Goal: Task Accomplishment & Management: Use online tool/utility

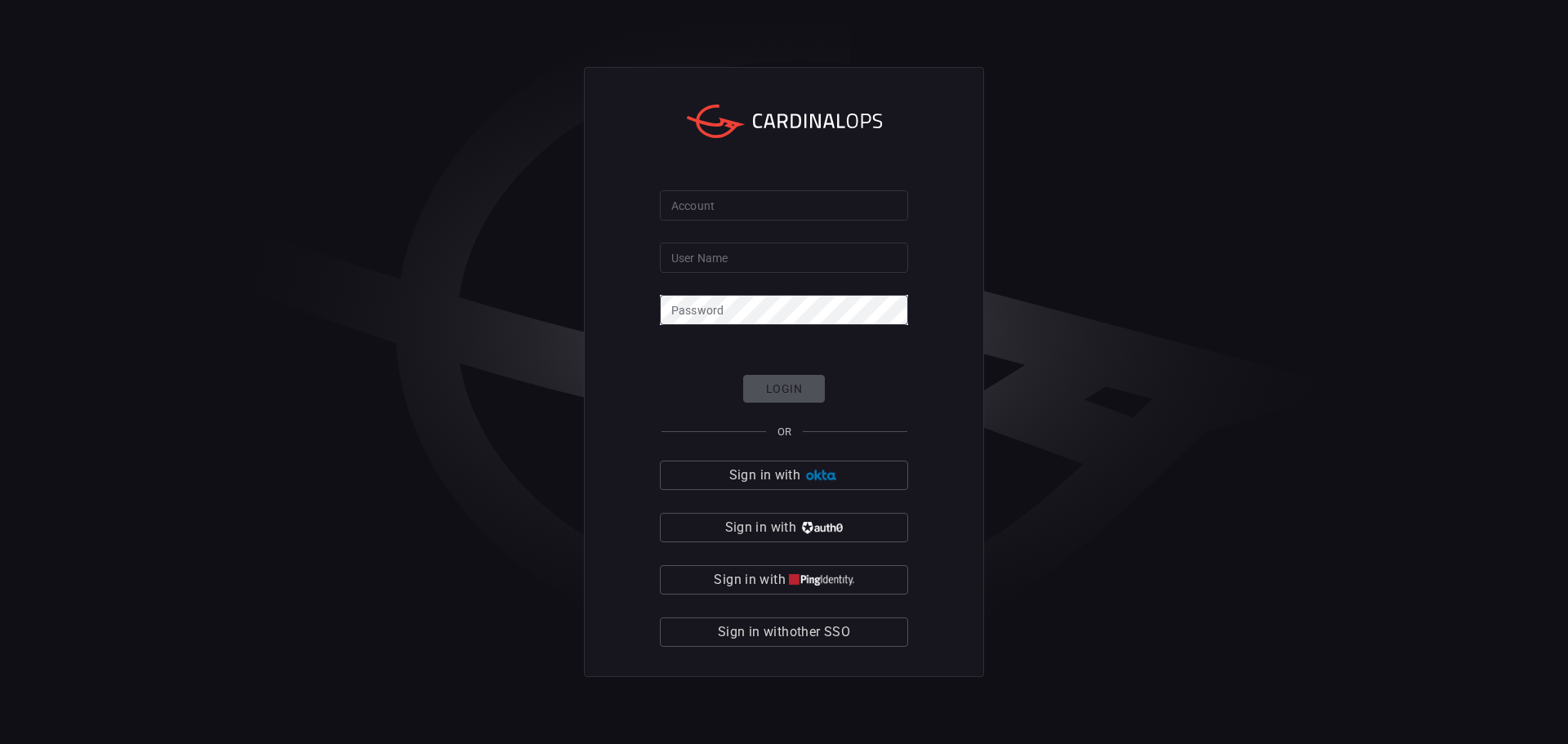
click at [866, 646] on button "Sign in with other SSO" at bounding box center [784, 632] width 248 height 29
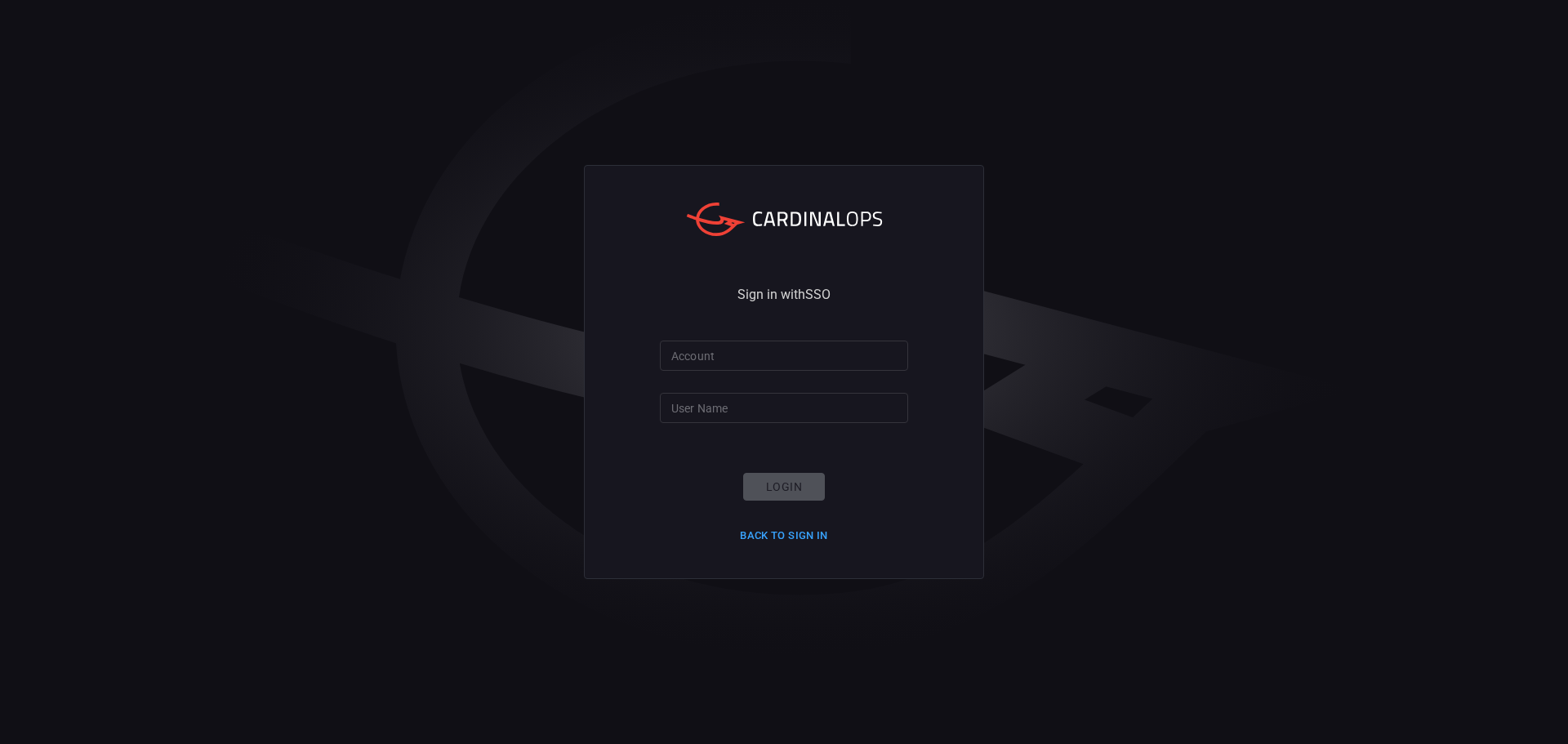
click at [799, 365] on input "Account" at bounding box center [784, 355] width 248 height 30
type input "bakerhughes"
click at [739, 410] on input "User Name" at bounding box center [784, 408] width 248 height 30
type input "[PERSON_NAME].[PERSON_NAME]"
click at [781, 487] on button "Login" at bounding box center [783, 487] width 82 height 28
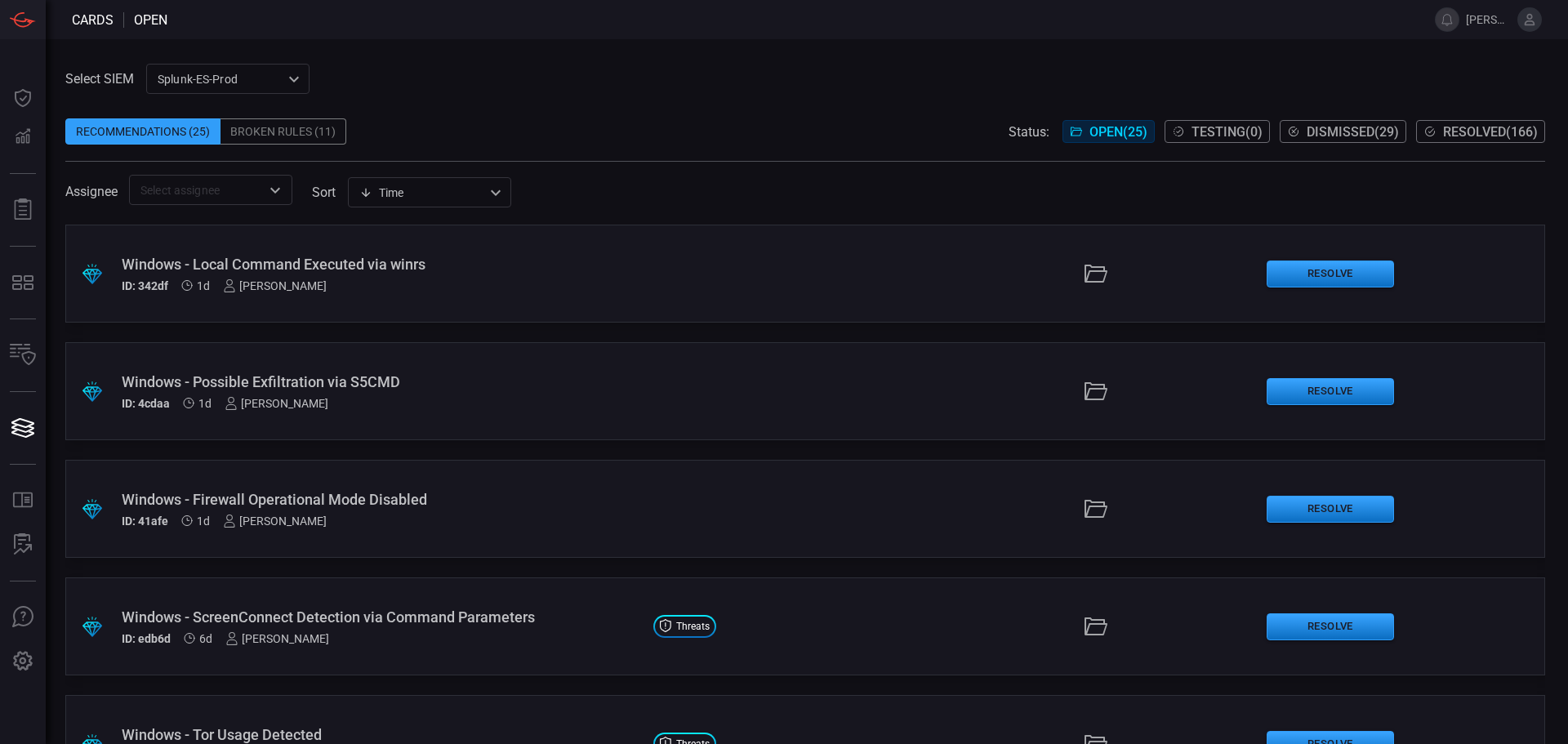
click at [299, 131] on div "Broken Rules (11)" at bounding box center [283, 131] width 126 height 26
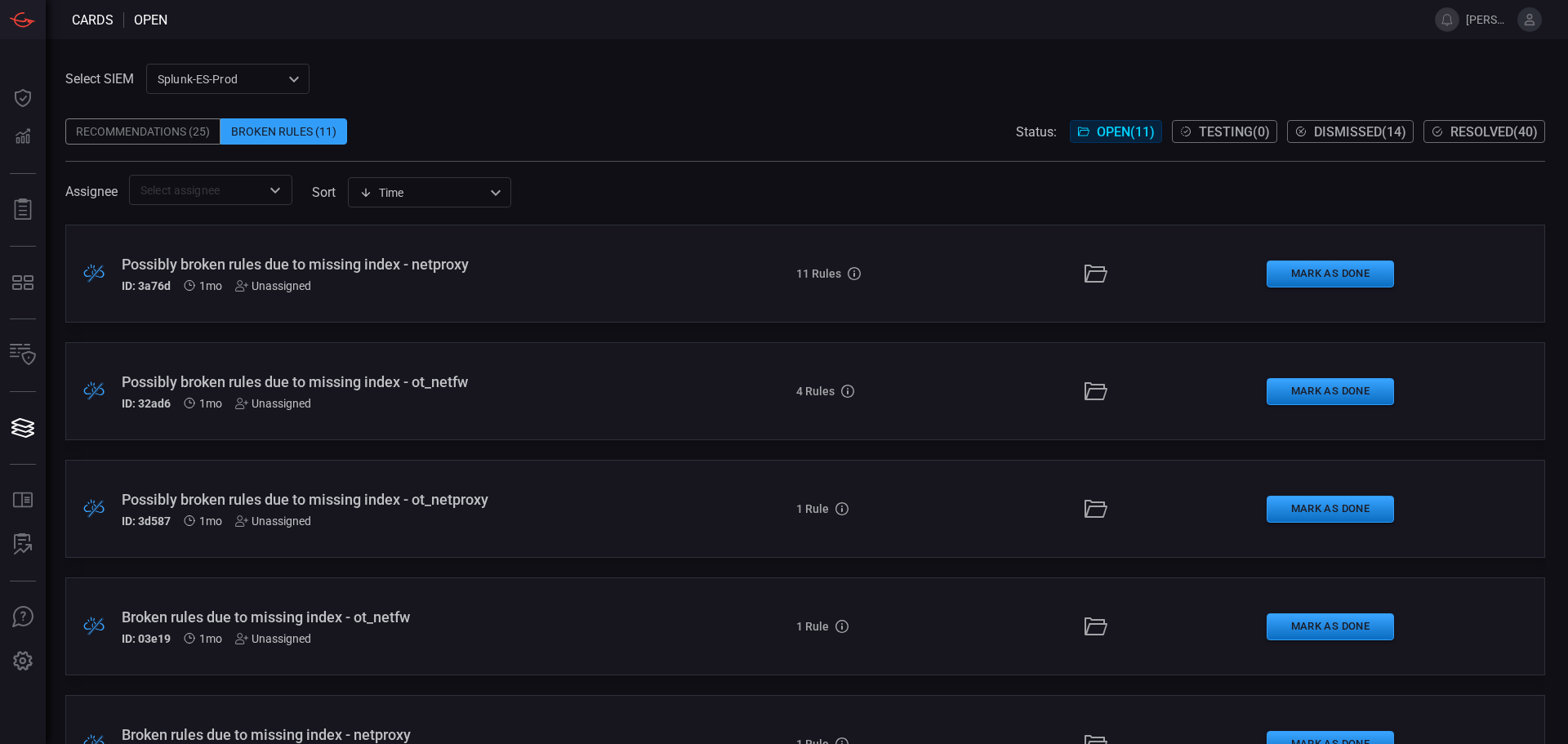
click at [555, 263] on div "Possibly broken rules due to missing index - netproxy" at bounding box center [381, 264] width 519 height 17
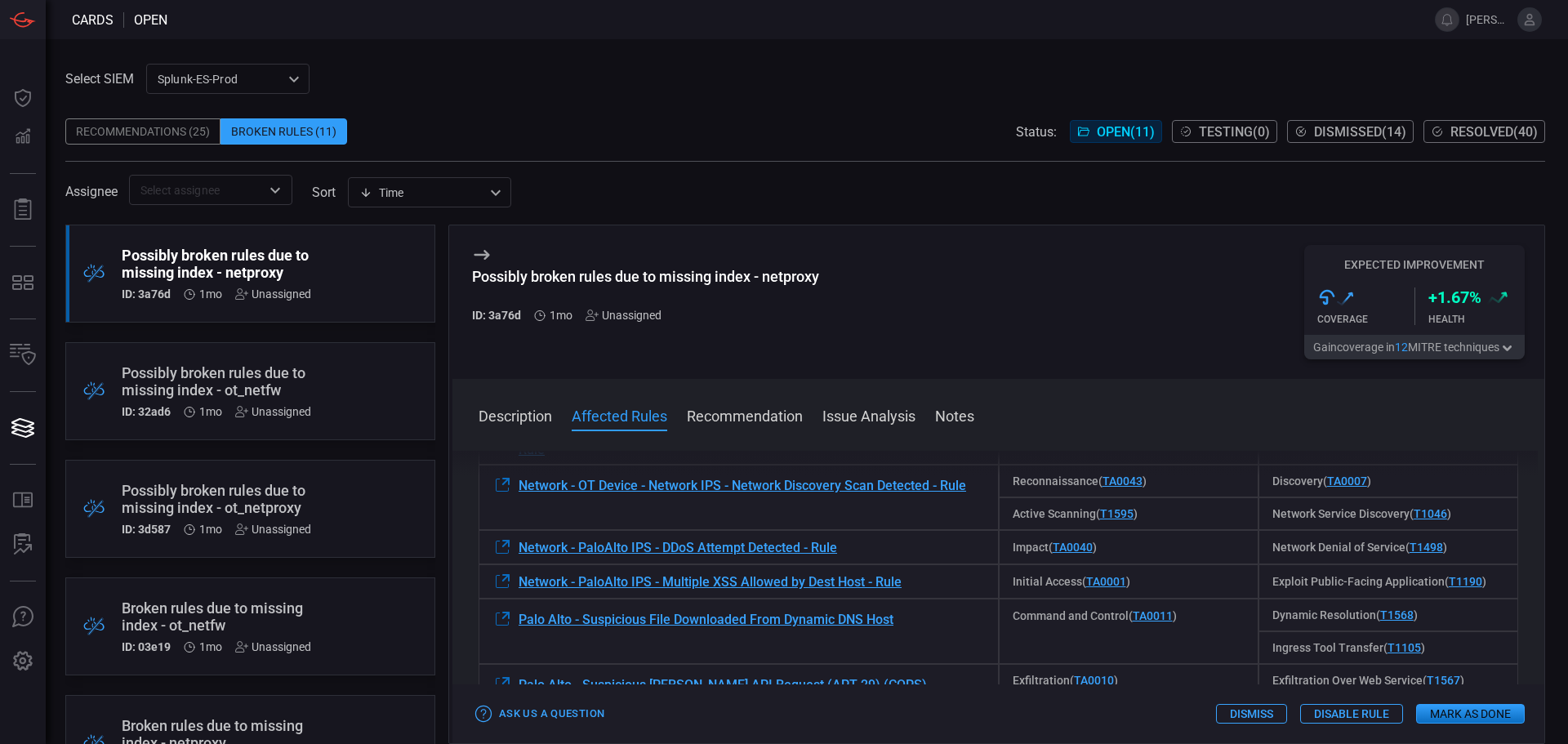
scroll to position [80, 0]
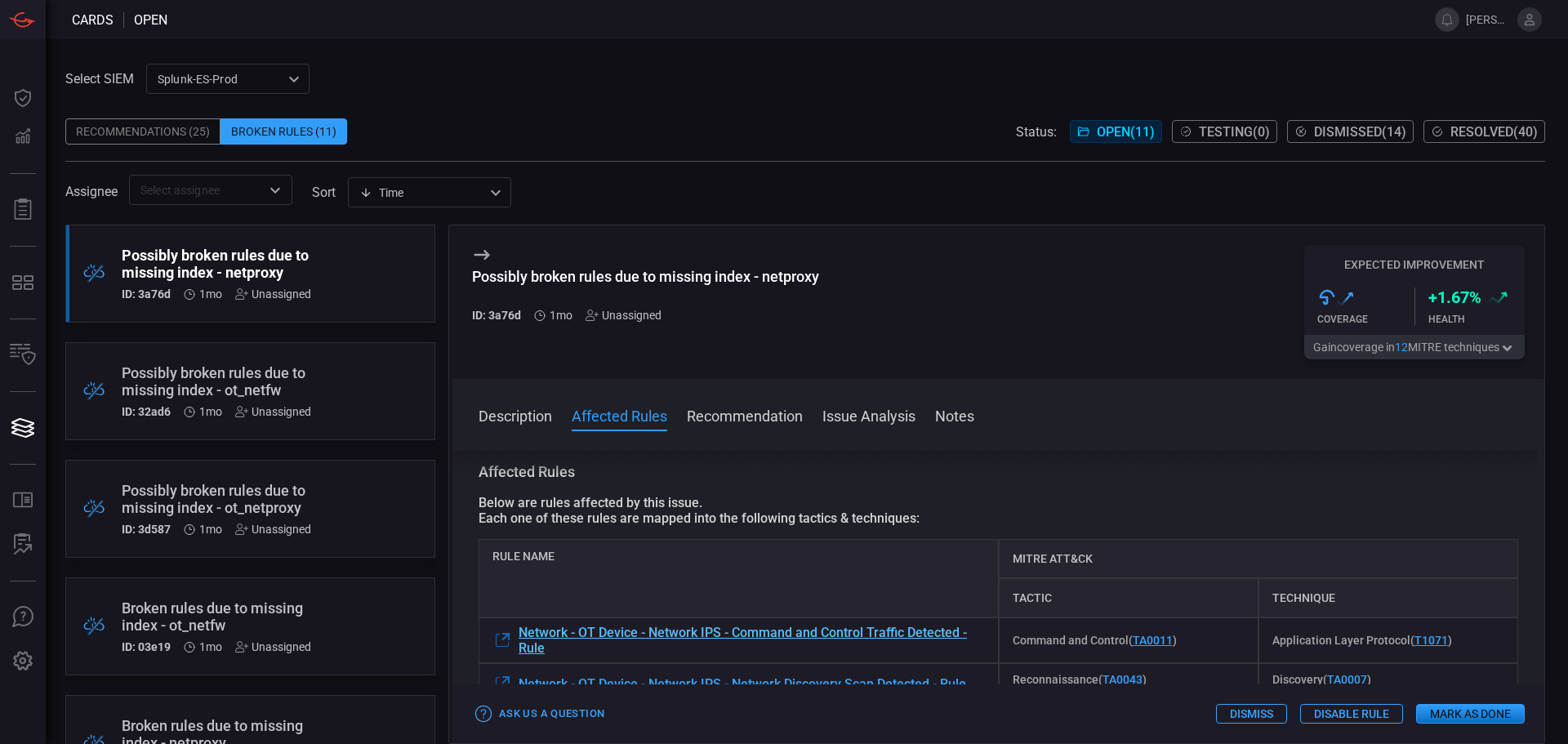
click at [499, 640] on icon at bounding box center [501, 640] width 19 height 19
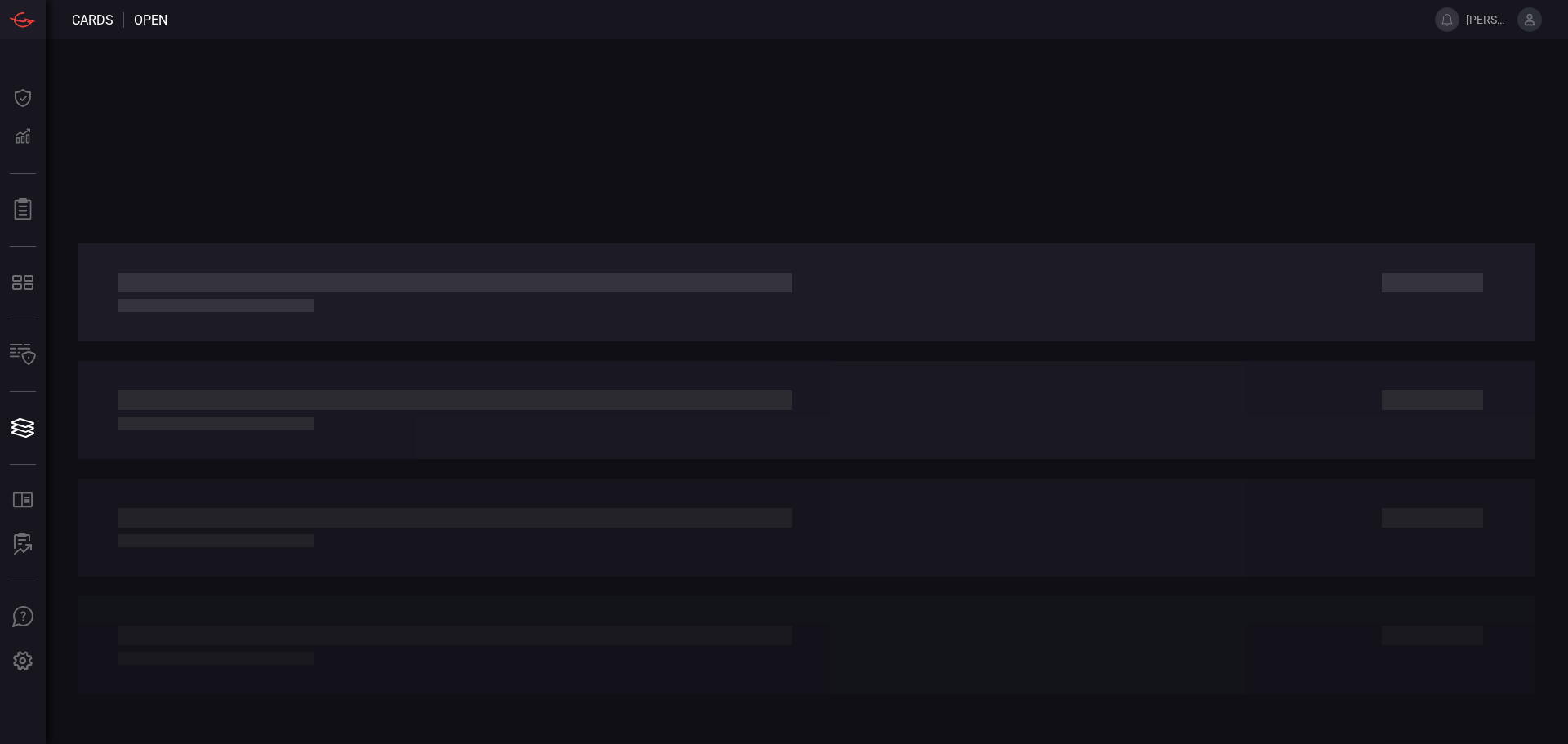
click at [1072, 168] on div at bounding box center [807, 392] width 1522 height 705
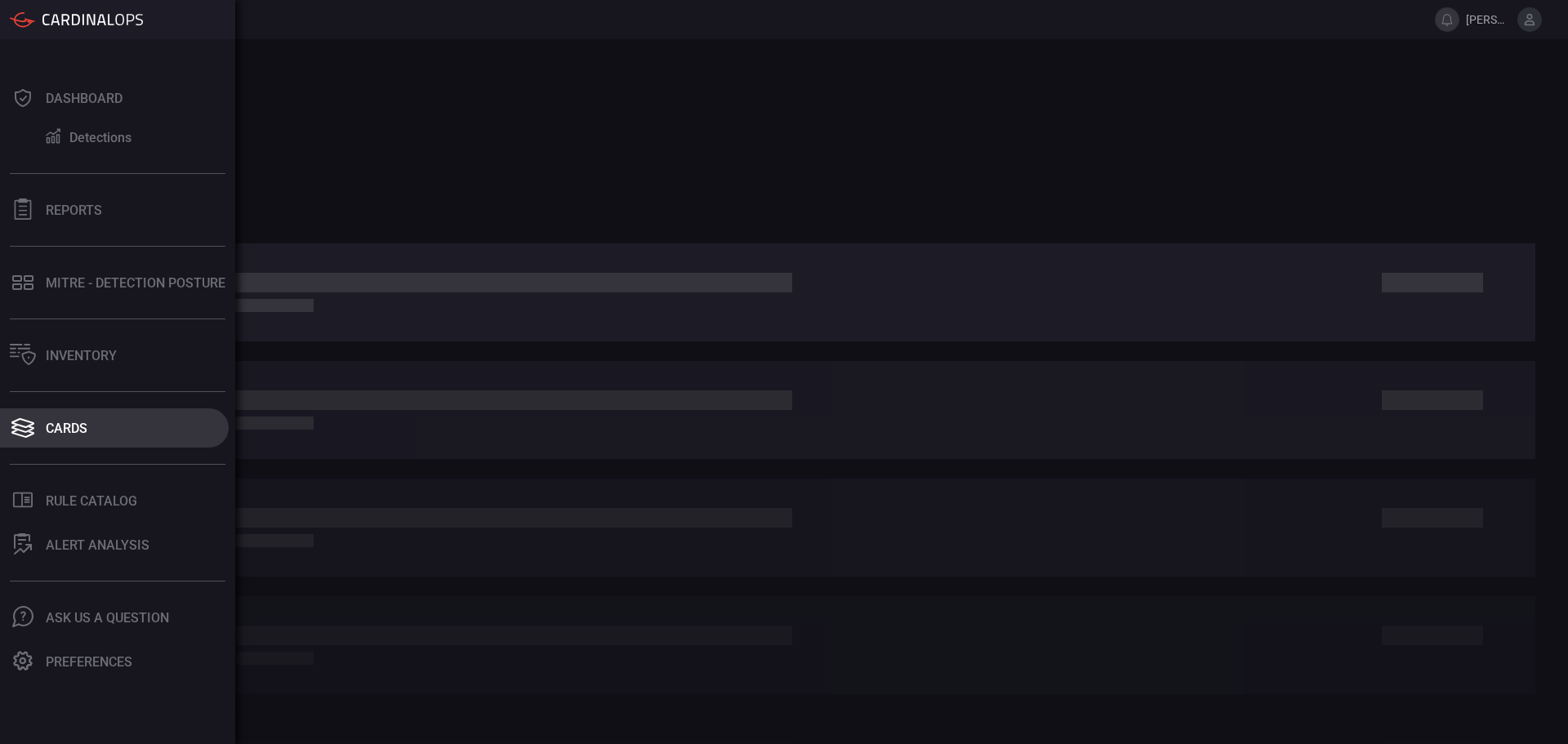
click at [52, 424] on div "Cards" at bounding box center [66, 428] width 41 height 16
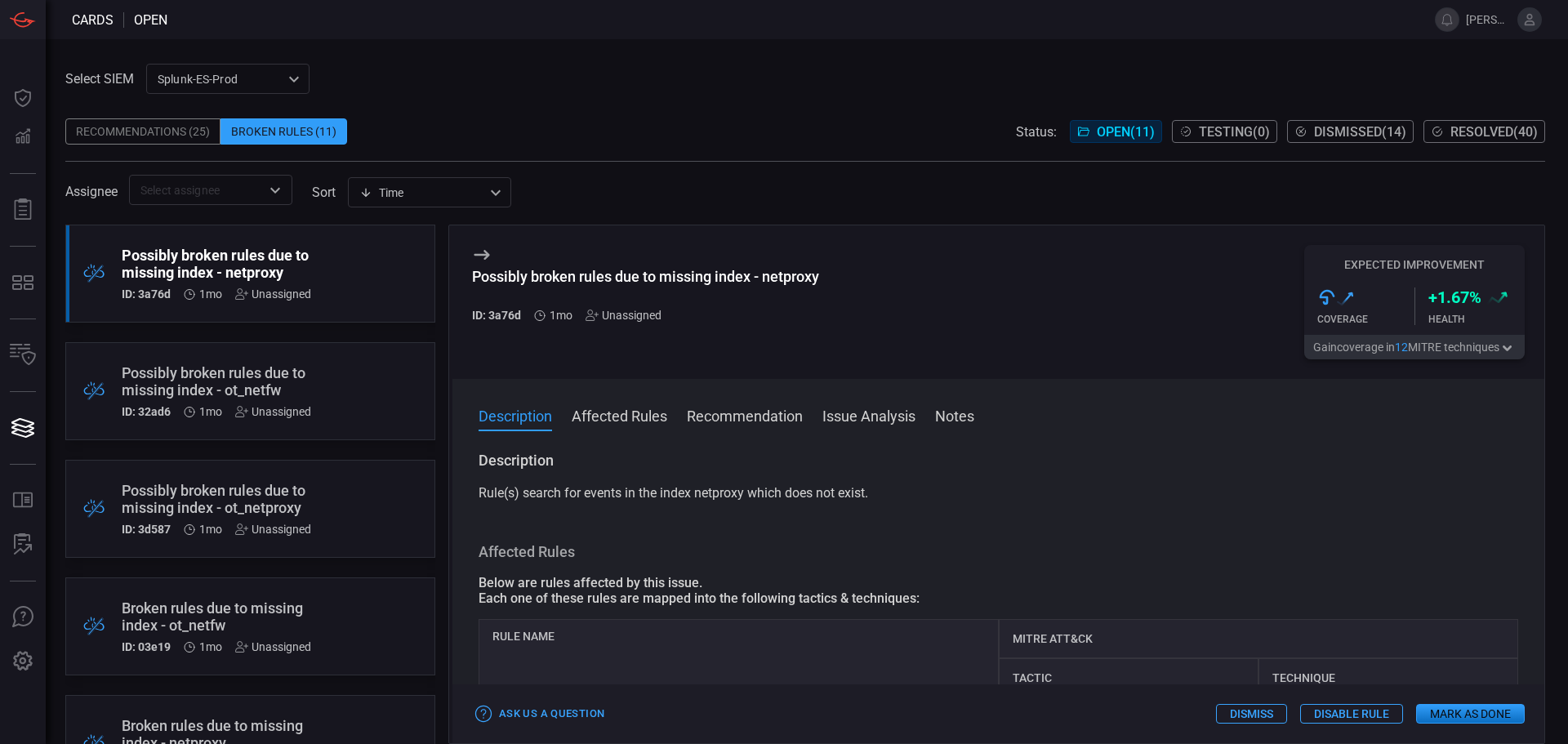
click at [820, 115] on span at bounding box center [805, 106] width 1480 height 25
click at [295, 250] on div "Possibly broken rules due to missing index - netproxy" at bounding box center [219, 264] width 196 height 34
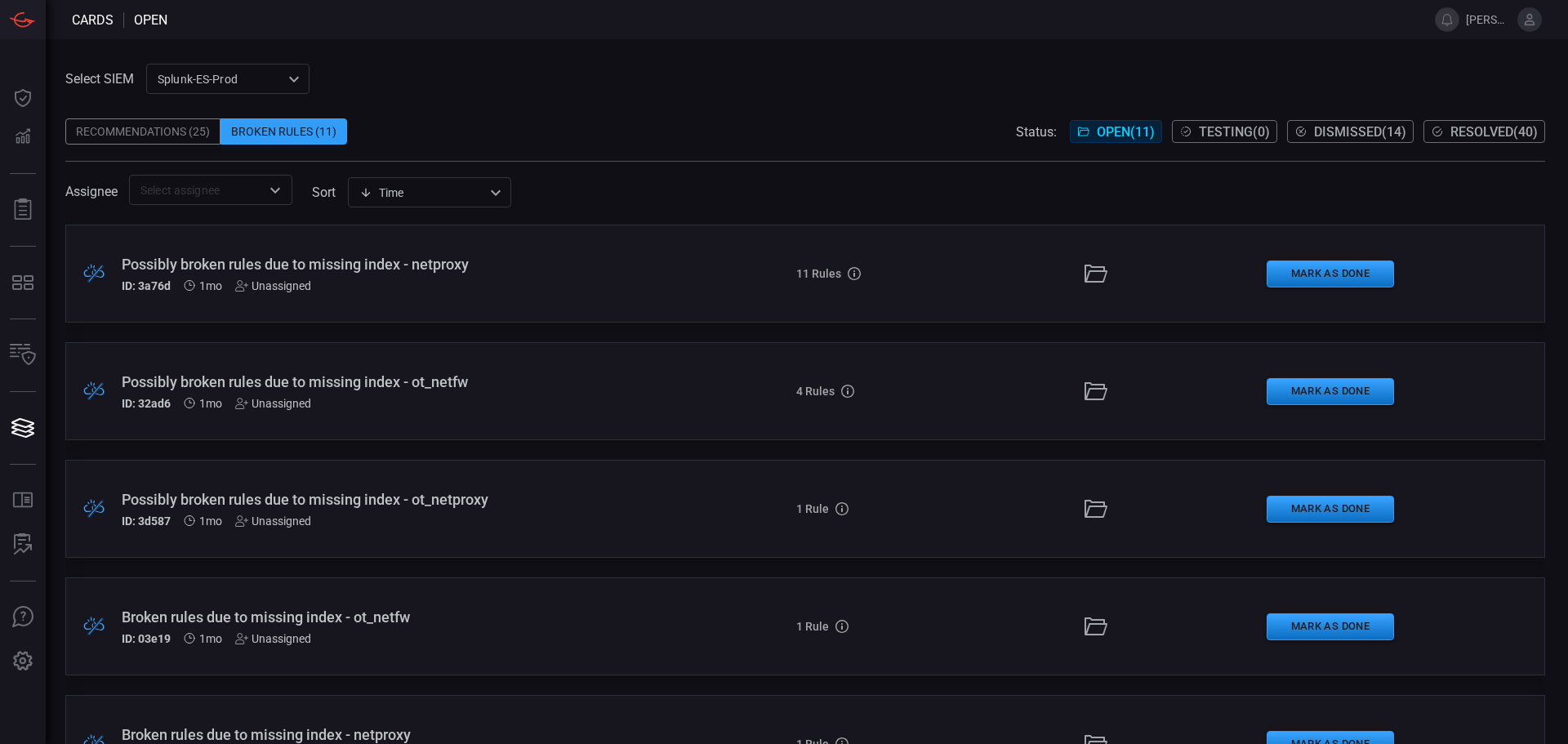
click at [491, 252] on div ".broken_cards_icon_0{fill:#39A4FF;} .broken_cards_icon_1{fill:none;stroke:#1918…" at bounding box center [805, 274] width 1480 height 98
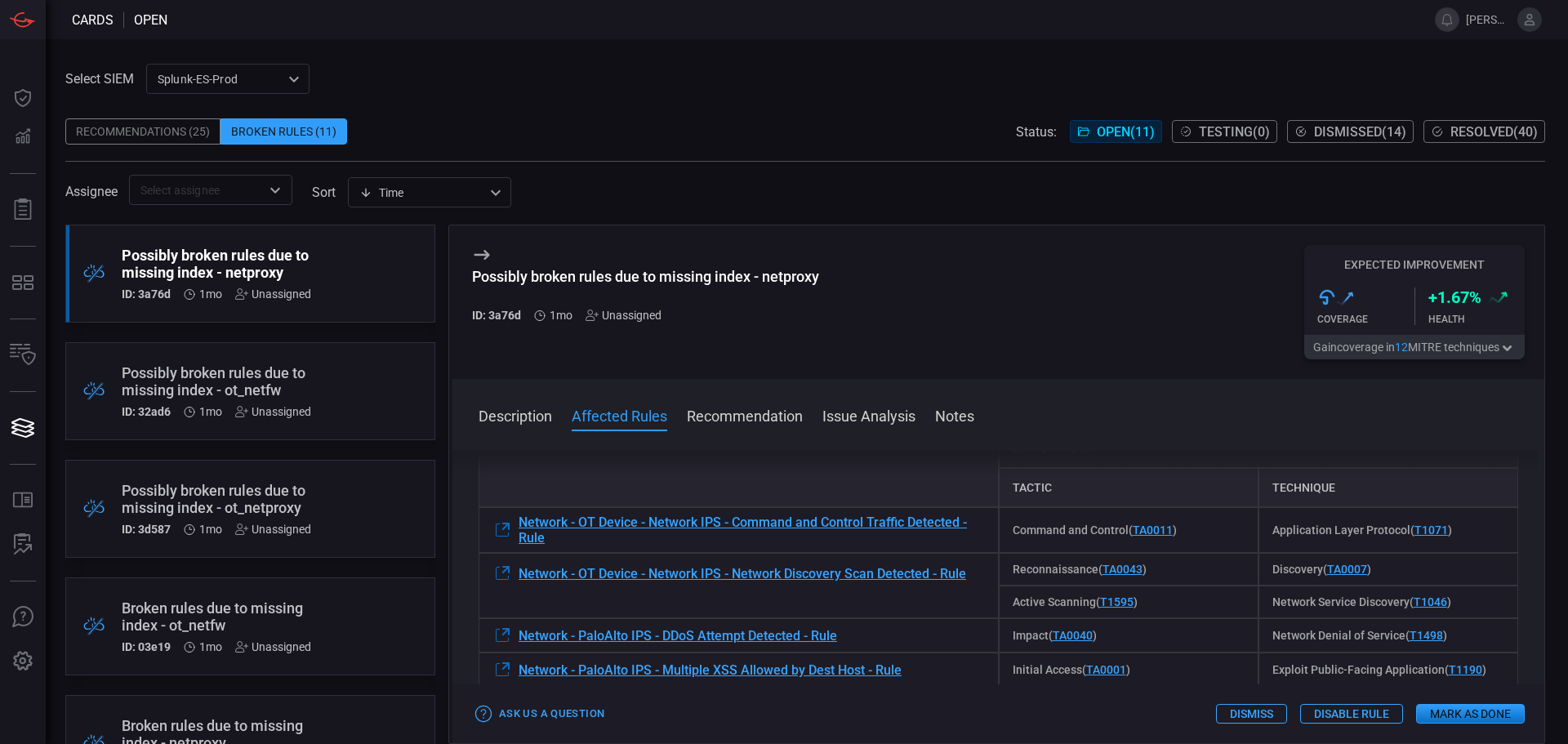
scroll to position [163, 0]
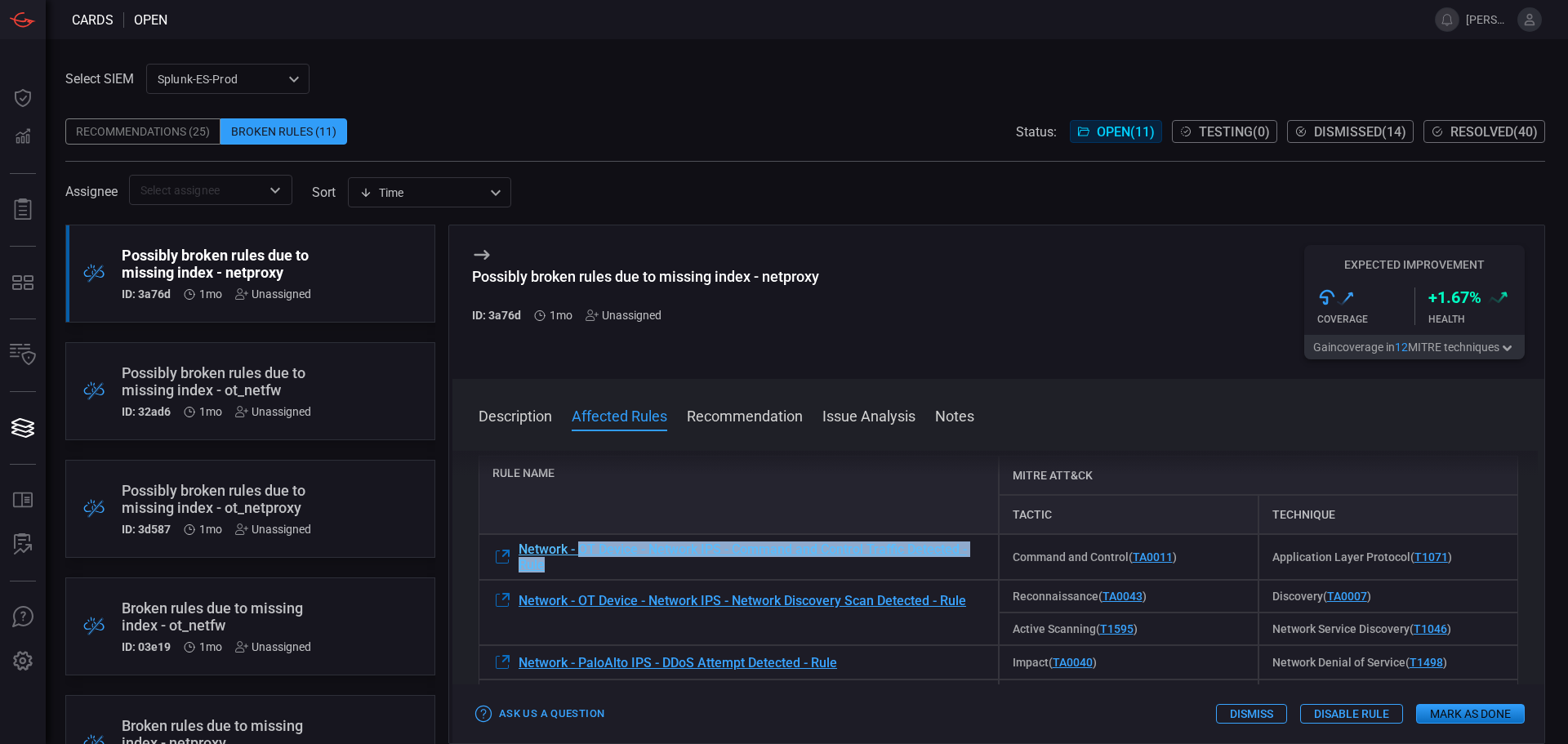
drag, startPoint x: 623, startPoint y: 577, endPoint x: 581, endPoint y: 552, distance: 48.9
click at [581, 552] on div "Network - OT Device - Network IPS - Command and Control Traffic Detected - Rule" at bounding box center [738, 558] width 521 height 46
copy span "OT Device - Network IPS - Command and Control Traffic Detected - Rule"
click at [758, 270] on div "Possibly broken rules due to missing index - netproxy" at bounding box center [645, 276] width 347 height 17
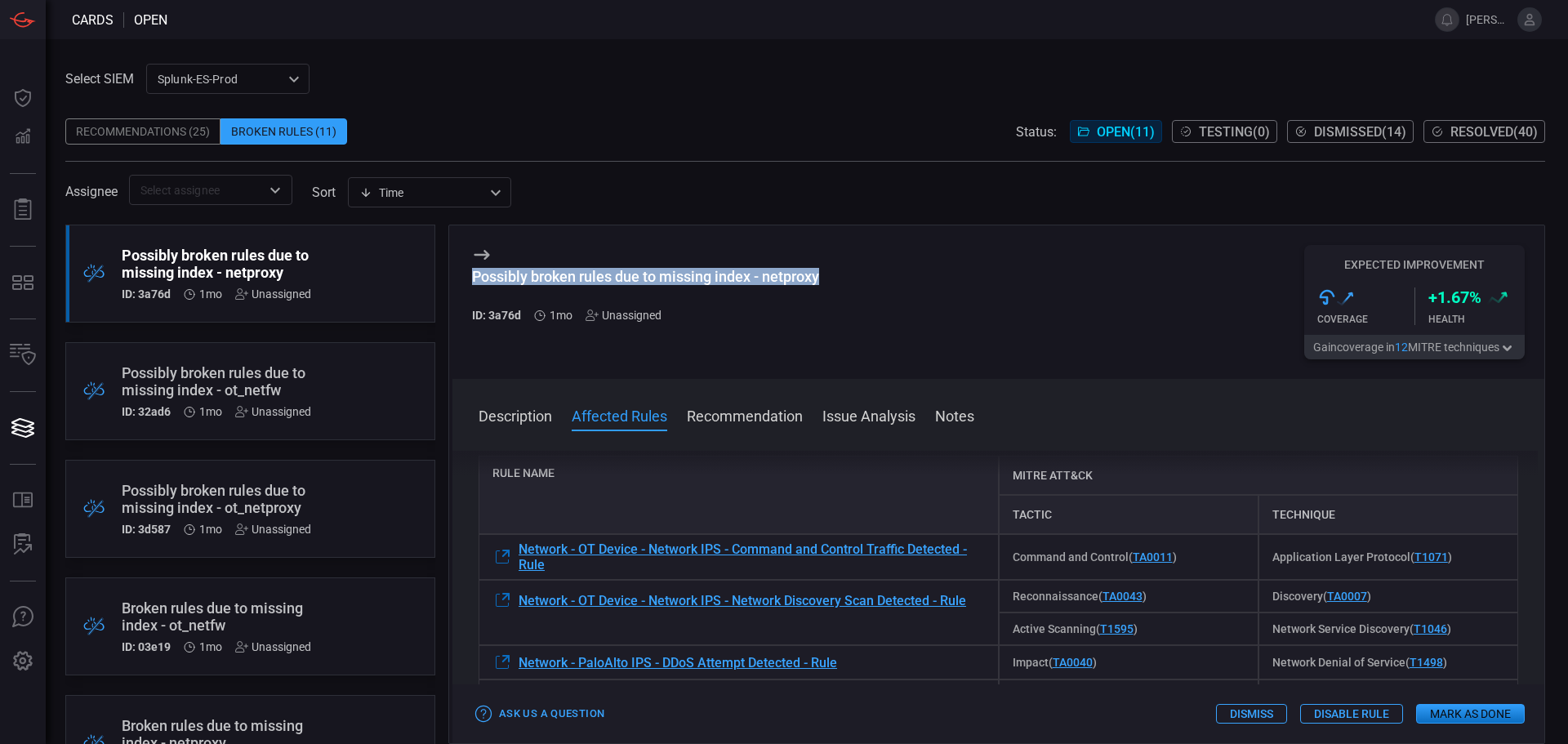
drag, startPoint x: 818, startPoint y: 276, endPoint x: 473, endPoint y: 278, distance: 345.0
click at [473, 278] on div "Possibly broken rules due to missing index - netproxy" at bounding box center [645, 276] width 347 height 17
copy div "Possibly broken rules due to missing index - netproxy"
click at [1087, 340] on div "Possibly broken rules due to missing index - netproxy ID: 3a76d 1mo Unassigned …" at bounding box center [998, 301] width 1092 height 153
click at [1488, 712] on button "Mark as Done" at bounding box center [1470, 714] width 108 height 19
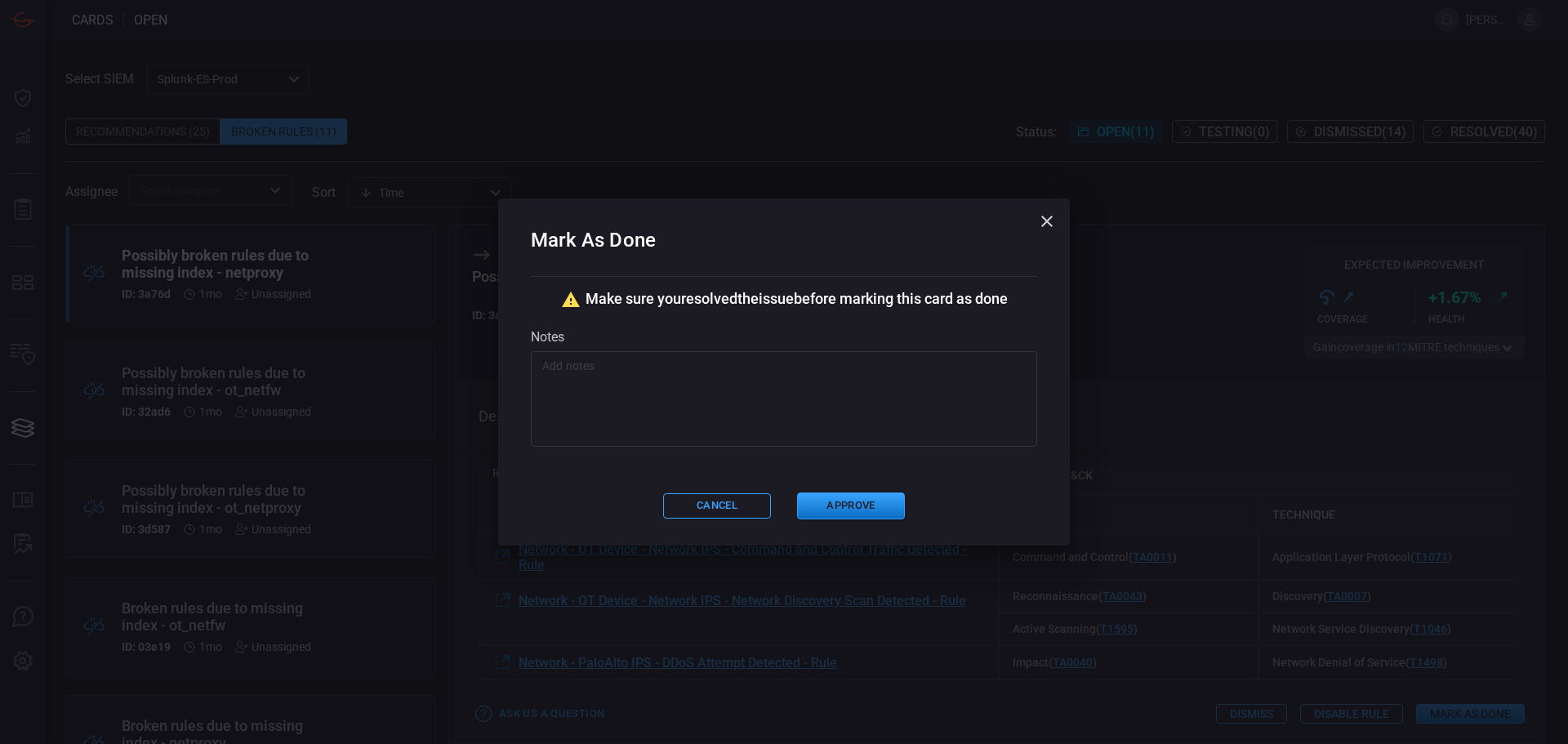
click at [820, 416] on textarea at bounding box center [784, 399] width 484 height 82
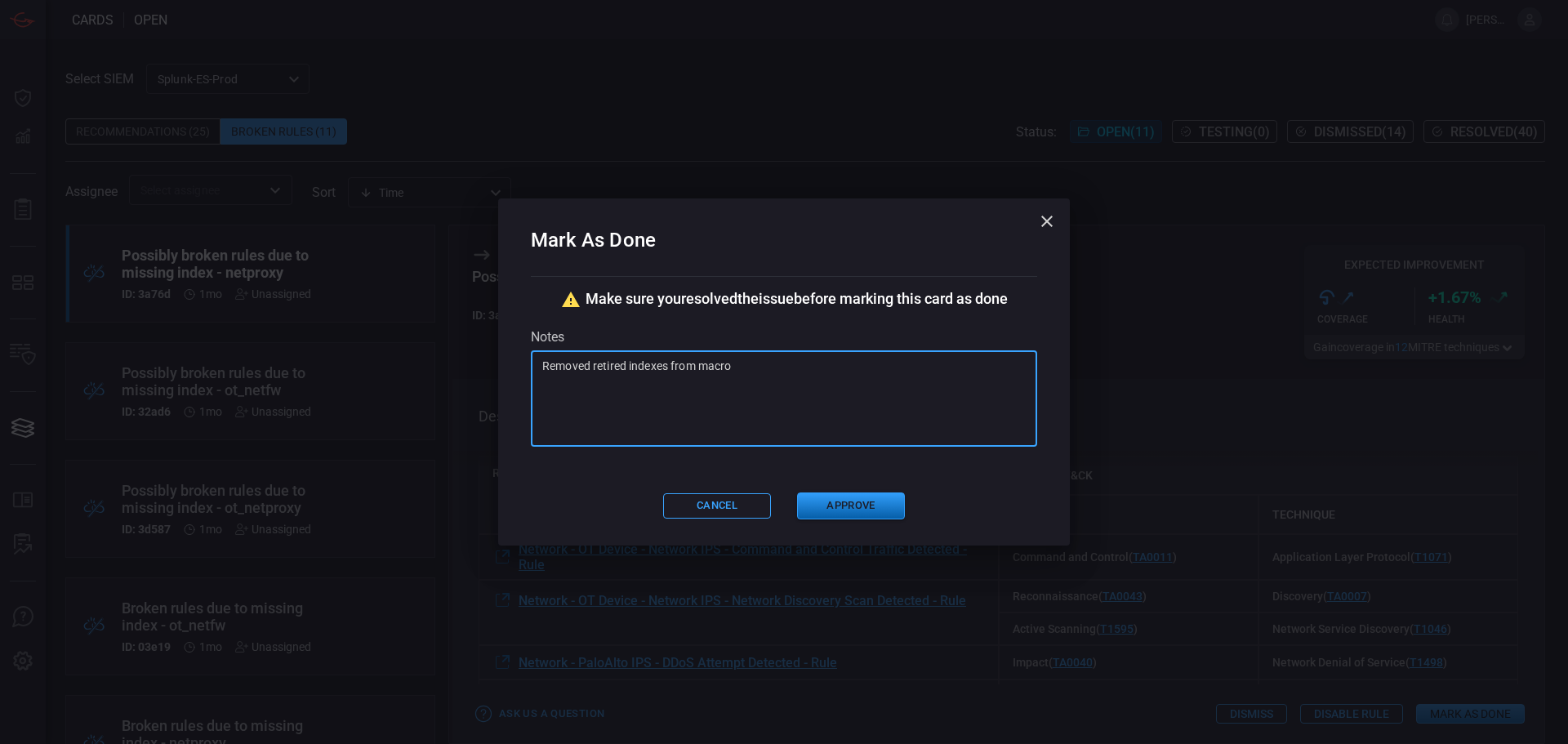
type textarea "Removed retired indexes from macro"
click at [854, 499] on button "Approve" at bounding box center [850, 505] width 107 height 27
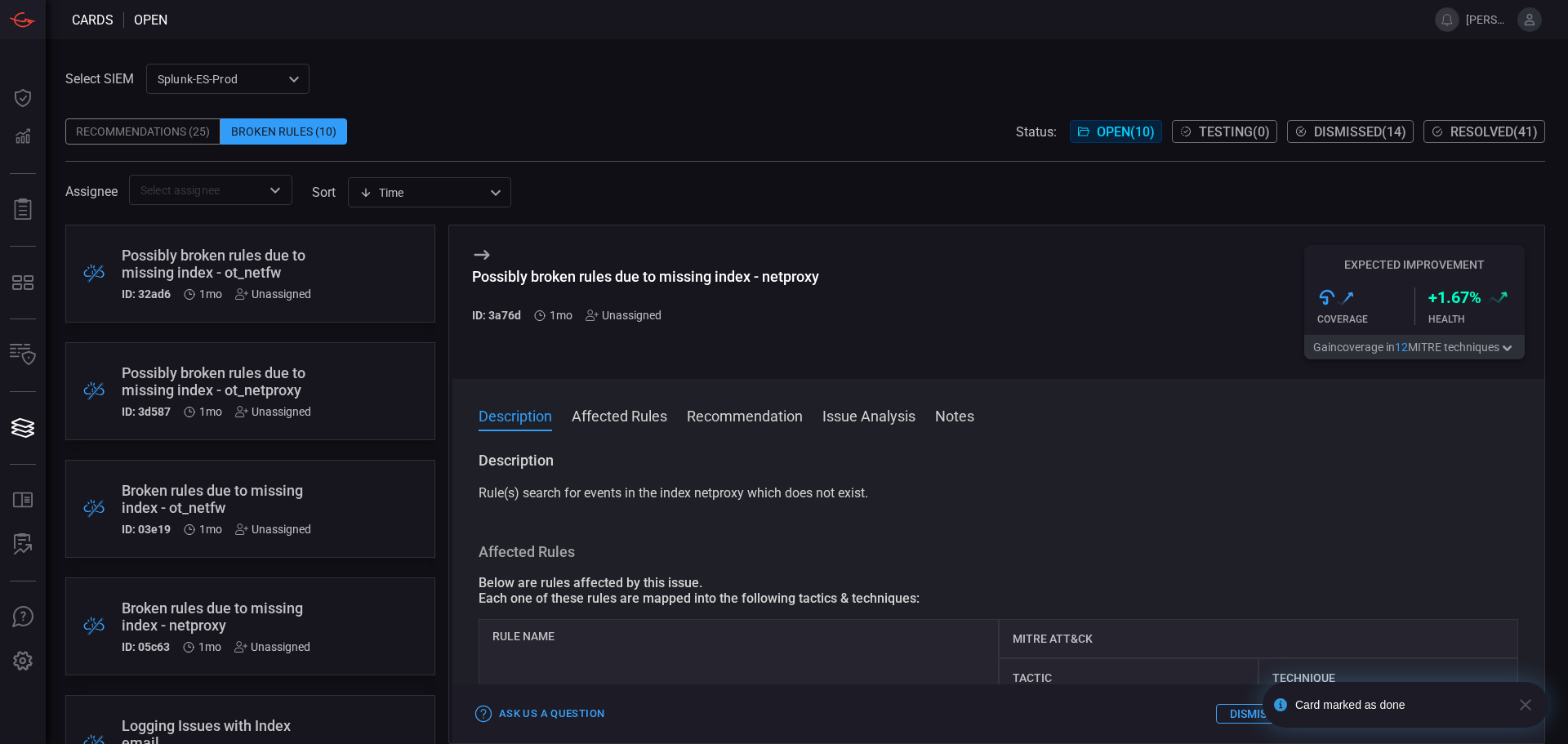
click at [257, 275] on div "Possibly broken rules due to missing index - ot_netfw" at bounding box center [219, 264] width 196 height 34
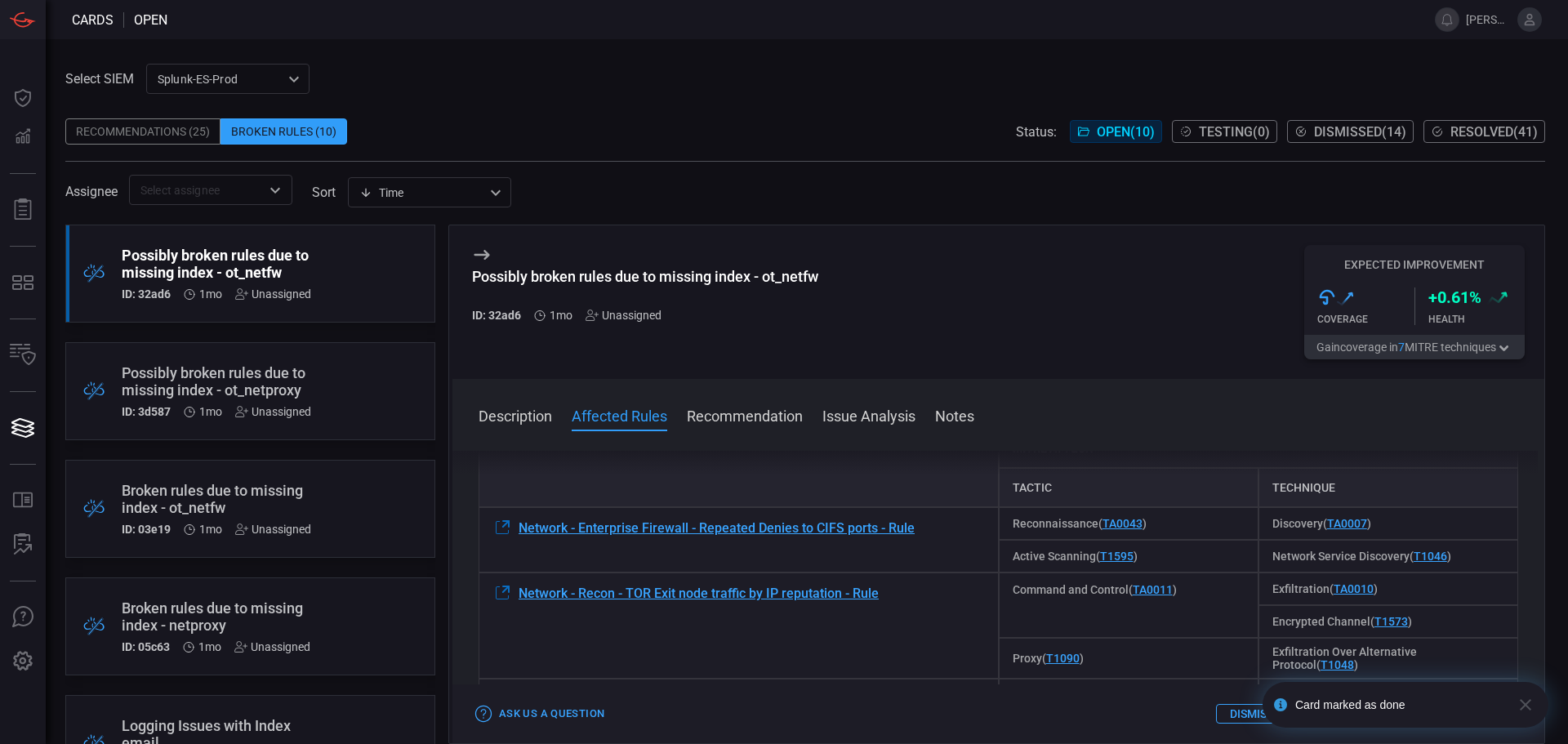
scroll to position [163, 0]
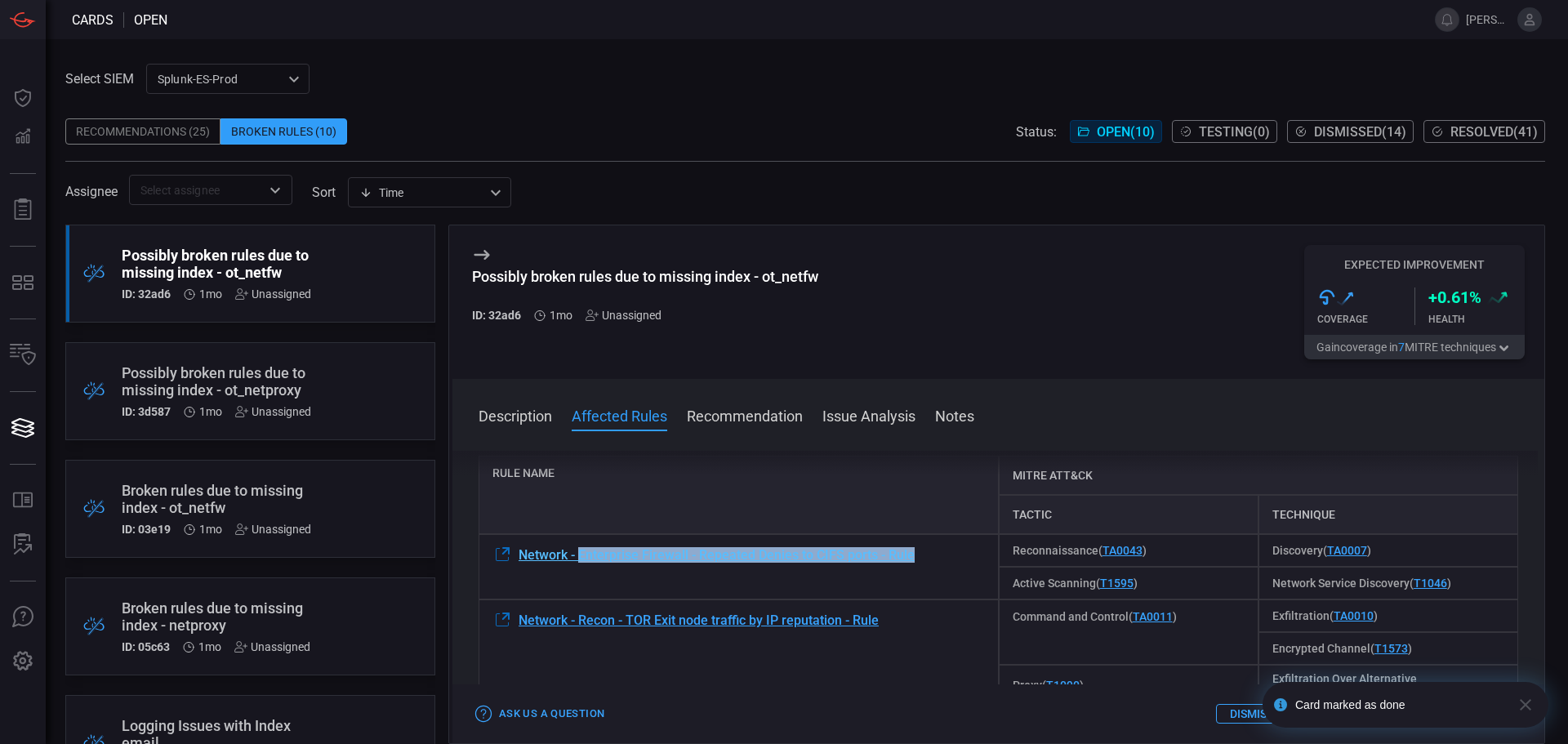
drag, startPoint x: 935, startPoint y: 559, endPoint x: 577, endPoint y: 559, distance: 358.0
click at [577, 559] on div "Network - Enterprise Firewall - Repeated Denies to CIFS ports - Rule" at bounding box center [738, 567] width 521 height 65
copy span "Enterprise Firewall - Repeated Denies to CIFS ports - Rule"
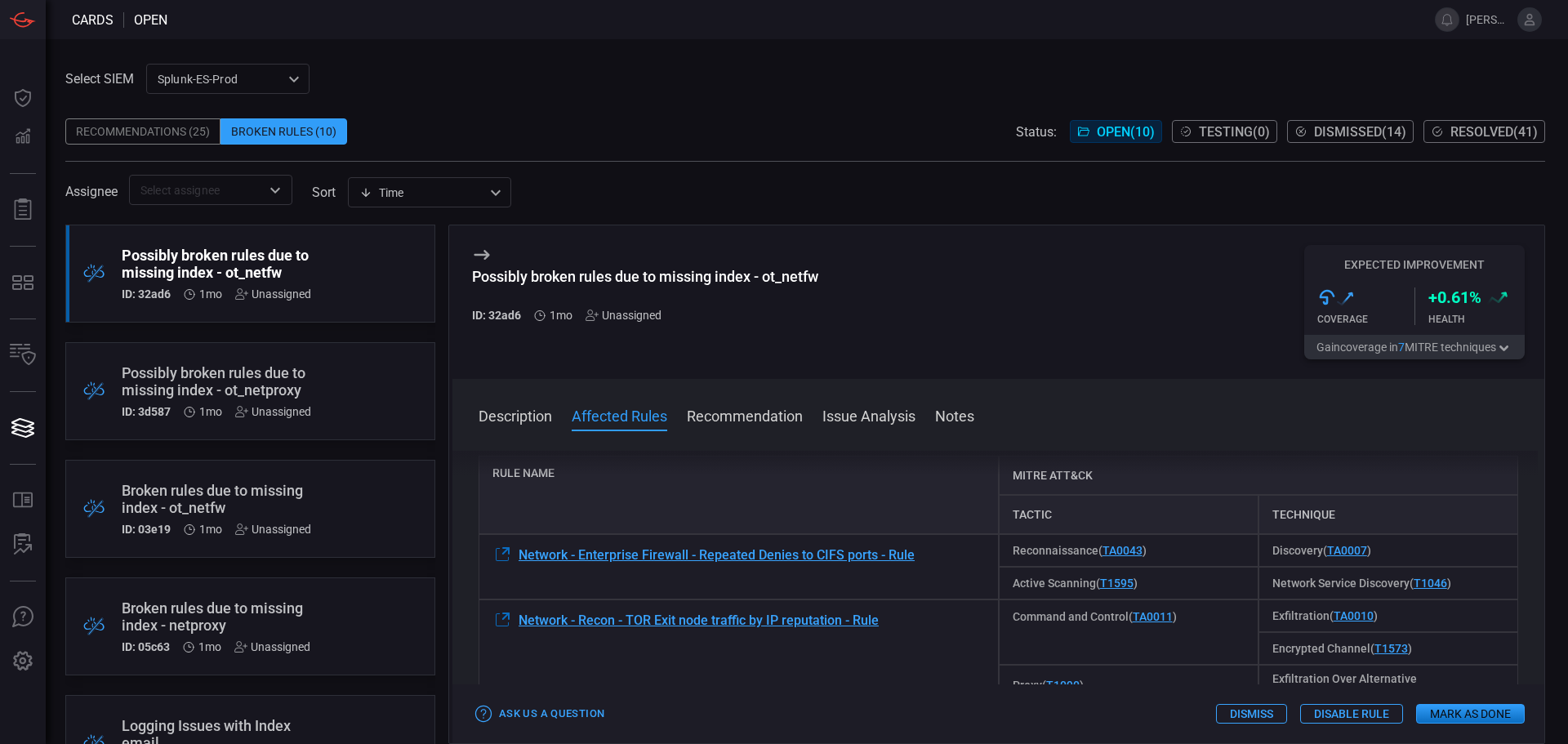
click at [483, 278] on div "Possibly broken rules due to missing index - ot_netfw" at bounding box center [644, 276] width 346 height 17
drag, startPoint x: 474, startPoint y: 280, endPoint x: 858, endPoint y: 277, distance: 384.0
click at [858, 277] on div "Possibly broken rules due to missing index - ot_netfw ID: 32ad6 1mo Unassigned …" at bounding box center [998, 301] width 1092 height 153
copy div "Possibly broken rules due to missing index - ot_netfw"
click at [942, 292] on div "Possibly broken rules due to missing index - ot_netfw ID: 32ad6 1mo Unassigned …" at bounding box center [998, 301] width 1092 height 153
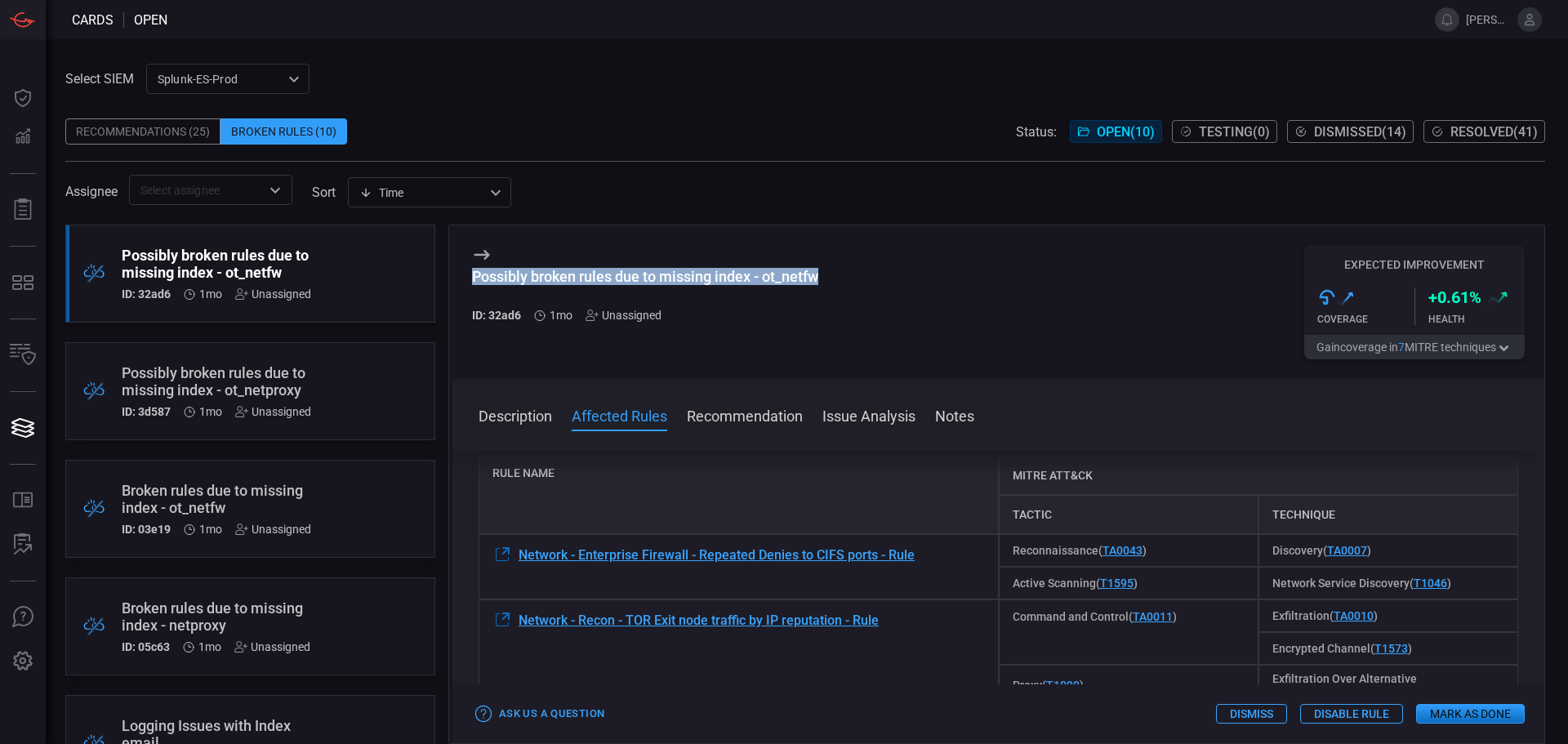
click at [801, 279] on div "Possibly broken rules due to missing index - ot_netfw" at bounding box center [644, 276] width 346 height 17
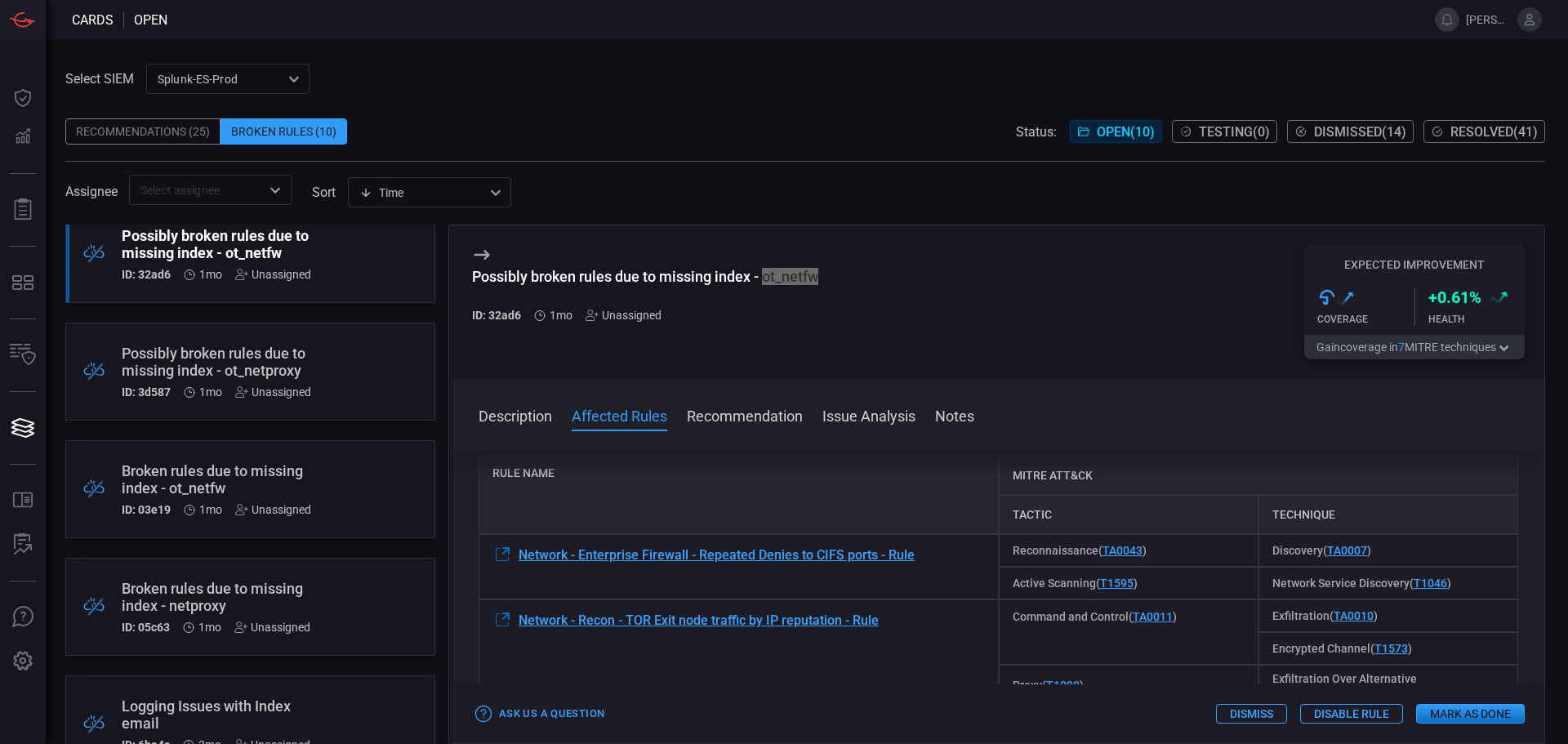
scroll to position [0, 0]
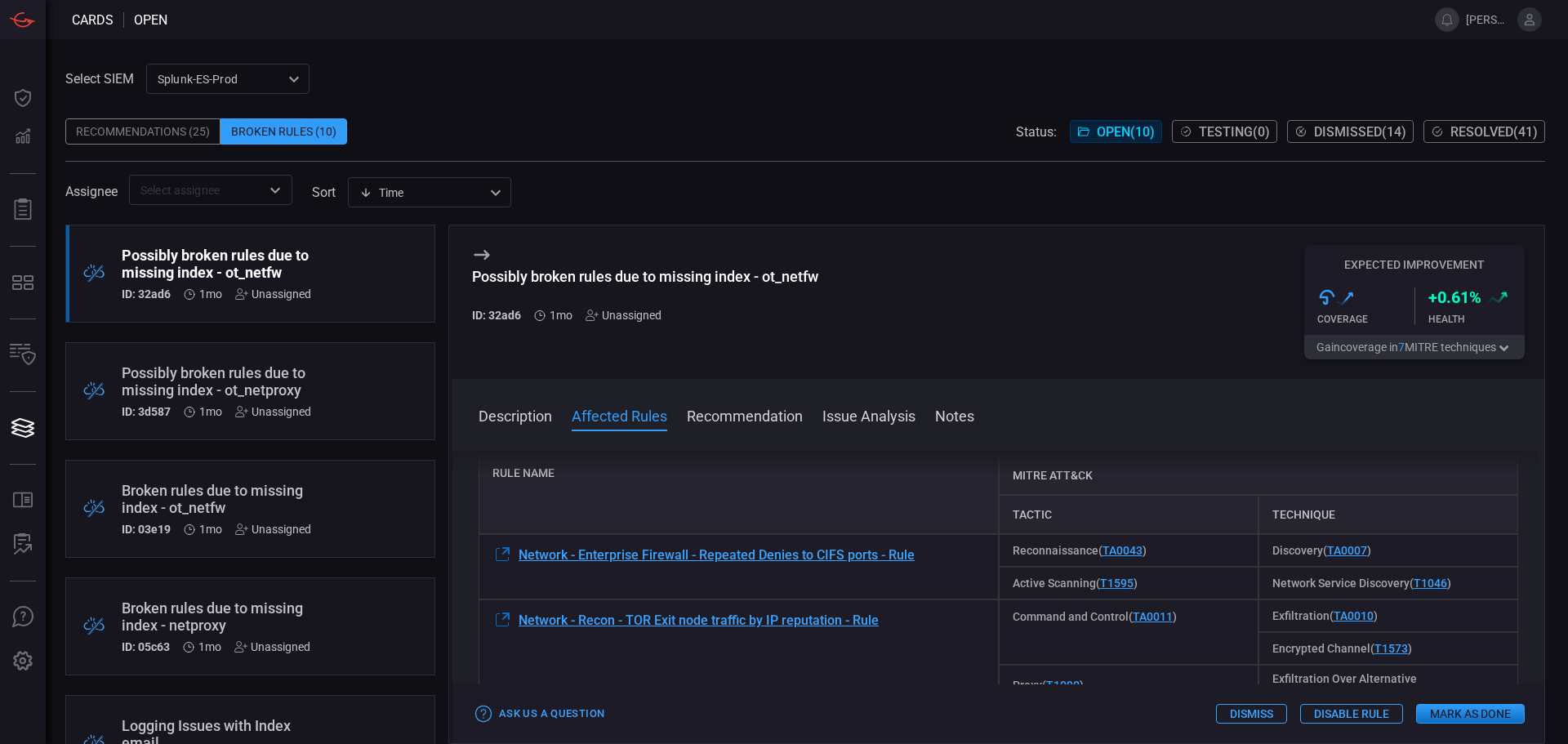
click at [290, 403] on div "Possibly broken rules due to missing index - ot_netproxy ID: 3d587 1mo Unassign…" at bounding box center [219, 391] width 196 height 54
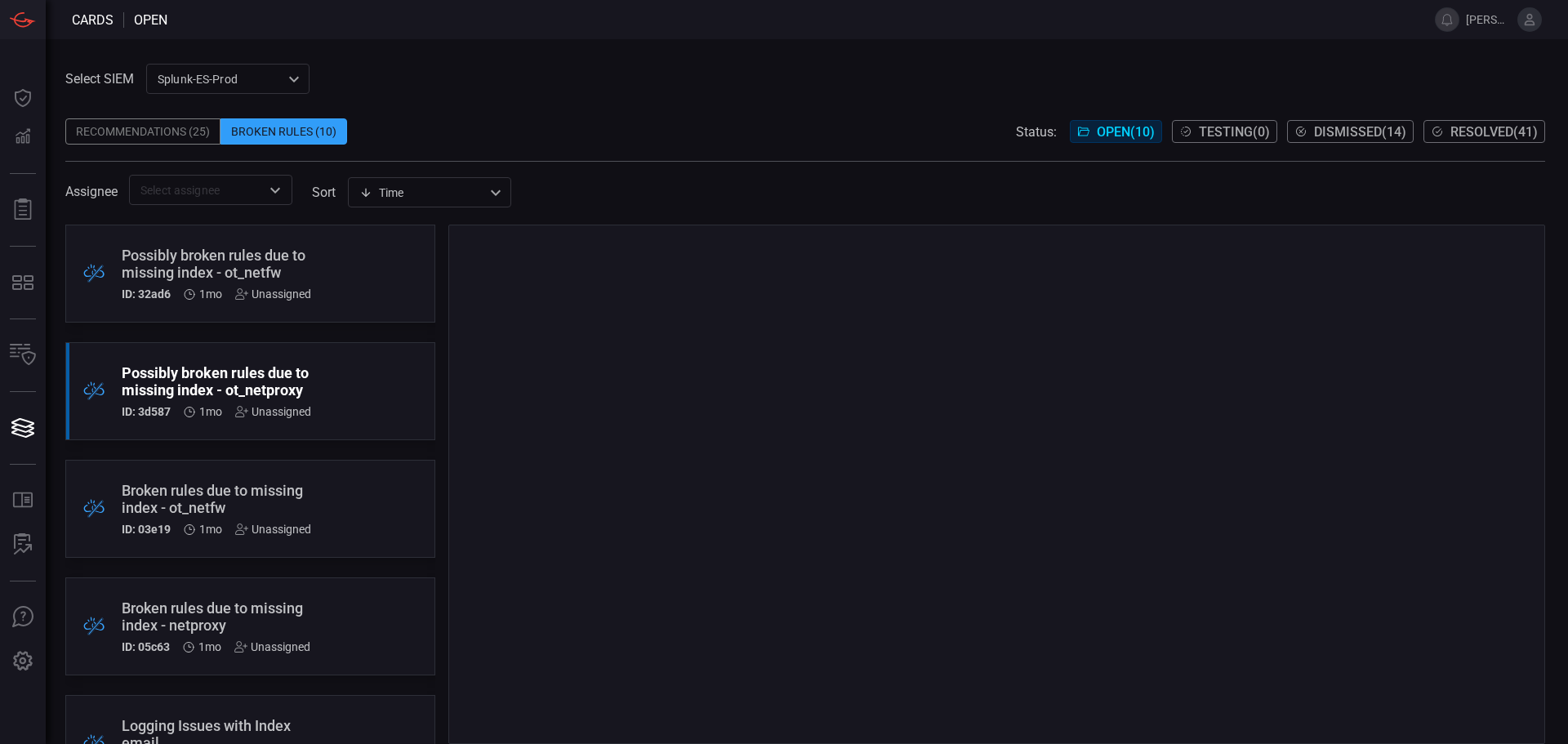
click at [365, 507] on div ".broken_cards_icon_0{fill:#39A4FF;} .broken_cards_icon_1{fill:none;stroke:#1918…" at bounding box center [250, 509] width 370 height 98
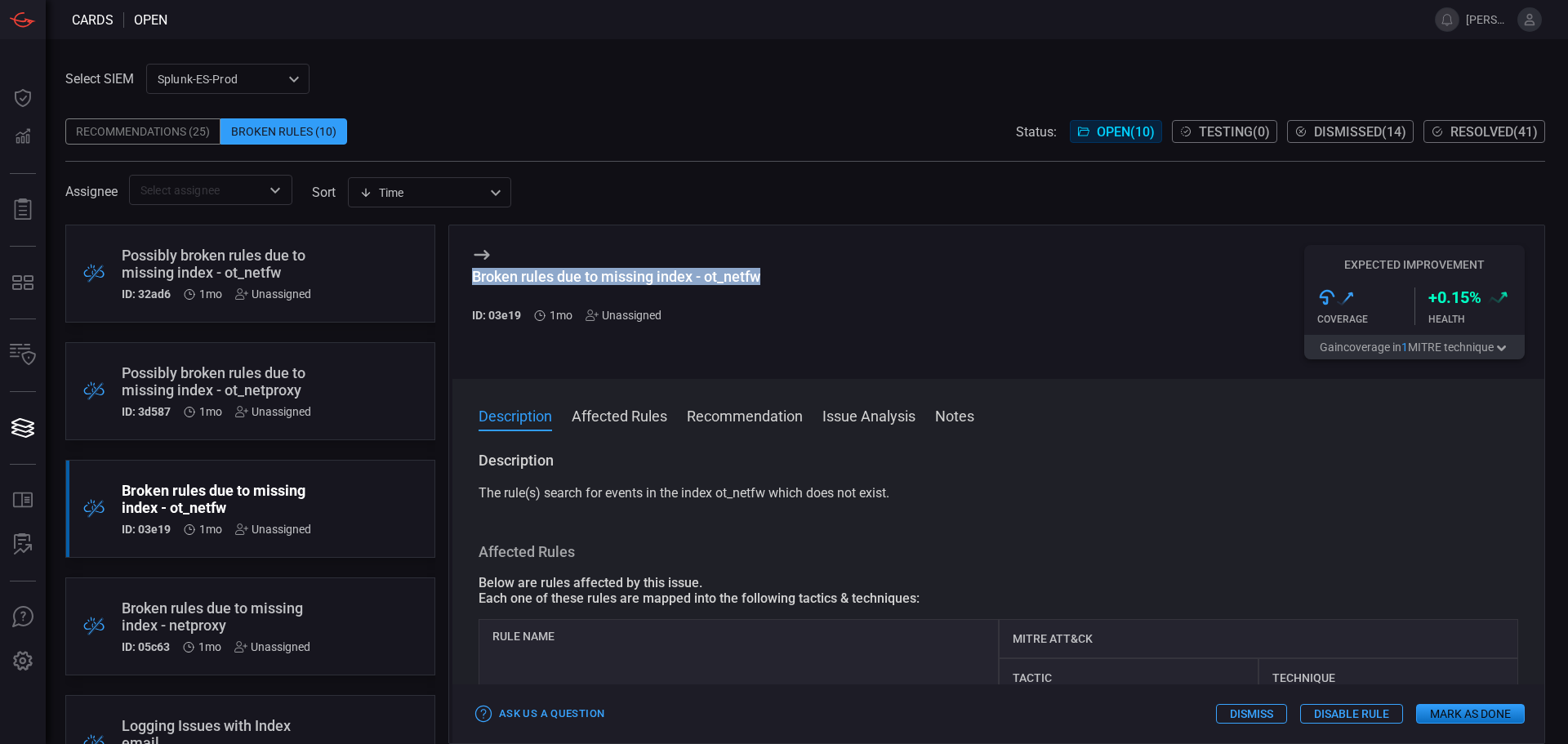
drag, startPoint x: 769, startPoint y: 282, endPoint x: 447, endPoint y: 280, distance: 322.0
click at [447, 280] on div ".broken_cards_icon_0{fill:#39A4FF;} .broken_cards_icon_1{fill:none;stroke:#1918…" at bounding box center [805, 485] width 1480 height 520
copy div "Broken rules due to missing index - ot_netfw"
click at [264, 605] on div "Broken rules due to missing index - netproxy" at bounding box center [219, 616] width 196 height 34
drag, startPoint x: 784, startPoint y: 278, endPoint x: 476, endPoint y: 276, distance: 308.0
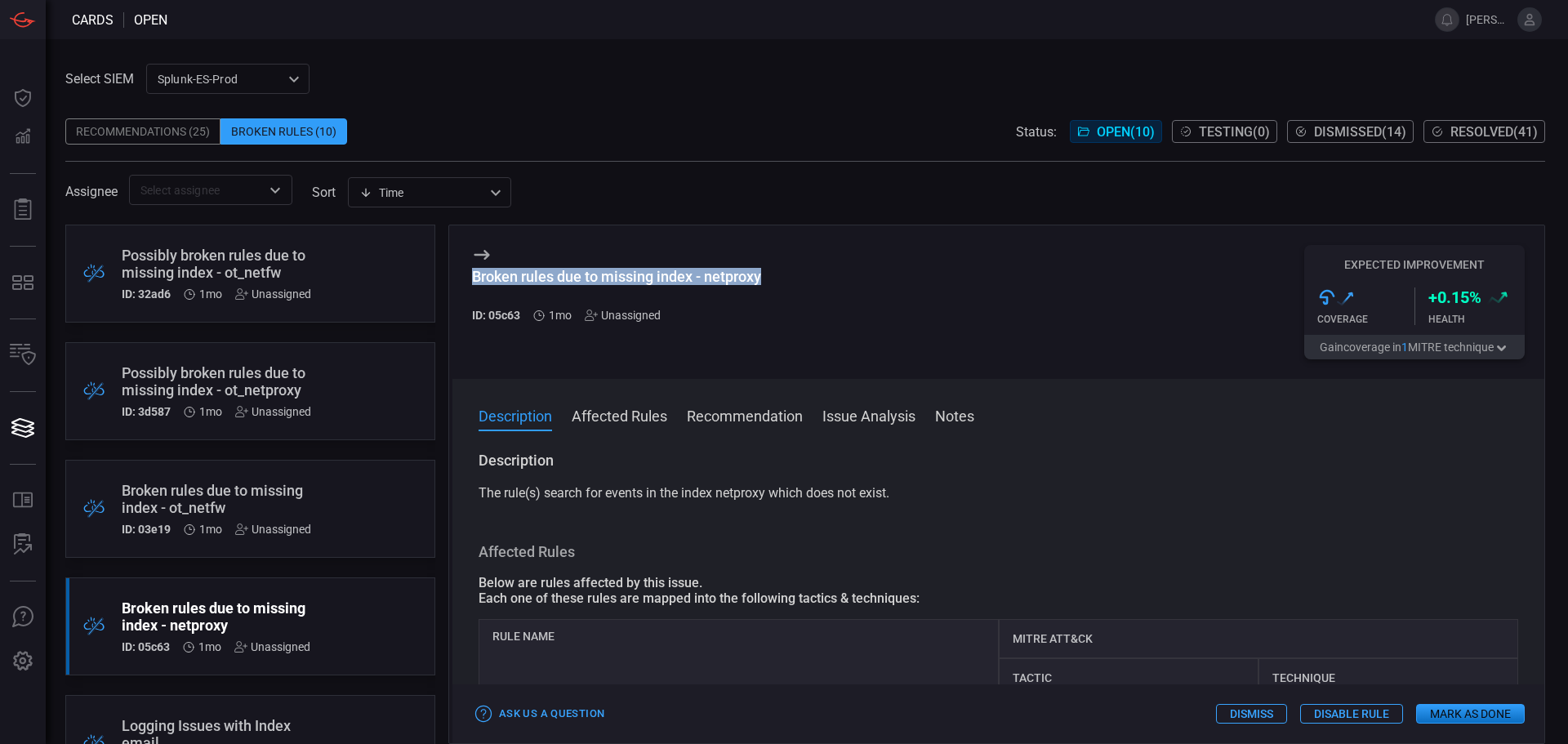
click at [476, 276] on div "Broken rules due to missing index - netproxy ID: 05c63 1mo Unassigned Expected …" at bounding box center [998, 301] width 1092 height 153
copy div "Broken rules due to missing index - netproxy"
click at [152, 264] on div "Possibly broken rules due to missing index - ot_netfw" at bounding box center [219, 264] width 196 height 34
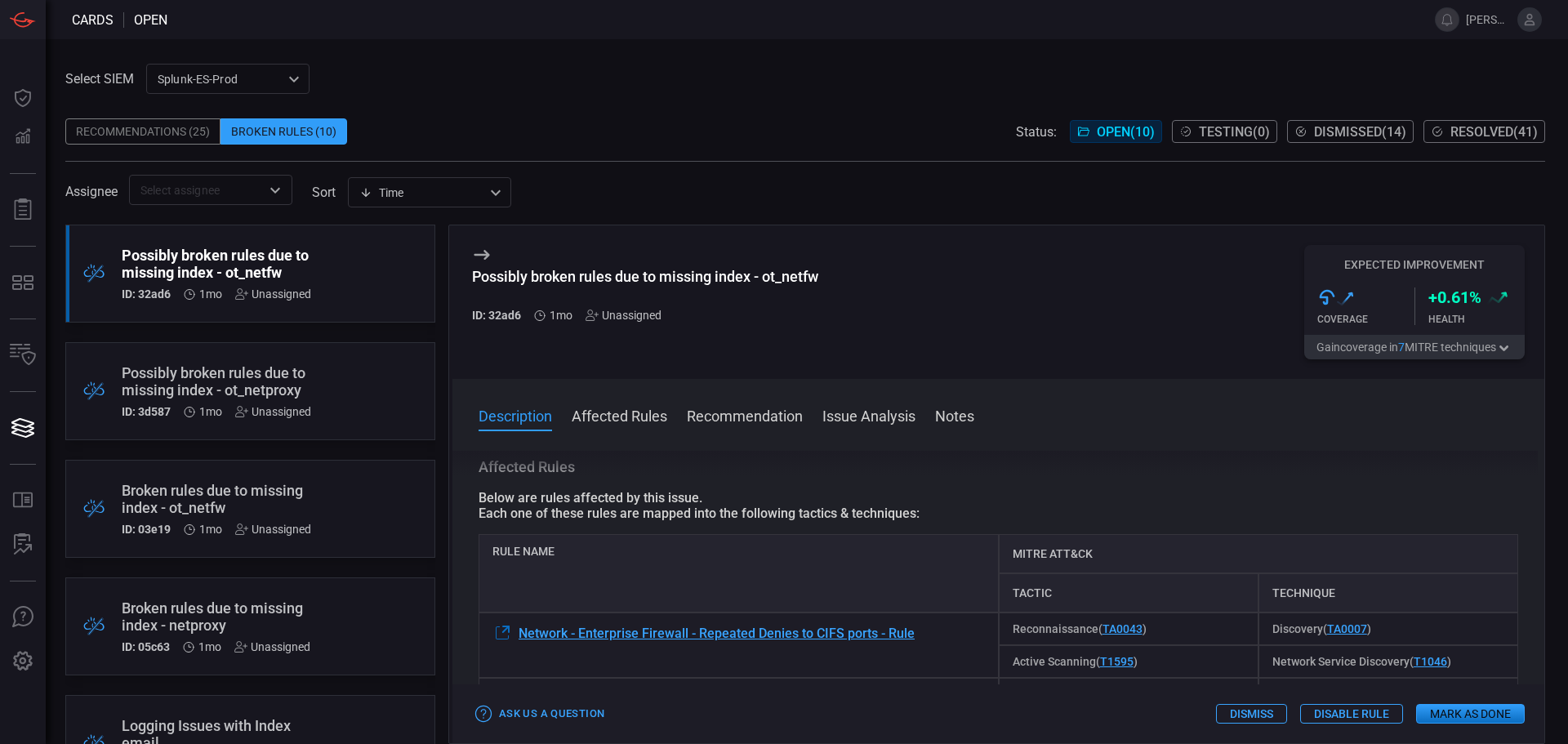
scroll to position [163, 0]
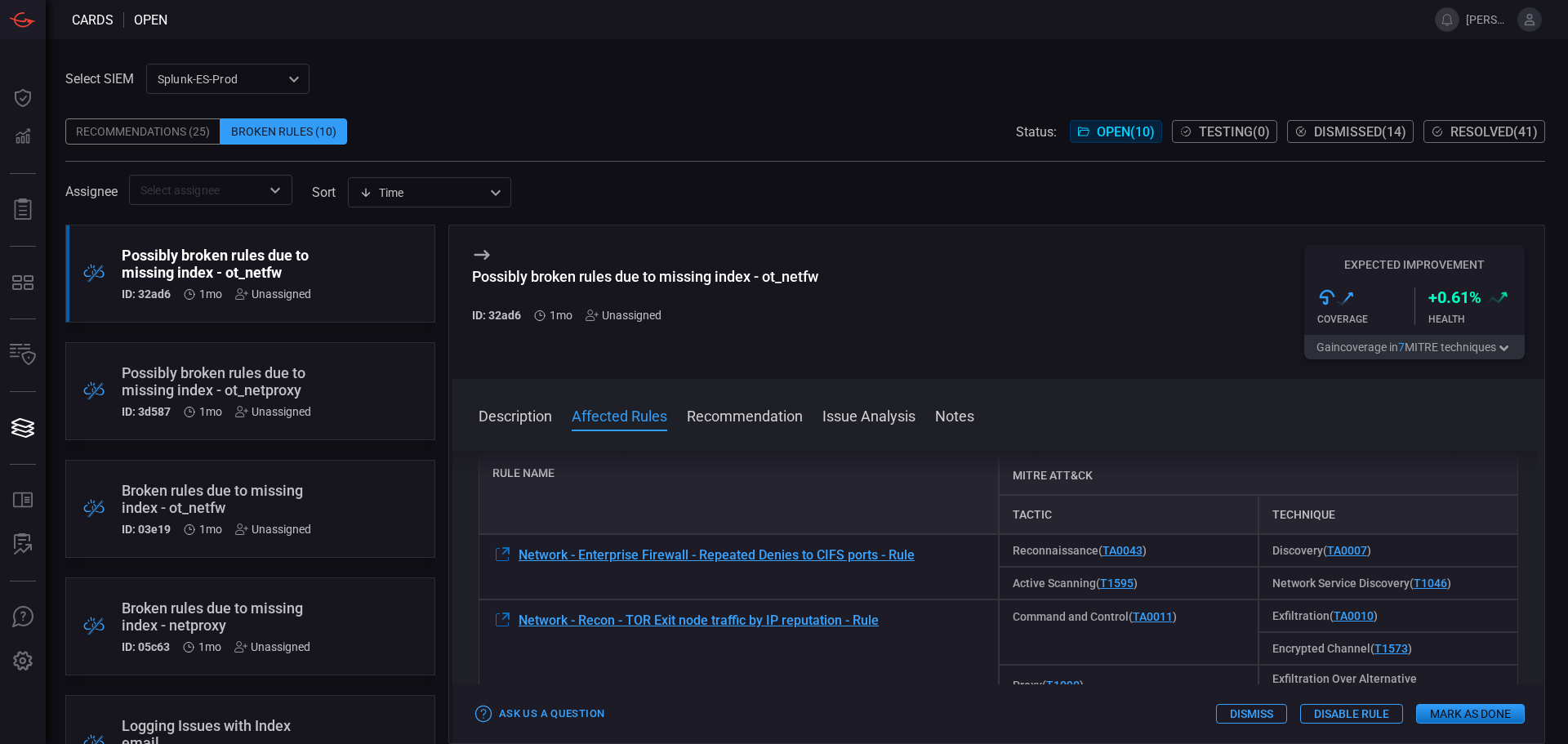
click at [1485, 718] on button "Mark as Done" at bounding box center [1470, 714] width 108 height 19
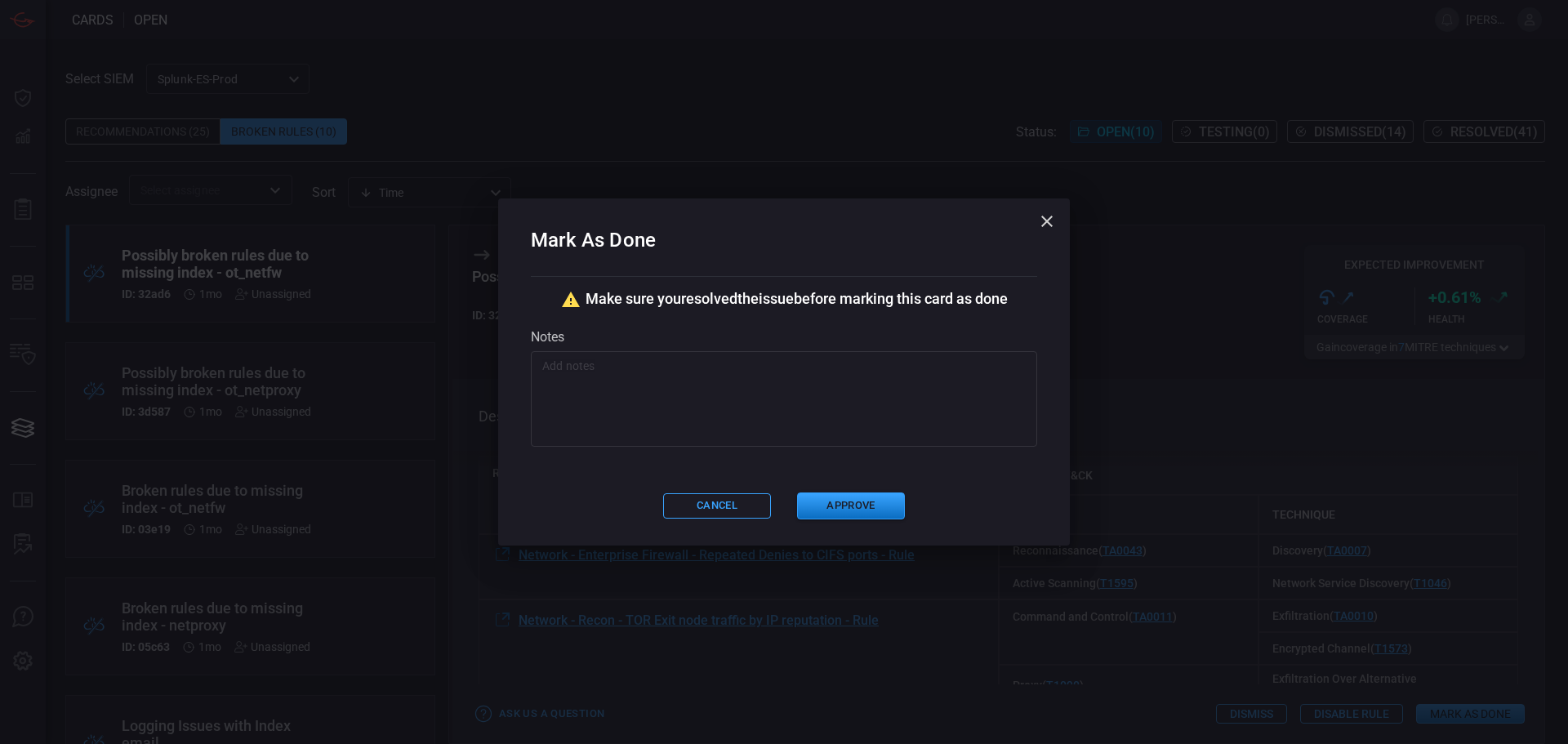
click at [801, 360] on textarea at bounding box center [784, 399] width 484 height 82
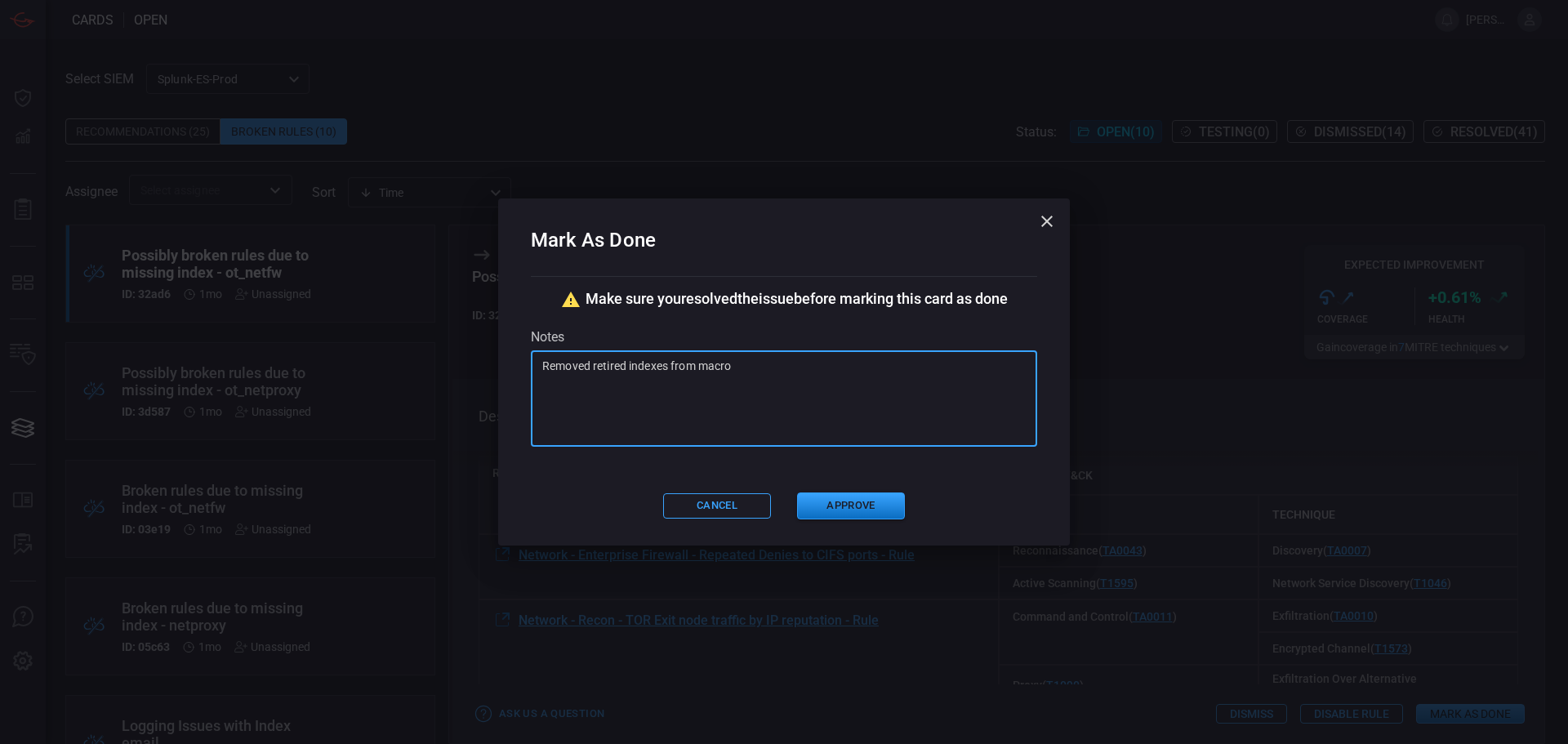
drag, startPoint x: 850, startPoint y: 373, endPoint x: 378, endPoint y: 344, distance: 472.9
click at [390, 344] on div "Mark As Done Make sure you resolved the issue before marking this card as done …" at bounding box center [784, 372] width 1568 height 744
type textarea "Removed retired indexes from macro"
drag, startPoint x: 885, startPoint y: 511, endPoint x: 951, endPoint y: 511, distance: 66.0
click at [888, 511] on button "Approve" at bounding box center [850, 505] width 107 height 27
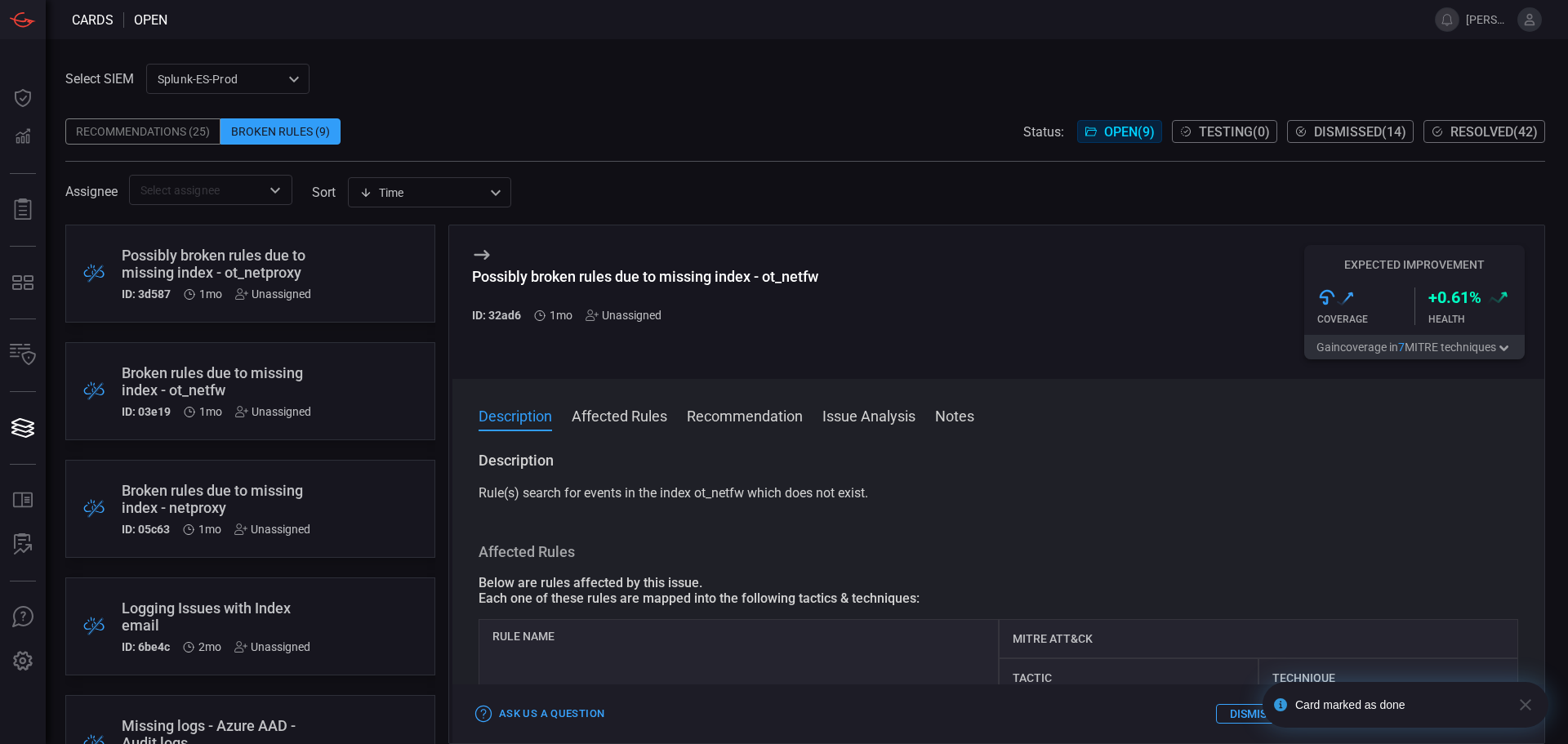
click at [327, 269] on div ".broken_cards_icon_0{fill:#39A4FF;} .broken_cards_icon_1{fill:none;stroke:#1918…" at bounding box center [250, 274] width 370 height 98
drag, startPoint x: 1529, startPoint y: 705, endPoint x: 1518, endPoint y: 705, distance: 11.0
click at [1529, 705] on icon "button" at bounding box center [1525, 705] width 19 height 19
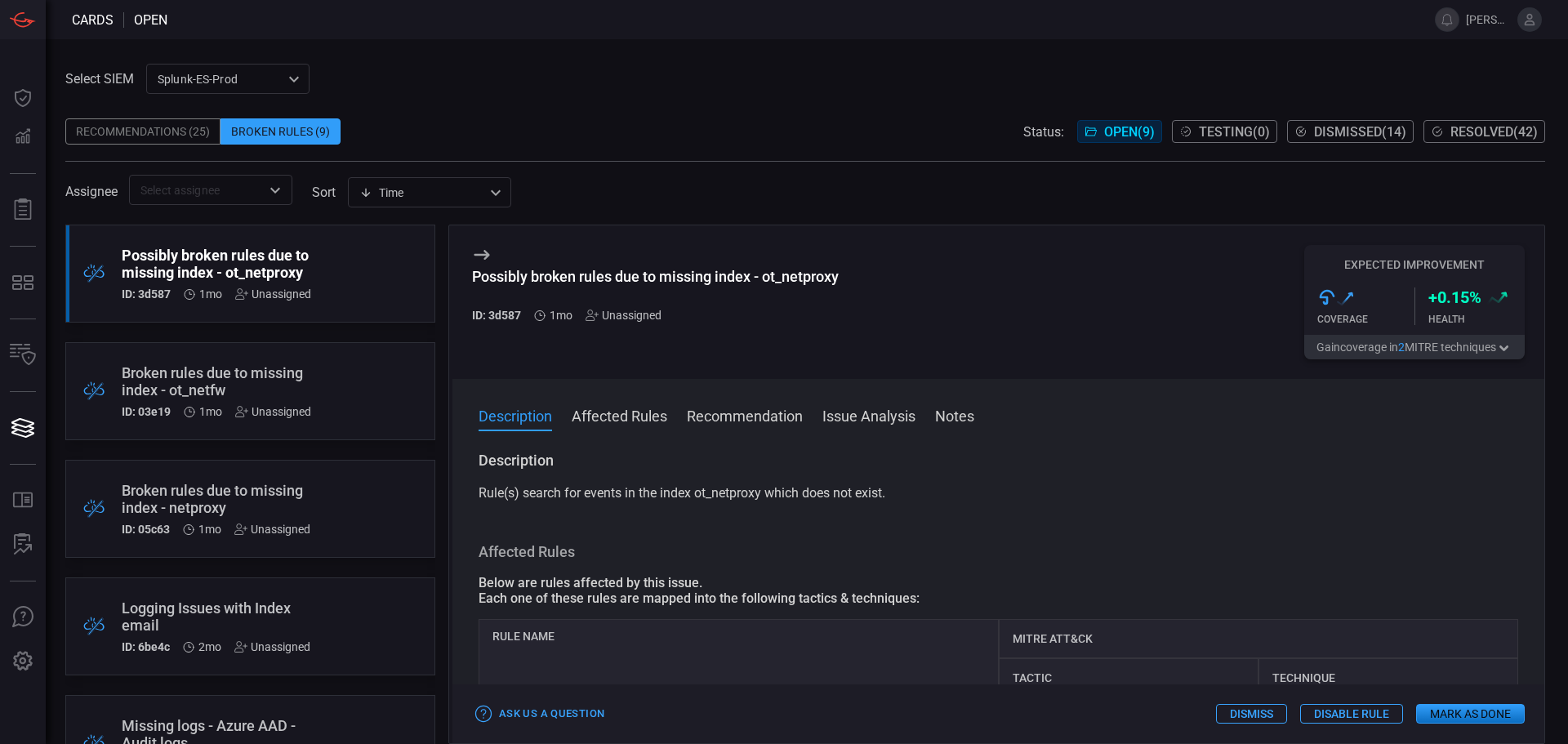
click at [1452, 715] on button "Mark as Done" at bounding box center [1470, 714] width 108 height 19
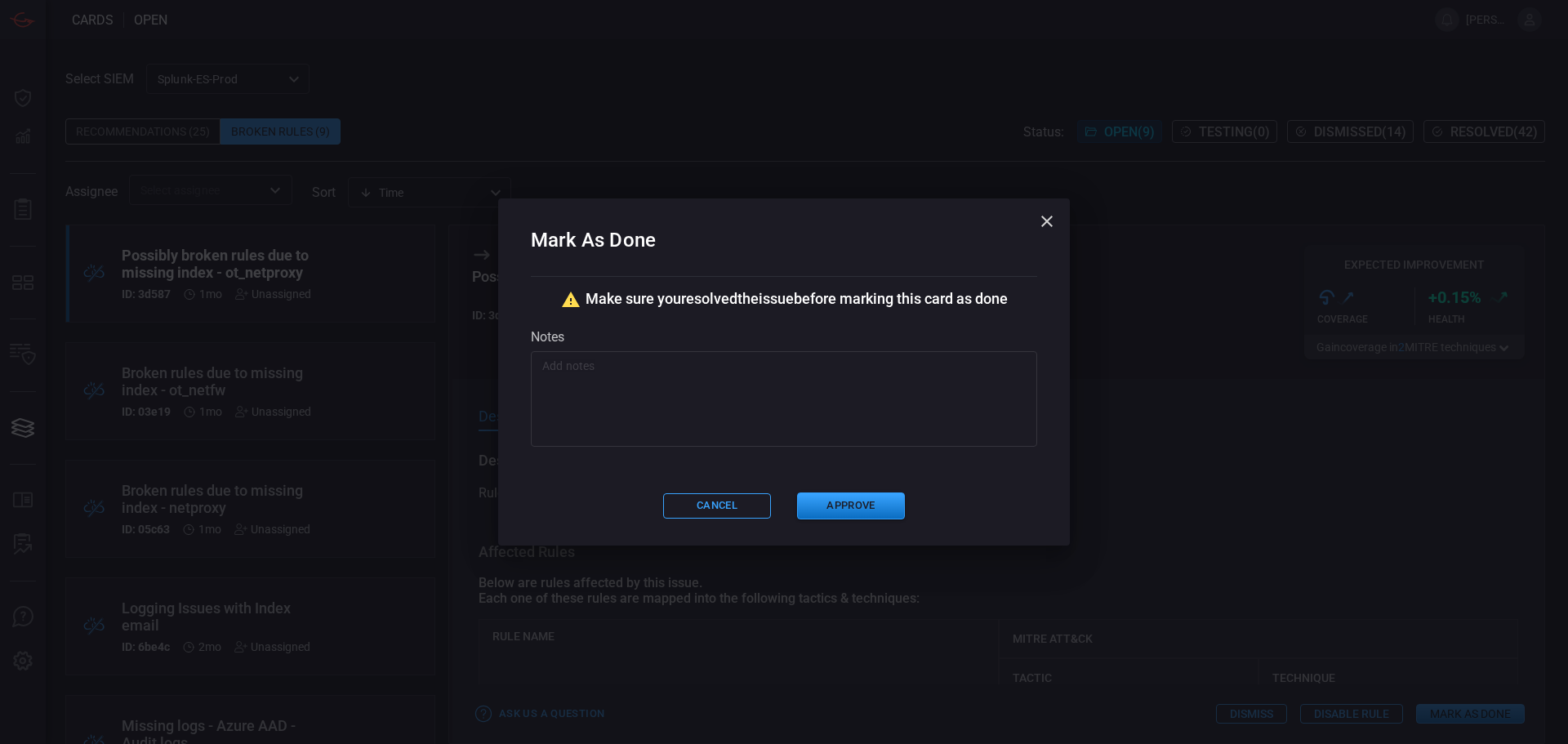
click at [666, 442] on div "x ​" at bounding box center [783, 399] width 506 height 96
paste textarea "Removed retired indexes from macro"
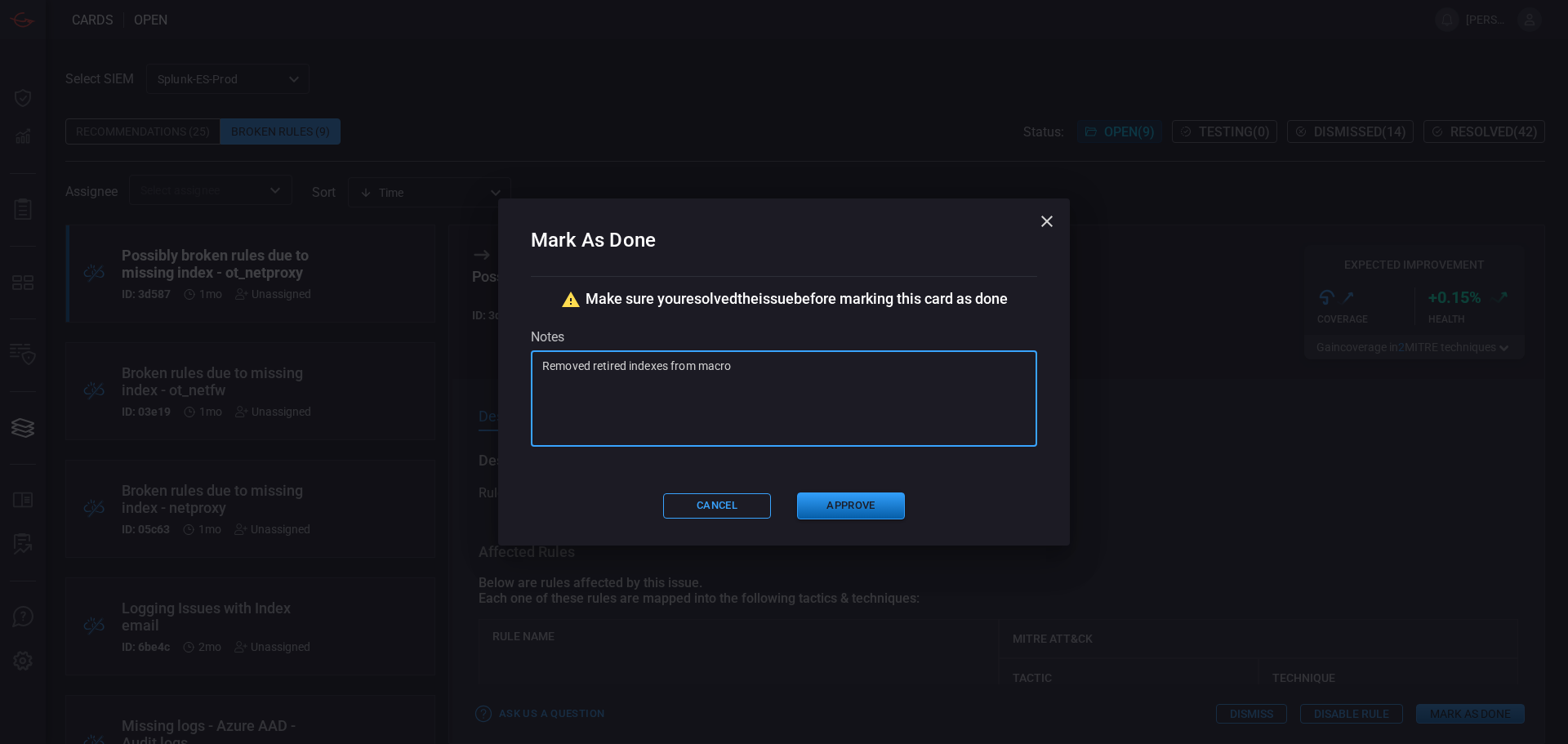
type textarea "Removed retired indexes from macro"
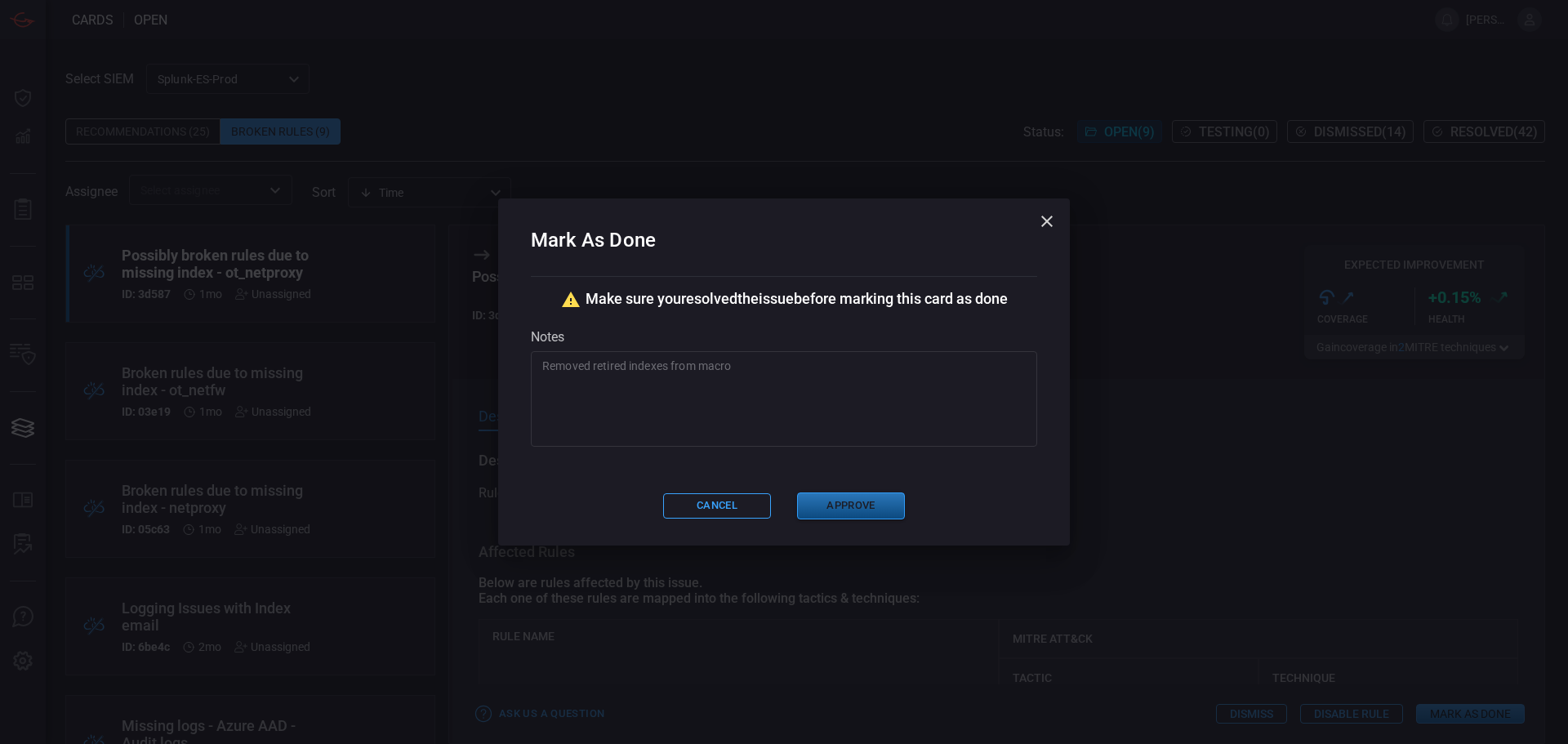
click at [814, 506] on button "Approve" at bounding box center [850, 505] width 107 height 27
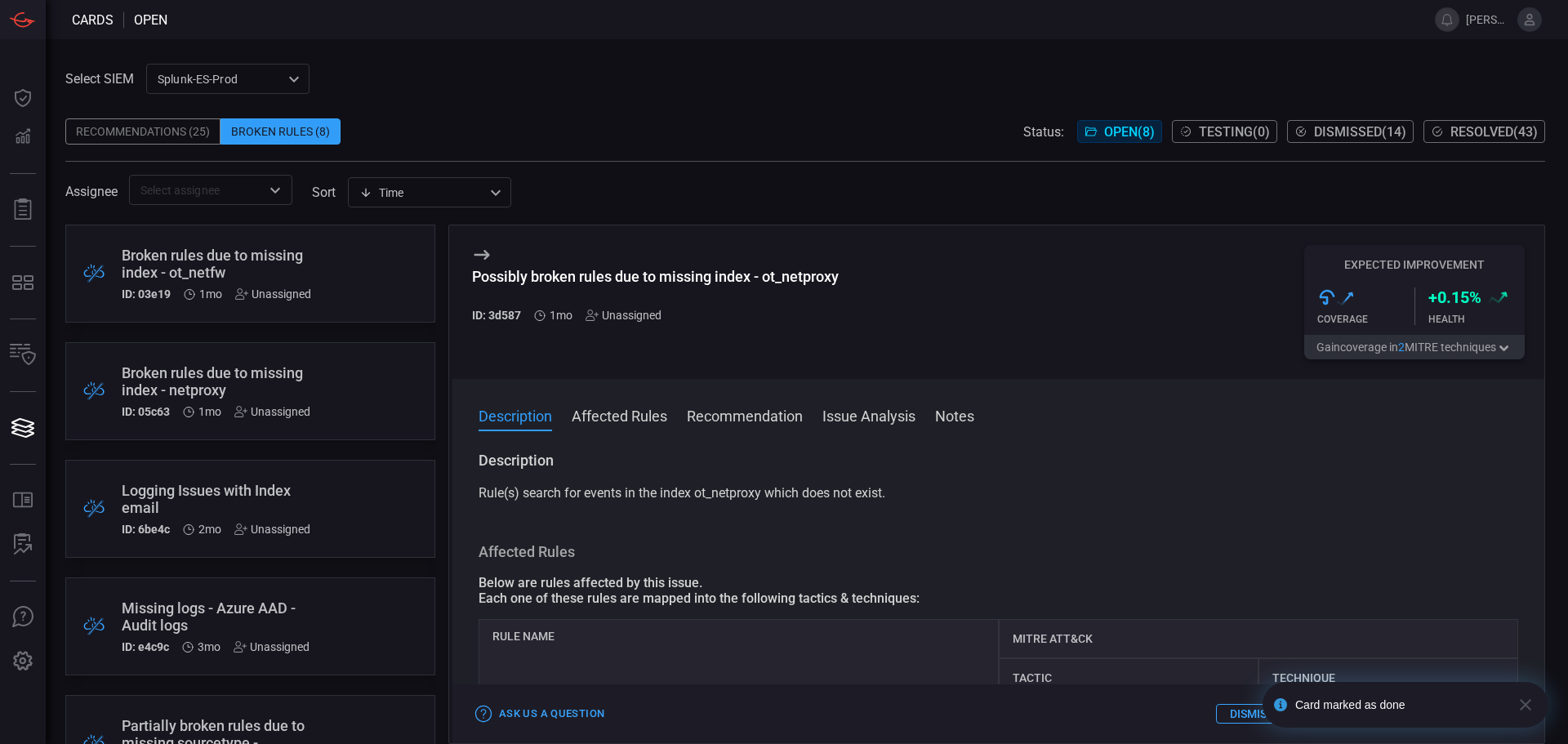
click at [363, 282] on div ".broken_cards_icon_0{fill:#39A4FF;} .broken_cards_icon_1{fill:none;stroke:#1918…" at bounding box center [250, 274] width 370 height 98
click at [1513, 575] on div "Description The rule(s) search for events in the index ot_netfw which does not …" at bounding box center [998, 594] width 1092 height 287
click at [1531, 710] on icon "button" at bounding box center [1525, 705] width 19 height 19
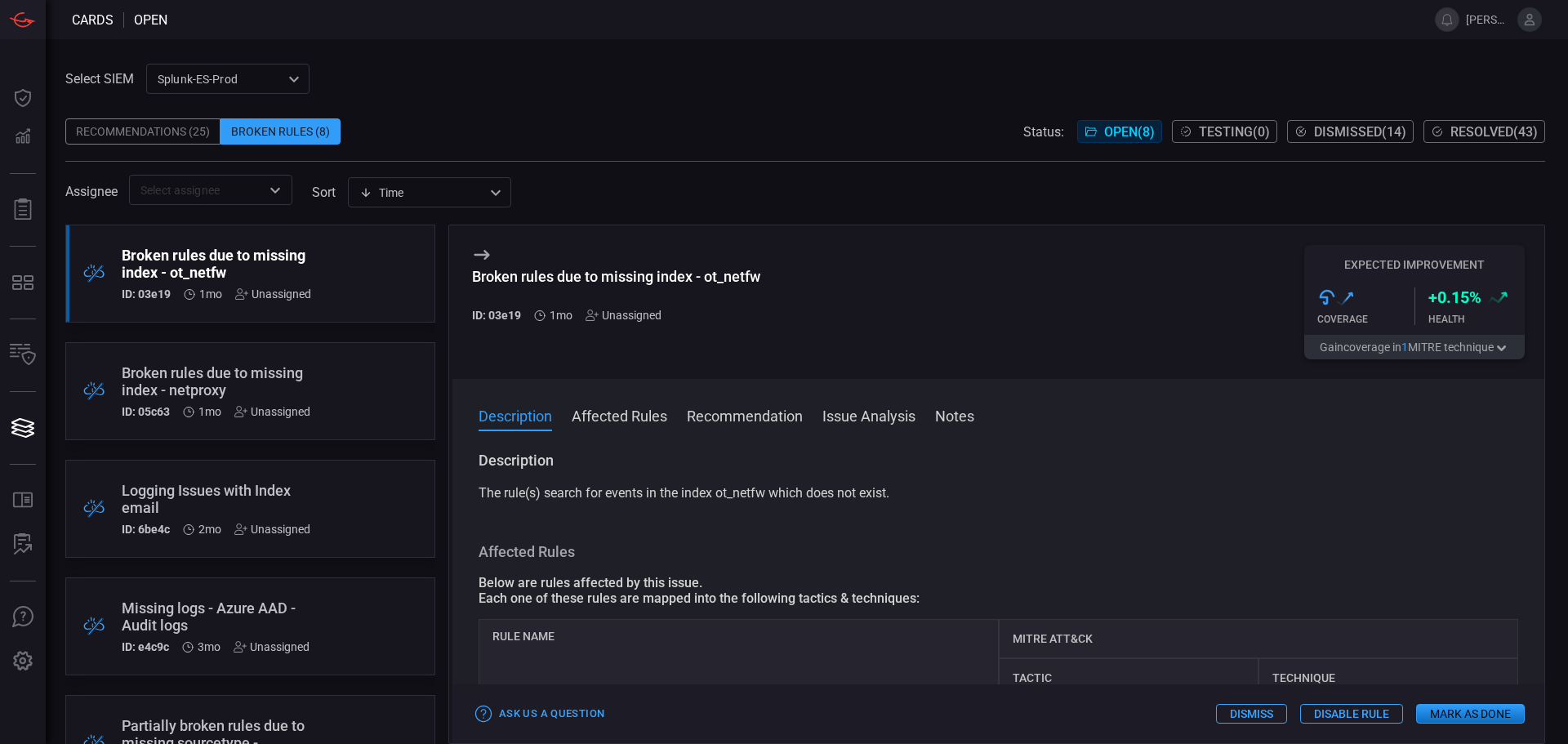
click at [1478, 716] on button "Mark as Done" at bounding box center [1470, 714] width 108 height 19
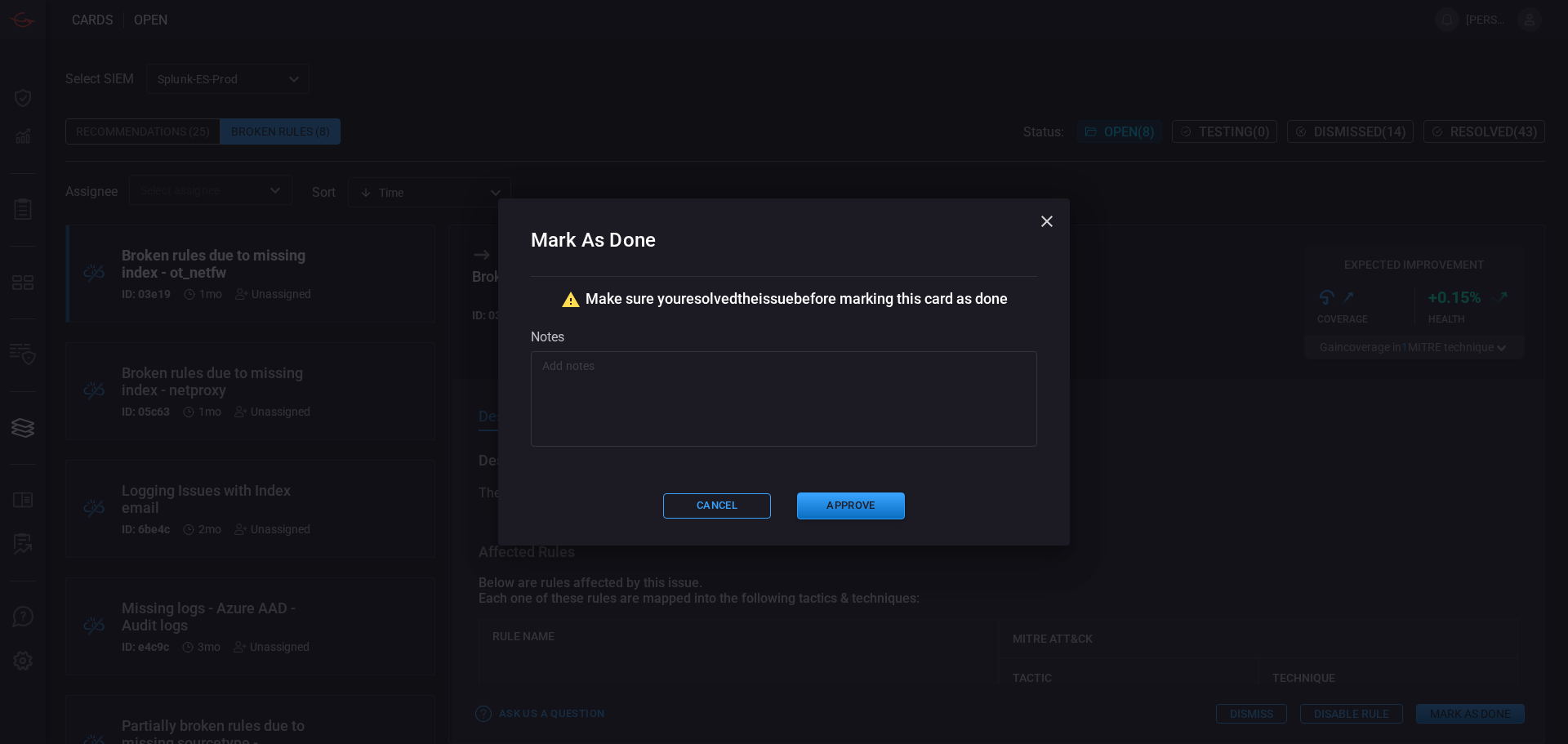
click at [625, 381] on textarea at bounding box center [784, 399] width 484 height 82
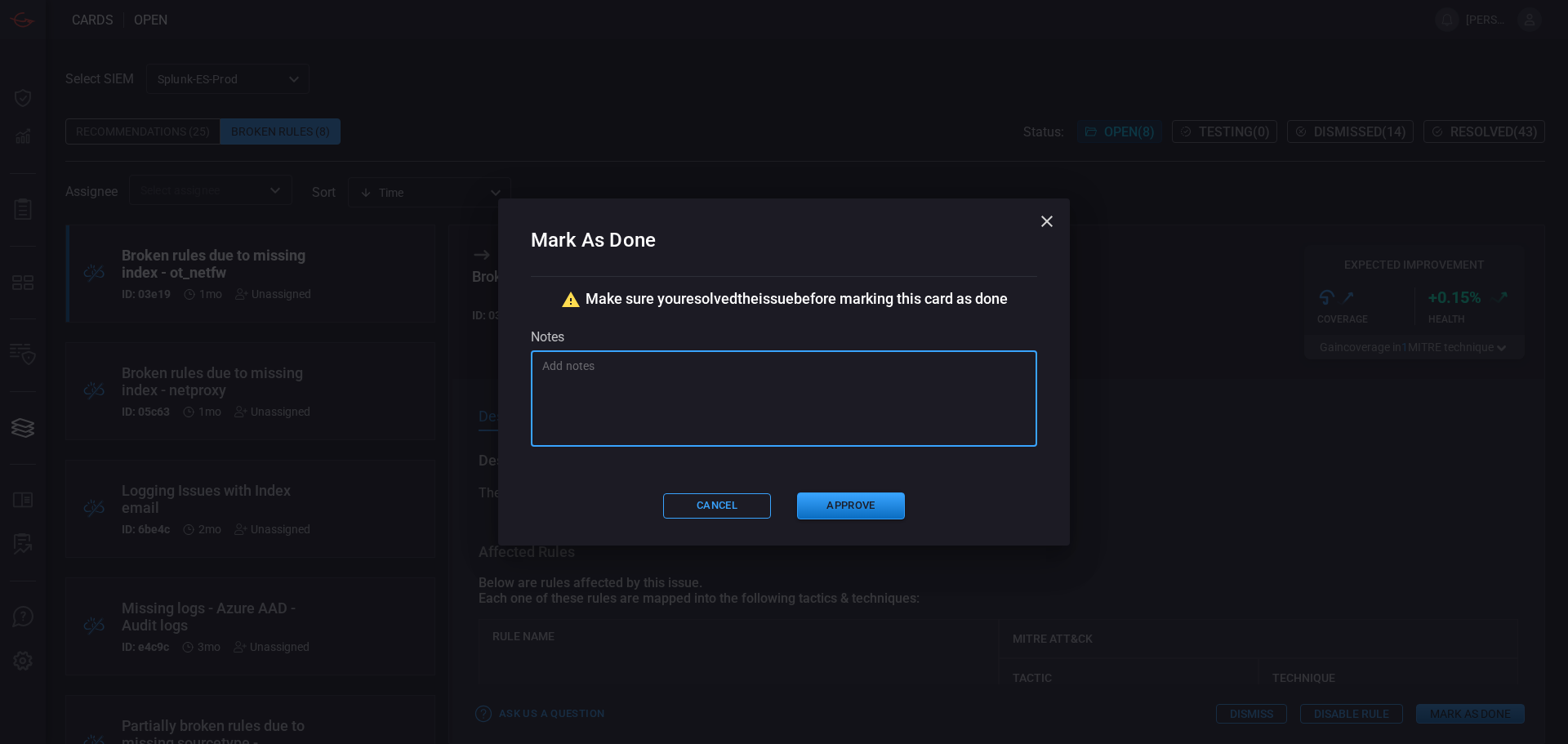
paste textarea "Removed retired indexes from macro"
type textarea "Removed retired indexes from macro"
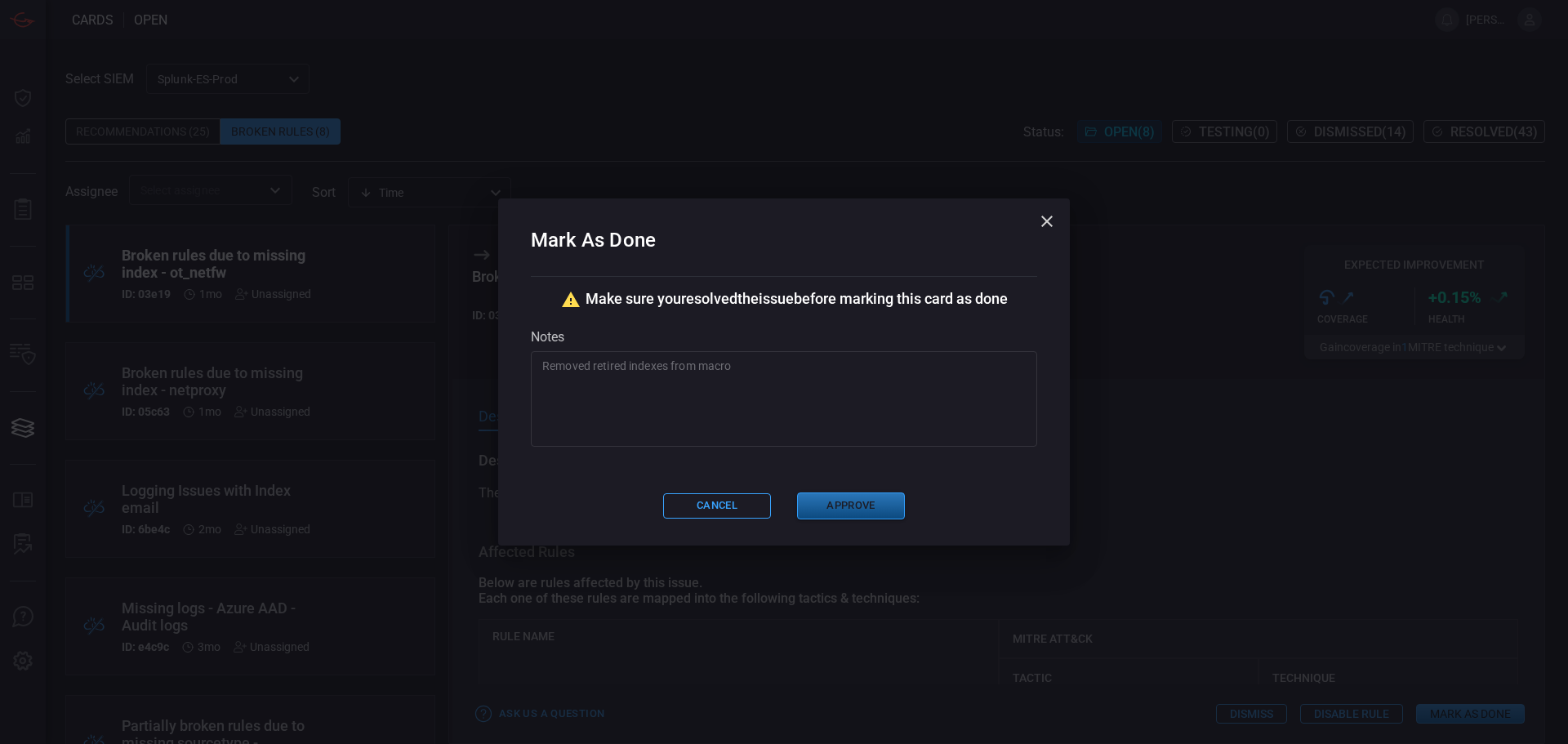
click at [869, 508] on button "Approve" at bounding box center [850, 505] width 107 height 27
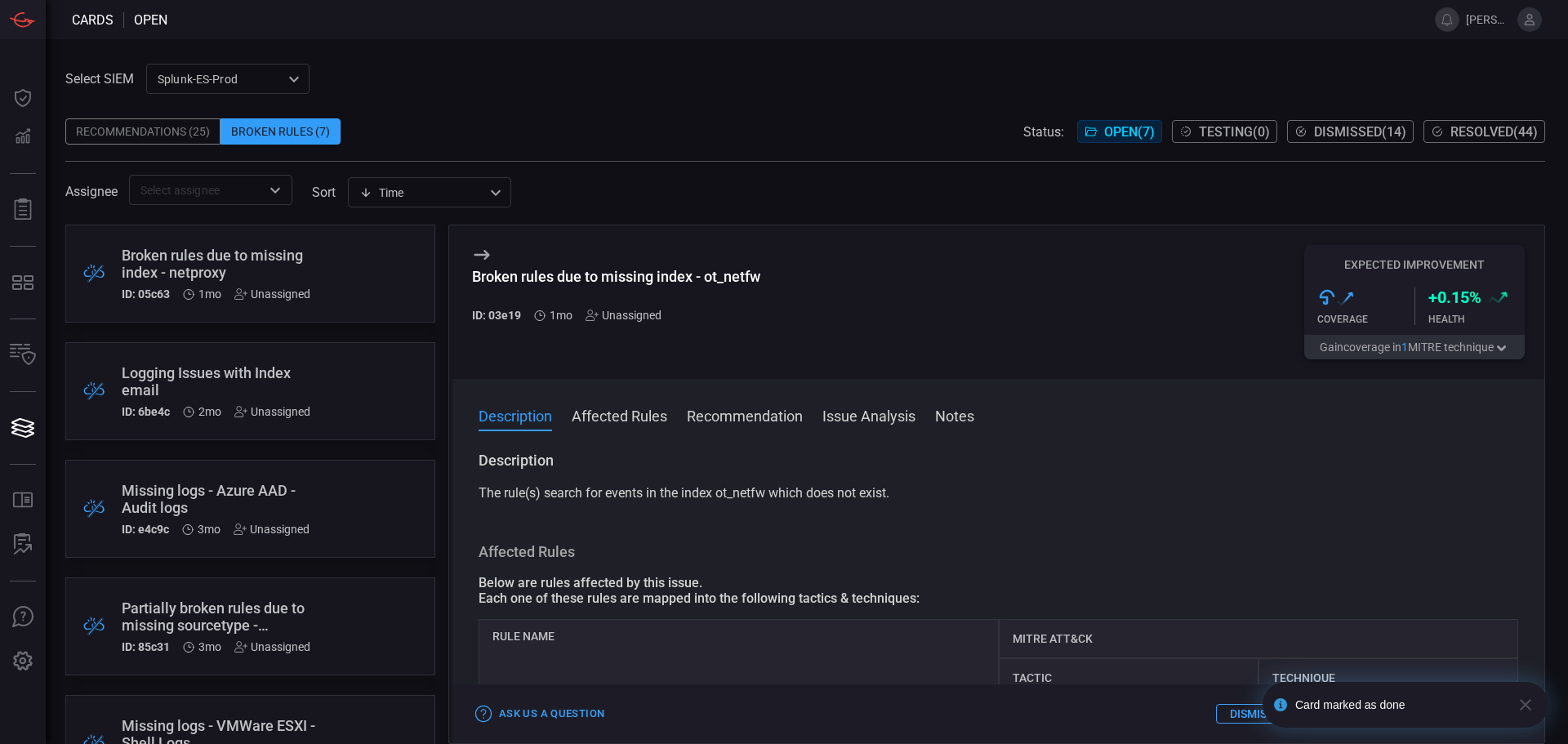
click at [333, 231] on div ".broken_cards_icon_0{fill:#39A4FF;} .broken_cards_icon_1{fill:none;stroke:#1918…" at bounding box center [250, 274] width 370 height 98
click at [1533, 704] on icon "button" at bounding box center [1525, 705] width 19 height 19
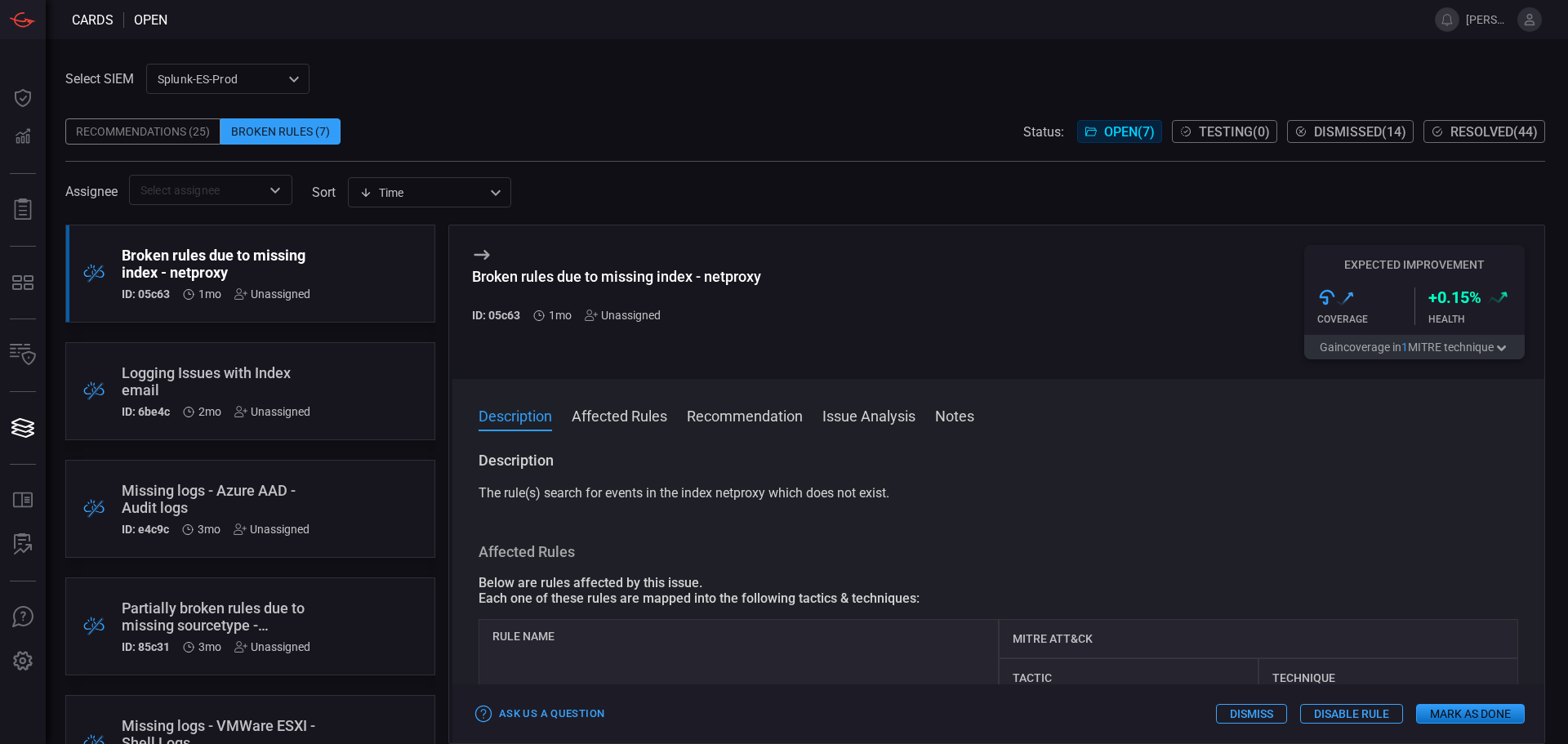
click at [1454, 719] on div "Cards open [PERSON_NAME].[PERSON_NAME] Dashboard Dashboard Detections Detection…" at bounding box center [784, 372] width 1568 height 744
click at [1490, 709] on button "Mark as Done" at bounding box center [1470, 714] width 108 height 19
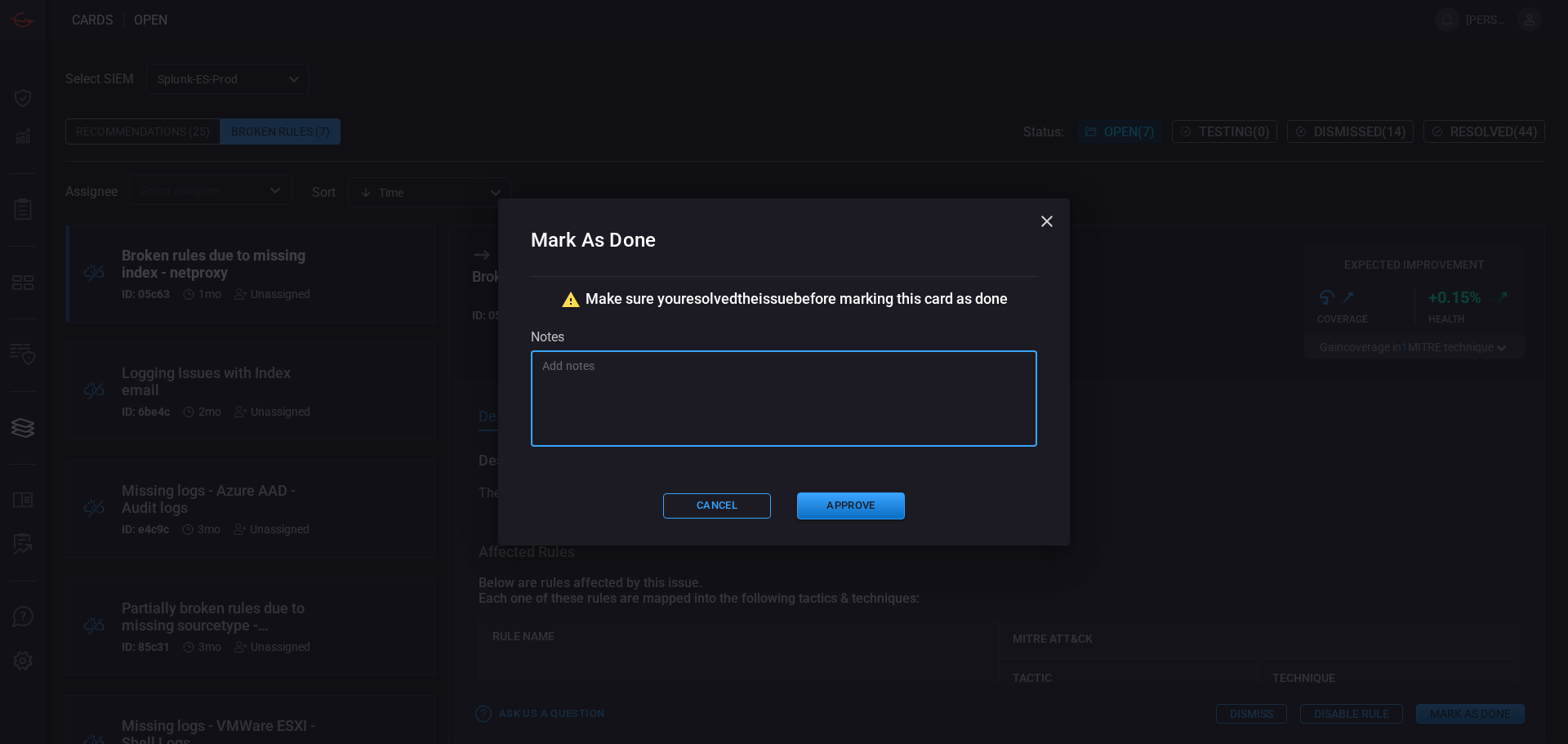
drag, startPoint x: 737, startPoint y: 376, endPoint x: 745, endPoint y: 385, distance: 12.0
click at [738, 376] on textarea at bounding box center [784, 399] width 484 height 82
paste textarea "Removed retired indexes from macro"
type textarea "Removed retired indexes from macro"
click at [836, 503] on button "Approve" at bounding box center [850, 505] width 107 height 27
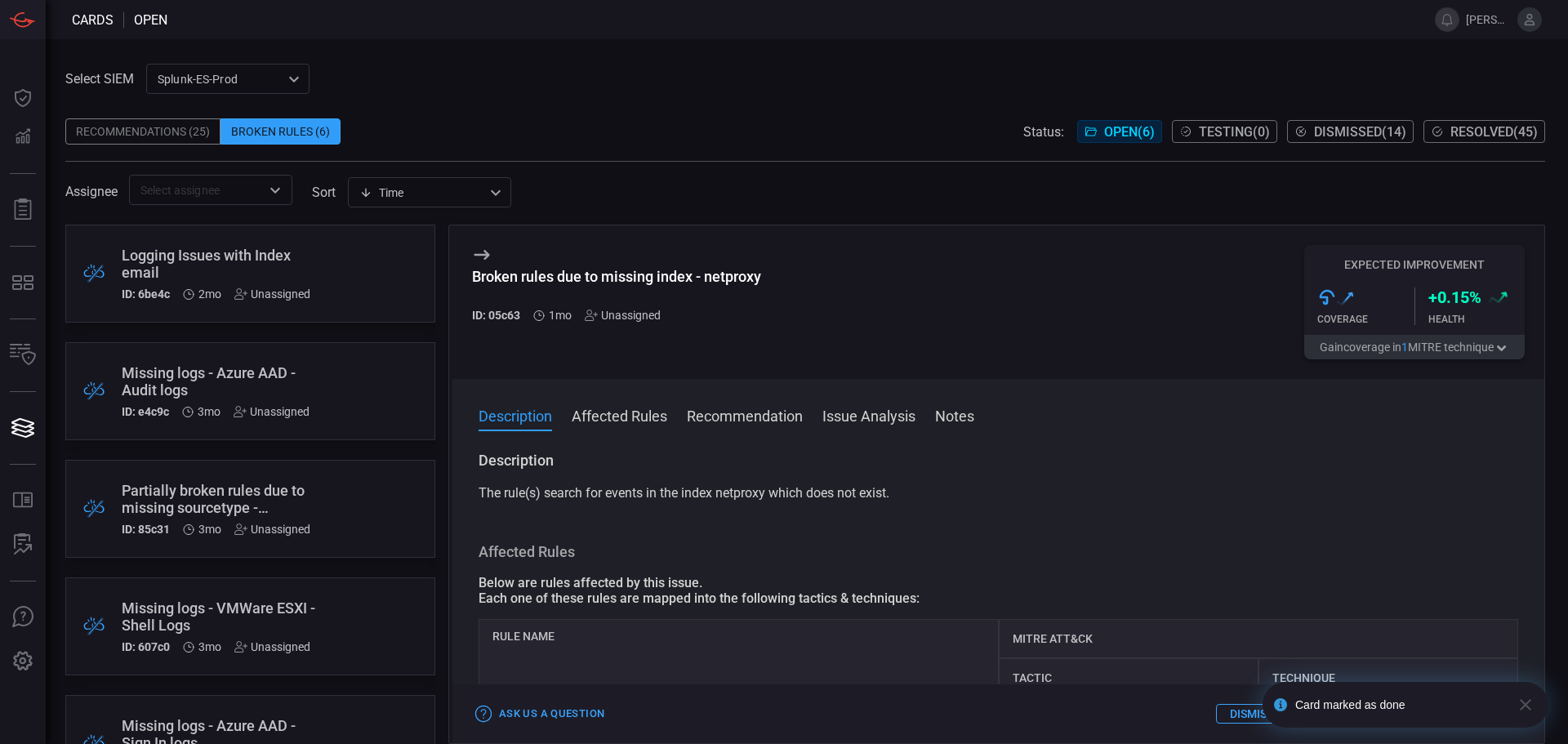
click at [329, 271] on div ".broken_cards_icon_0{fill:#39A4FF;} .broken_cards_icon_1{fill:none;stroke:#1918…" at bounding box center [250, 274] width 370 height 98
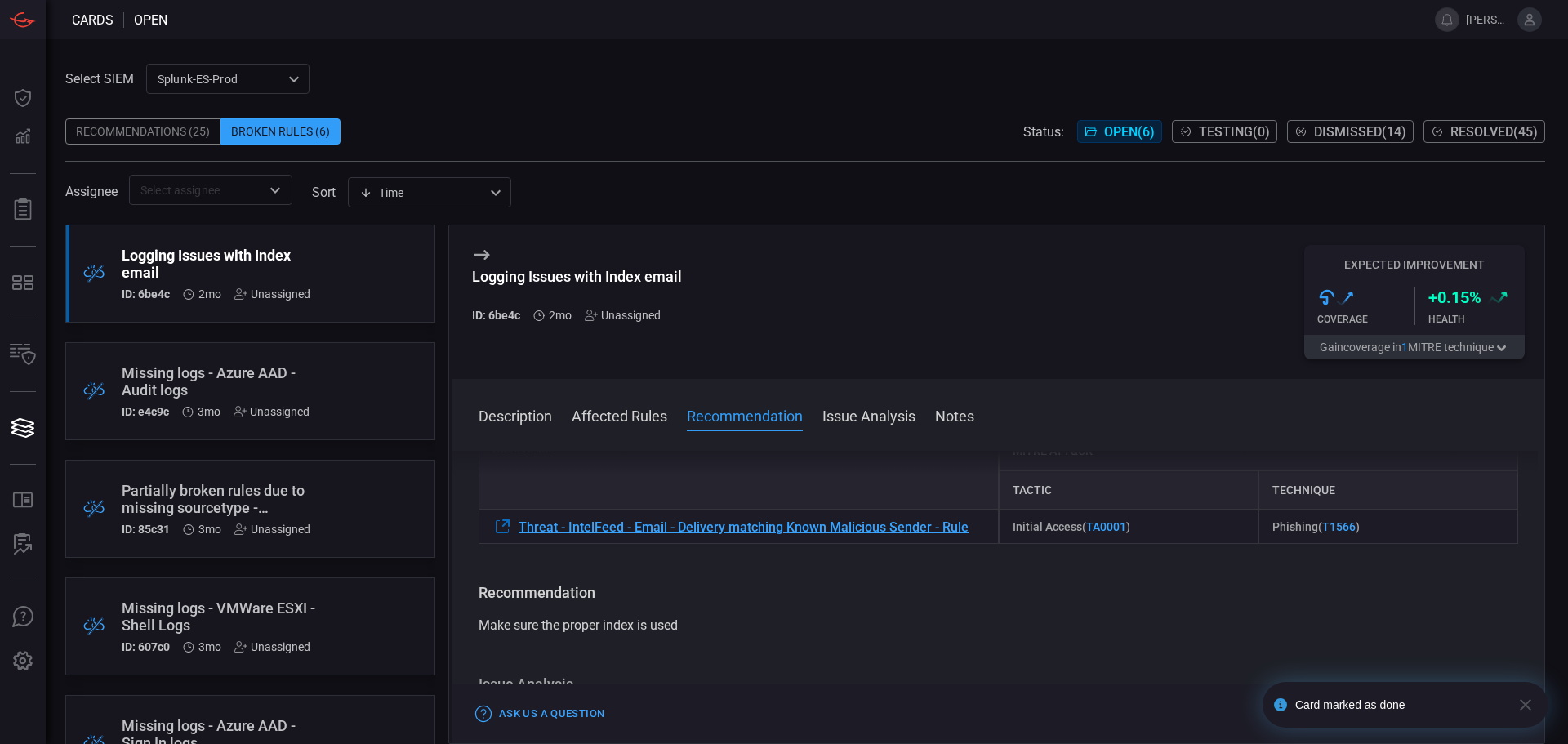
scroll to position [163, 0]
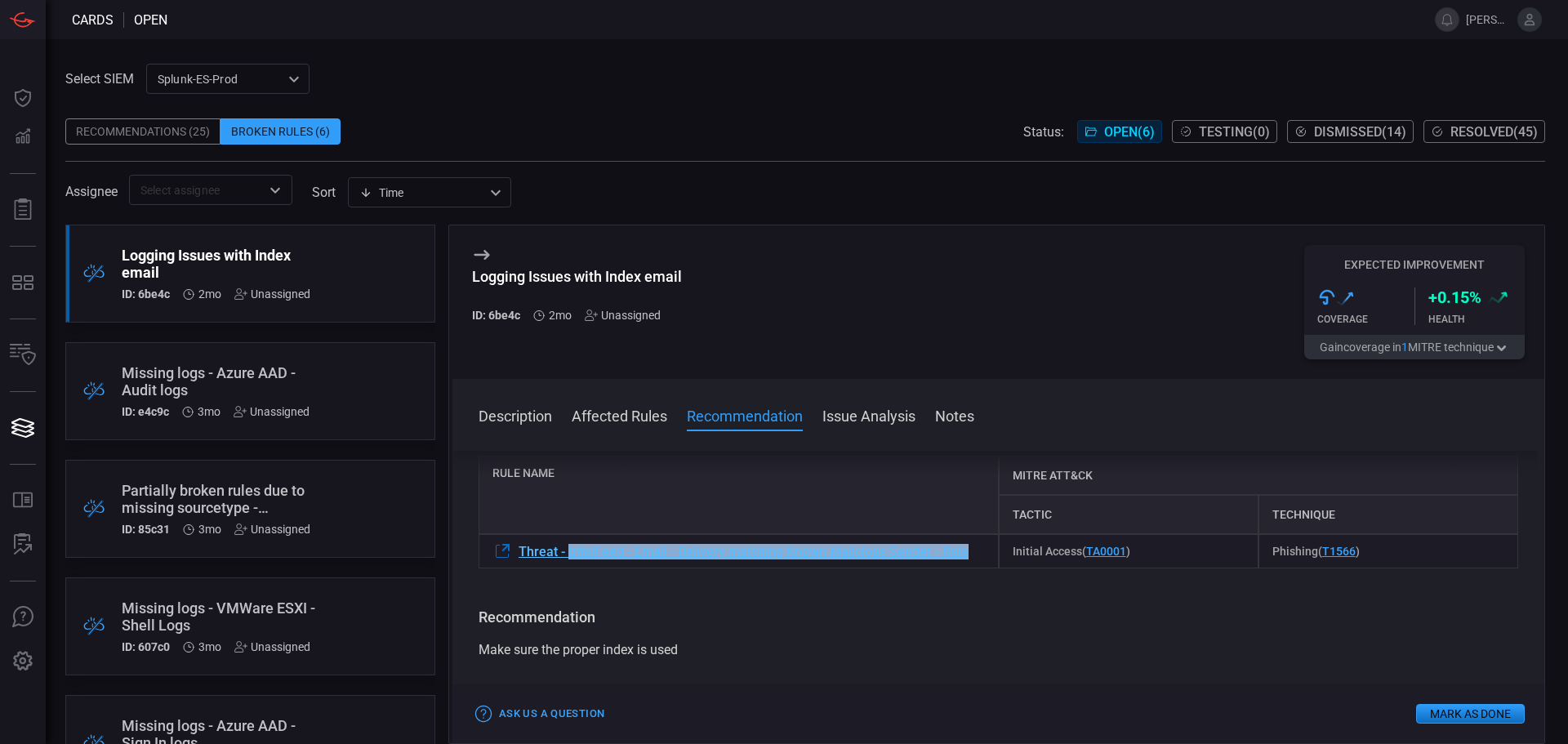
drag, startPoint x: 969, startPoint y: 556, endPoint x: 567, endPoint y: 558, distance: 402.0
click at [567, 558] on div "Threat - IntelFeed - Email - Delivery matching Known Malicious Sender - Rule" at bounding box center [738, 551] width 521 height 34
copy span "IntelFeed - Email - Delivery matching Known Malicious Sender - Rule"
click at [745, 321] on div "Logging Issues with Index email ID: 6be4c 2mo Unassigned Expected Improvement .…" at bounding box center [998, 301] width 1092 height 153
click at [343, 370] on div ".broken_cards_icon_0{fill:#39A4FF;} .broken_cards_icon_1{fill:none;stroke:#1918…" at bounding box center [250, 391] width 370 height 98
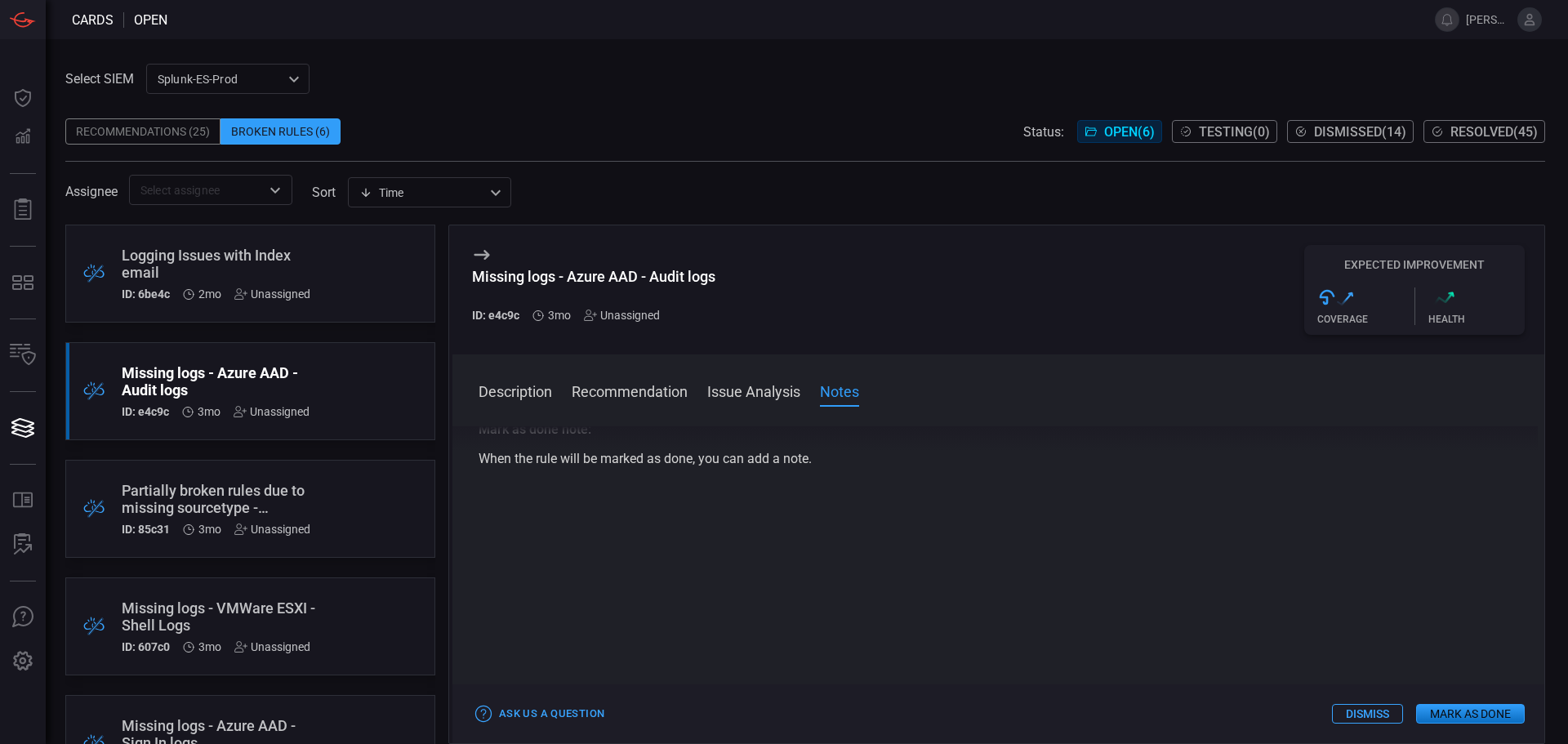
scroll to position [524, 0]
click at [1364, 718] on button "Dismiss" at bounding box center [1367, 714] width 71 height 19
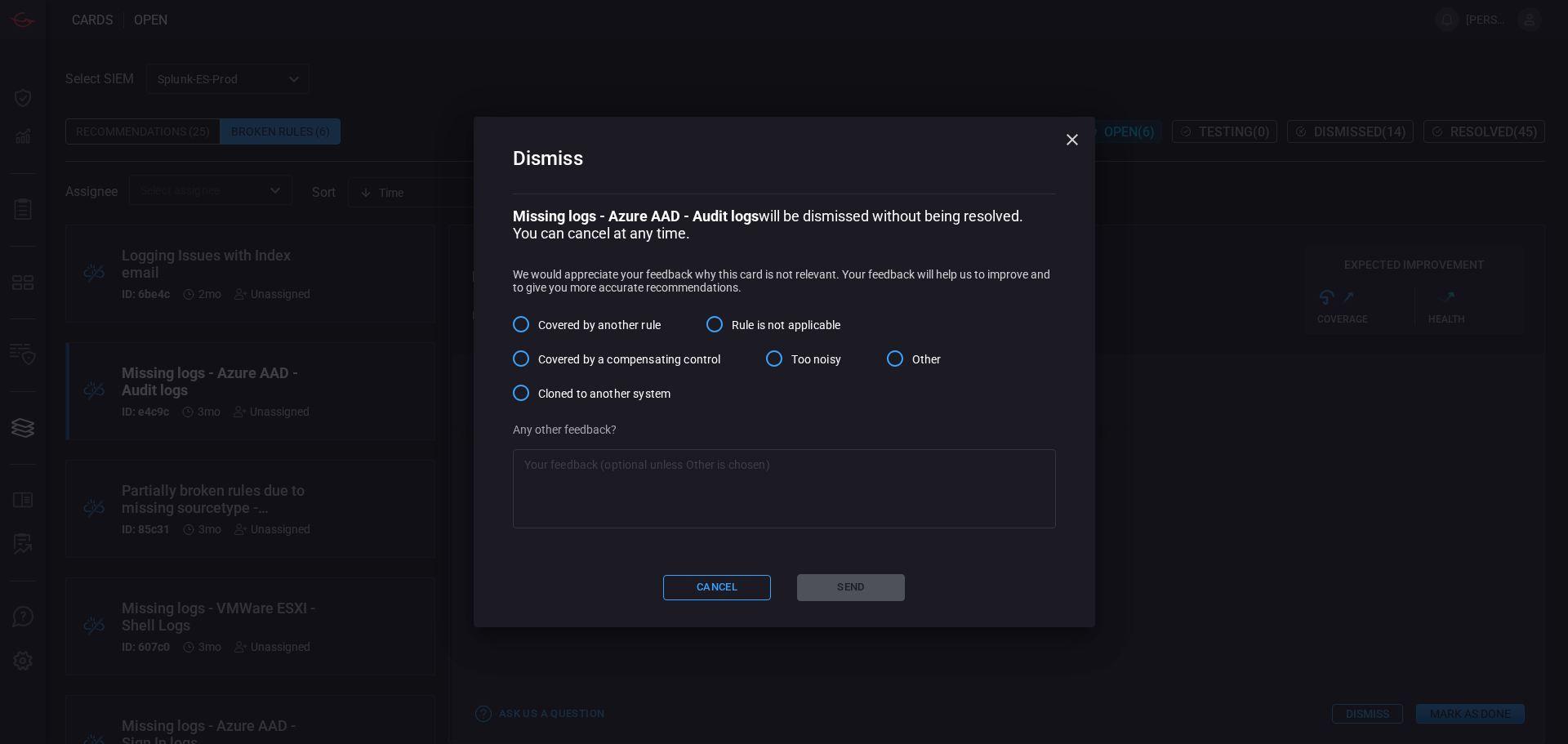
click at [741, 488] on textarea at bounding box center [784, 489] width 521 height 65
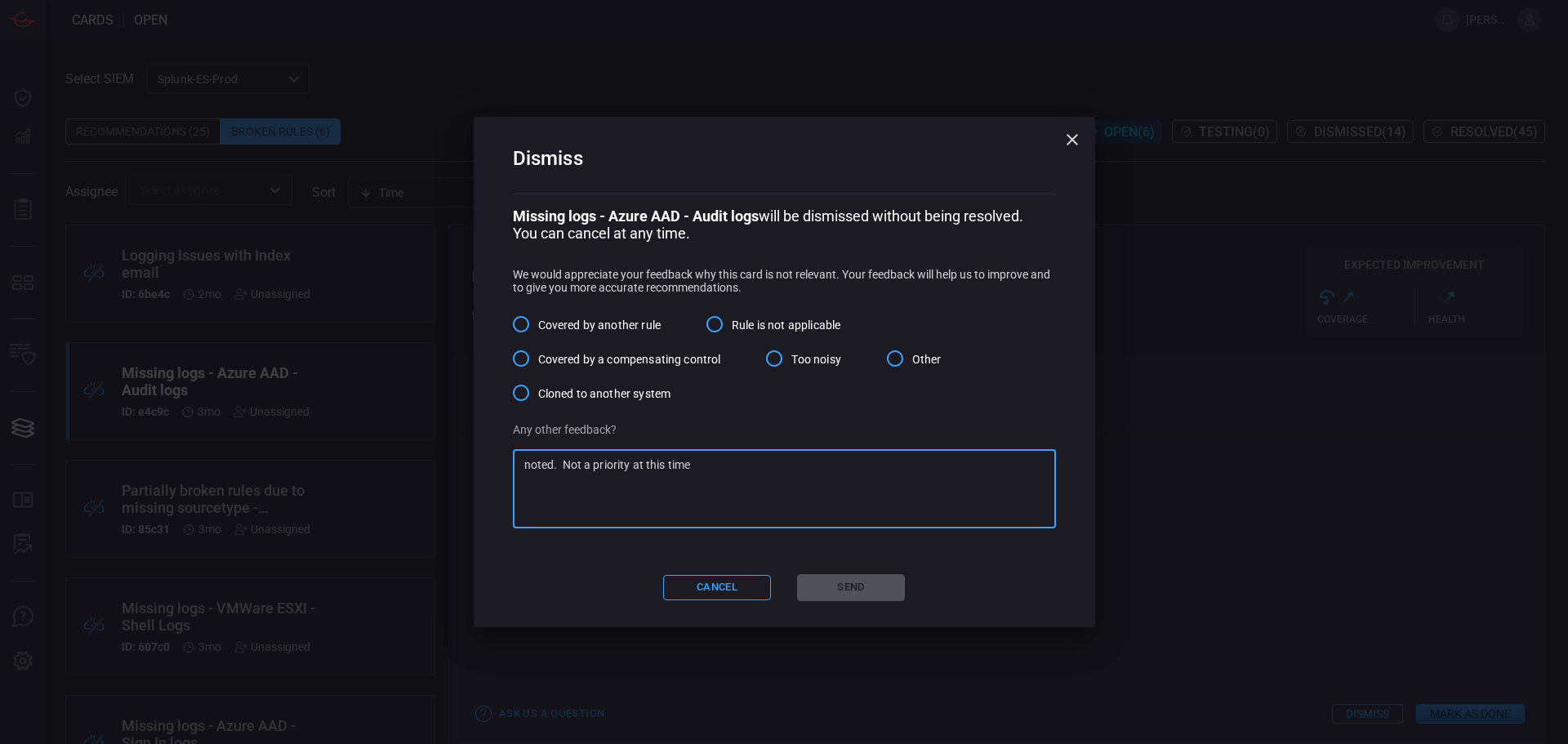
type textarea "noted. Not a priority at this time"
click at [904, 357] on input "Other" at bounding box center [894, 358] width 34 height 34
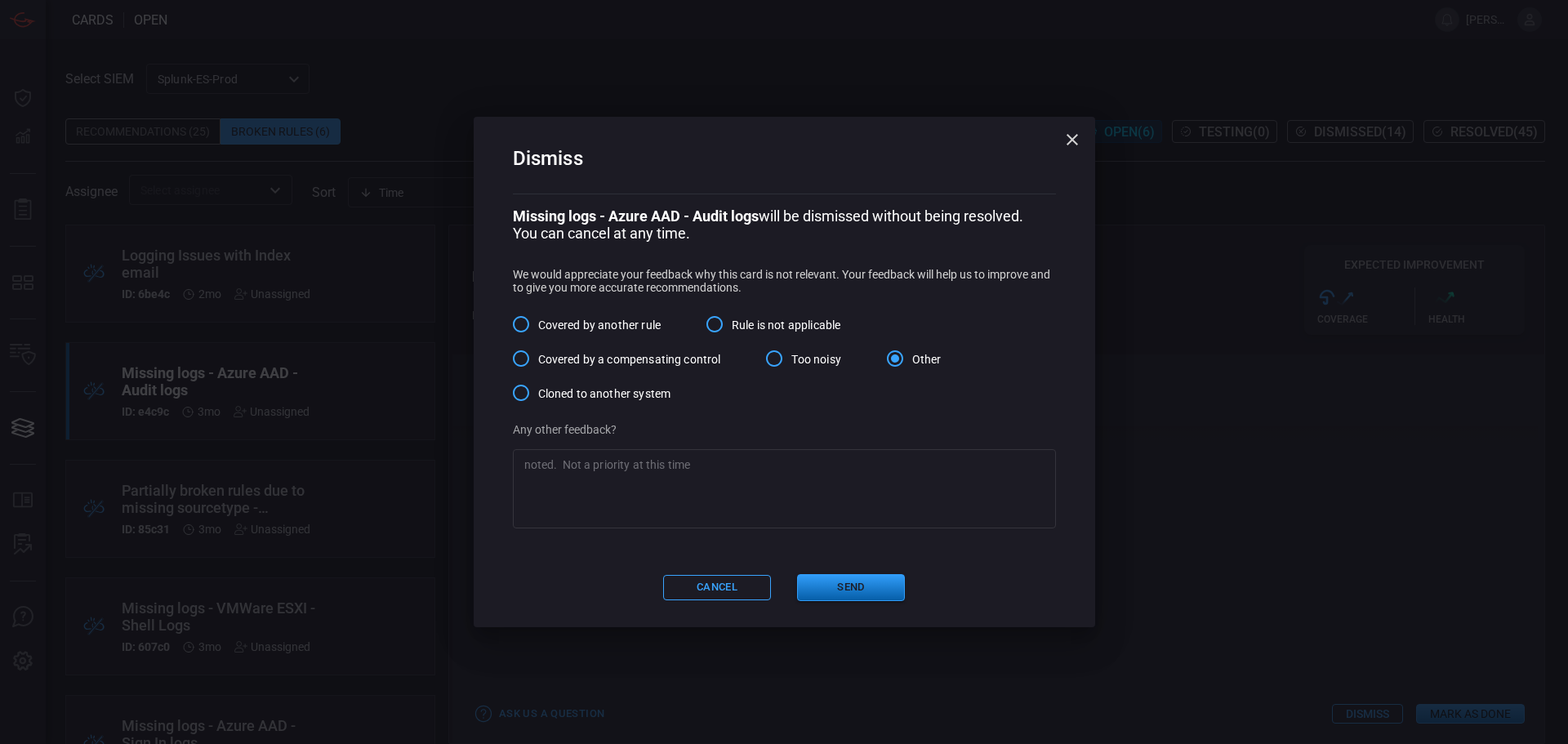
click at [858, 580] on button "Send" at bounding box center [850, 587] width 107 height 27
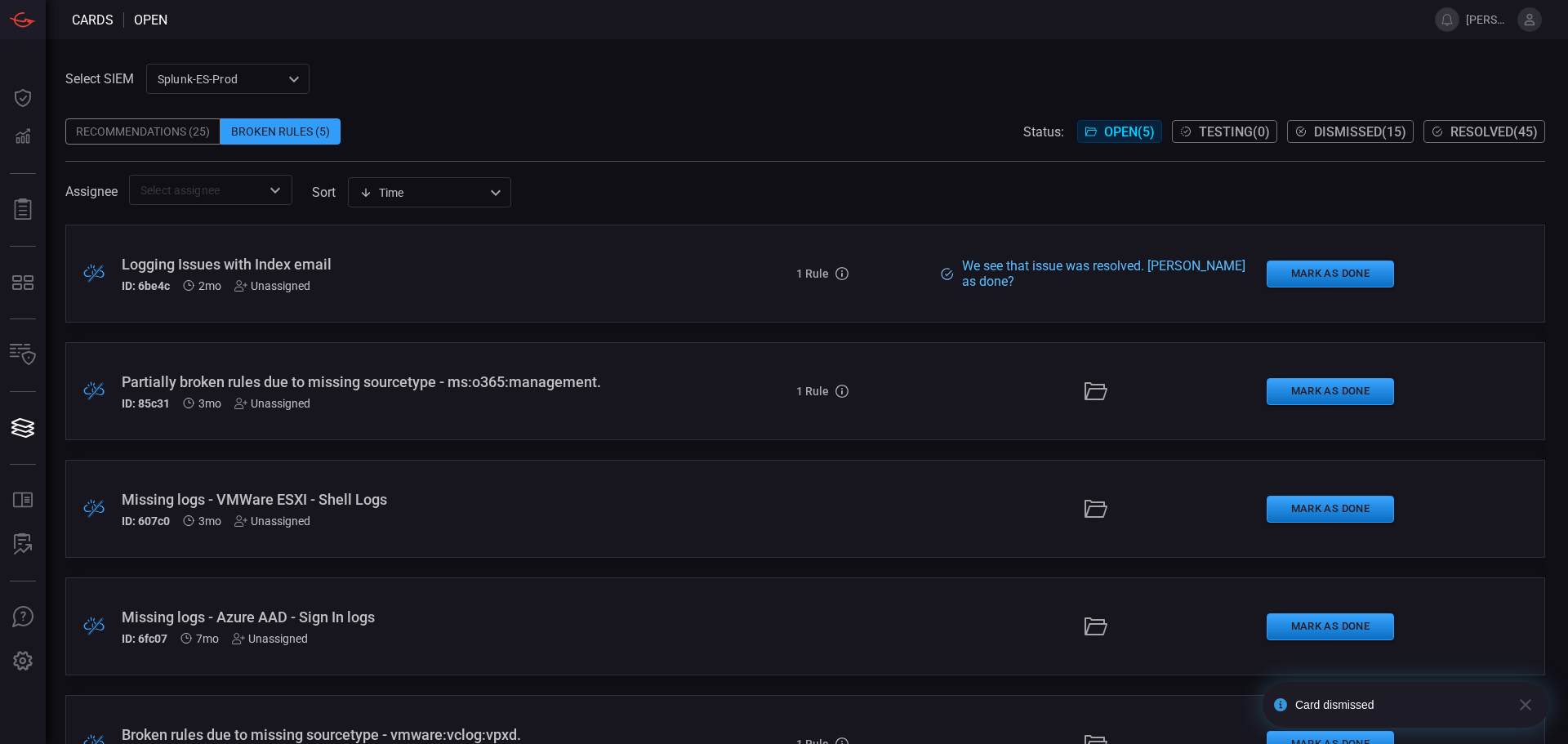
click at [561, 395] on div "Partially broken rules due to missing sourcetype - ms:o365:management. ID: 85c3…" at bounding box center [381, 391] width 519 height 37
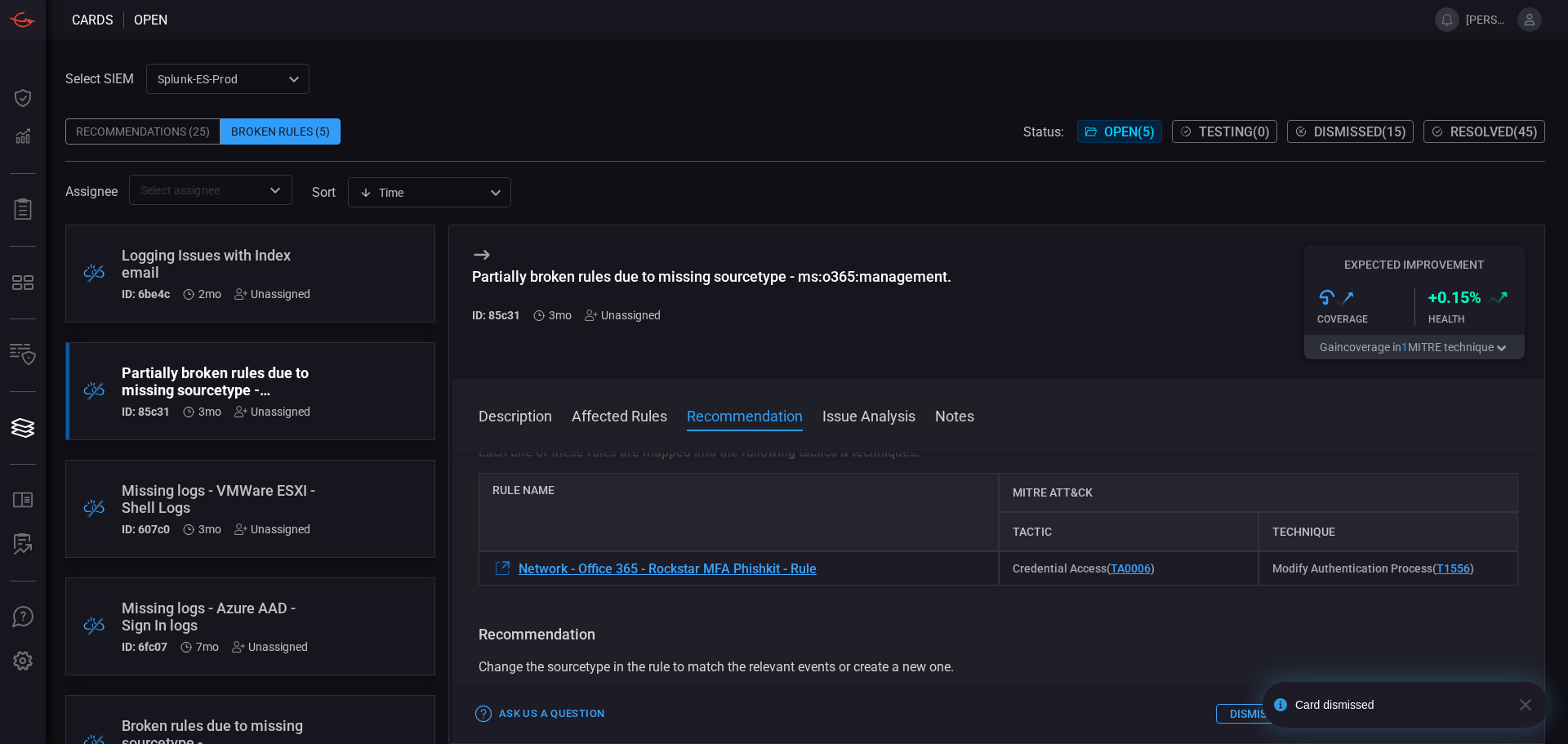
scroll to position [163, 0]
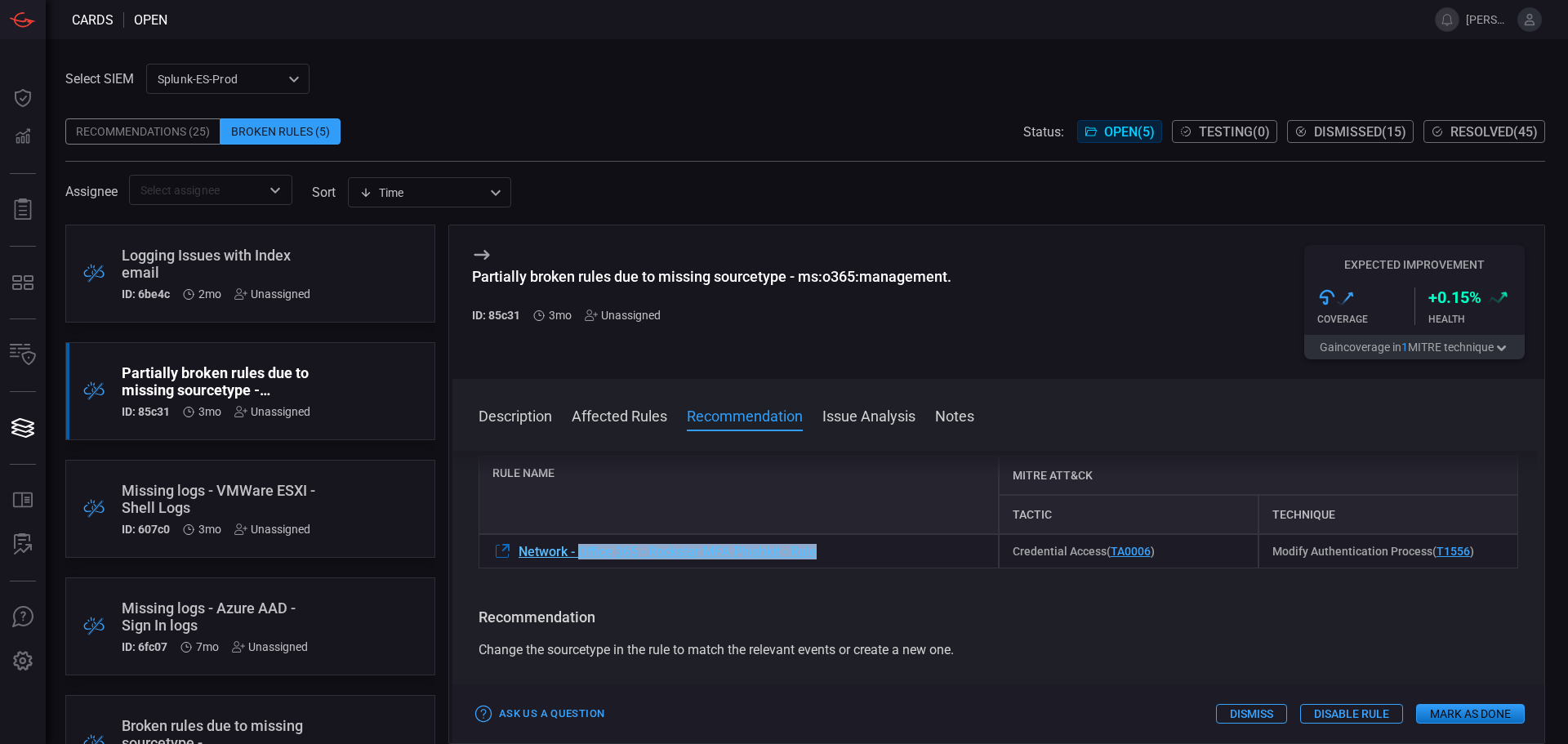
drag, startPoint x: 838, startPoint y: 558, endPoint x: 579, endPoint y: 556, distance: 259.0
click at [579, 556] on div "Network - Office 365 - Rockstar MFA Phishkit - Rule" at bounding box center [738, 551] width 521 height 34
copy span "Office 365 - Rockstar MFA Phishkit - Rule"
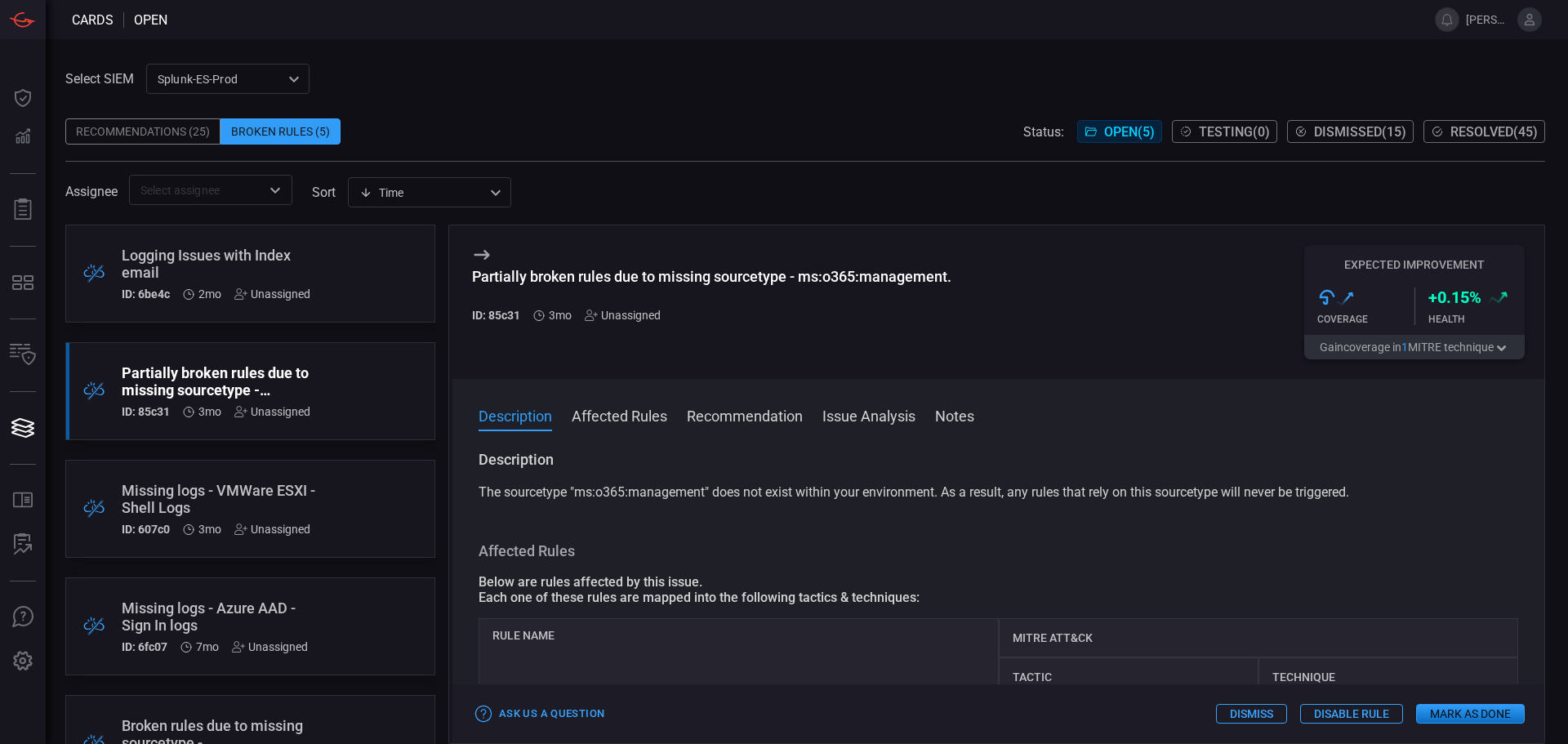
scroll to position [0, 0]
drag, startPoint x: 801, startPoint y: 273, endPoint x: 945, endPoint y: 270, distance: 144.0
click at [945, 270] on div "Partially broken rules due to missing sourcetype - ms:o365:management." at bounding box center [711, 276] width 479 height 17
click at [948, 279] on div "Partially broken rules due to missing sourcetype - ms:o365:management." at bounding box center [711, 276] width 479 height 17
click at [943, 275] on div "Partially broken rules due to missing sourcetype - ms:o365:management." at bounding box center [711, 276] width 479 height 17
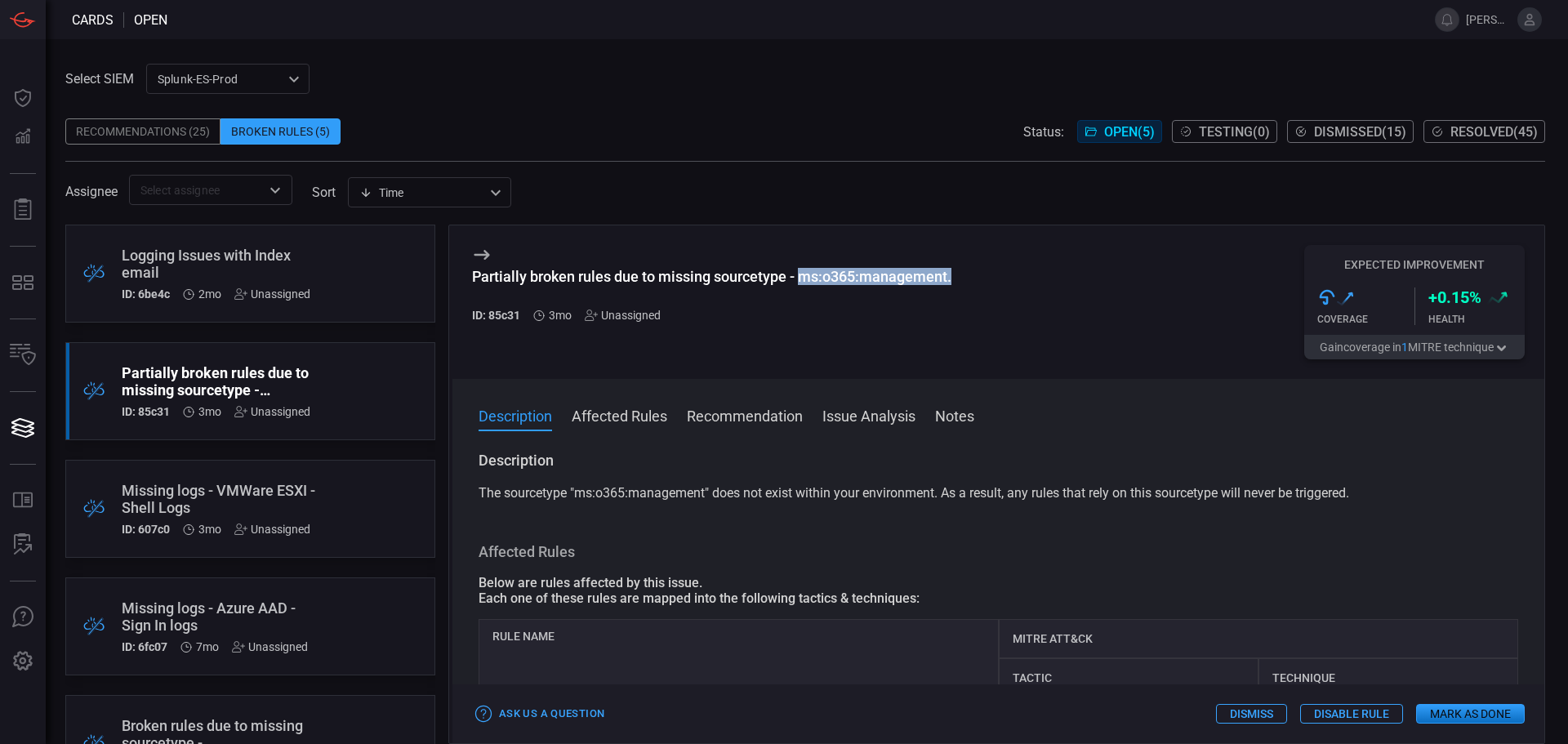
drag, startPoint x: 952, startPoint y: 275, endPoint x: 802, endPoint y: 275, distance: 150.0
click at [802, 275] on div "Partially broken rules due to missing sourcetype - ms:o365:management." at bounding box center [711, 276] width 479 height 17
copy div "ms:o365:management."
click at [871, 281] on div "Partially broken rules due to missing sourcetype - ms:o365:management." at bounding box center [711, 276] width 479 height 17
click at [870, 280] on div "Partially broken rules due to missing sourcetype - ms:o365:management." at bounding box center [711, 276] width 479 height 17
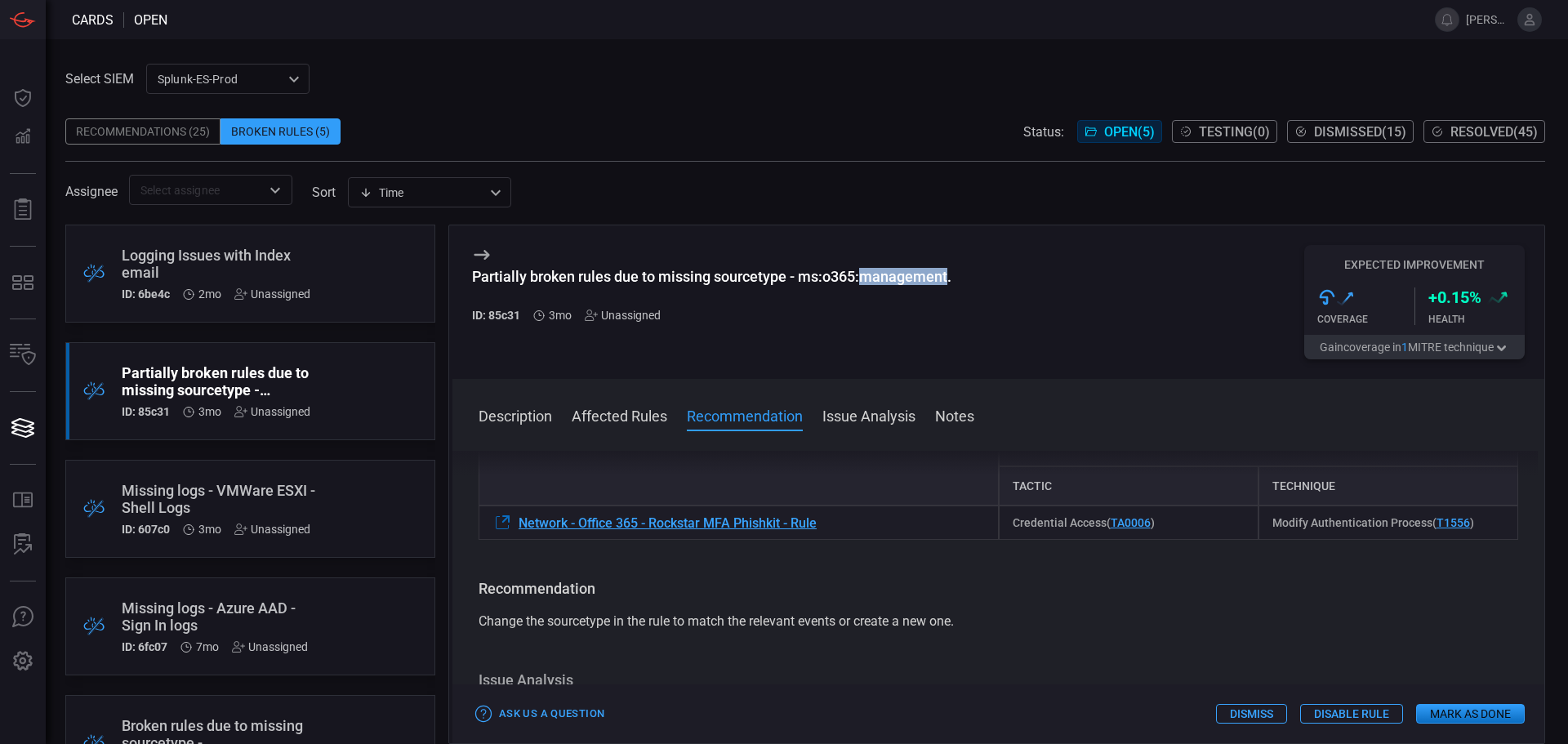
scroll to position [163, 0]
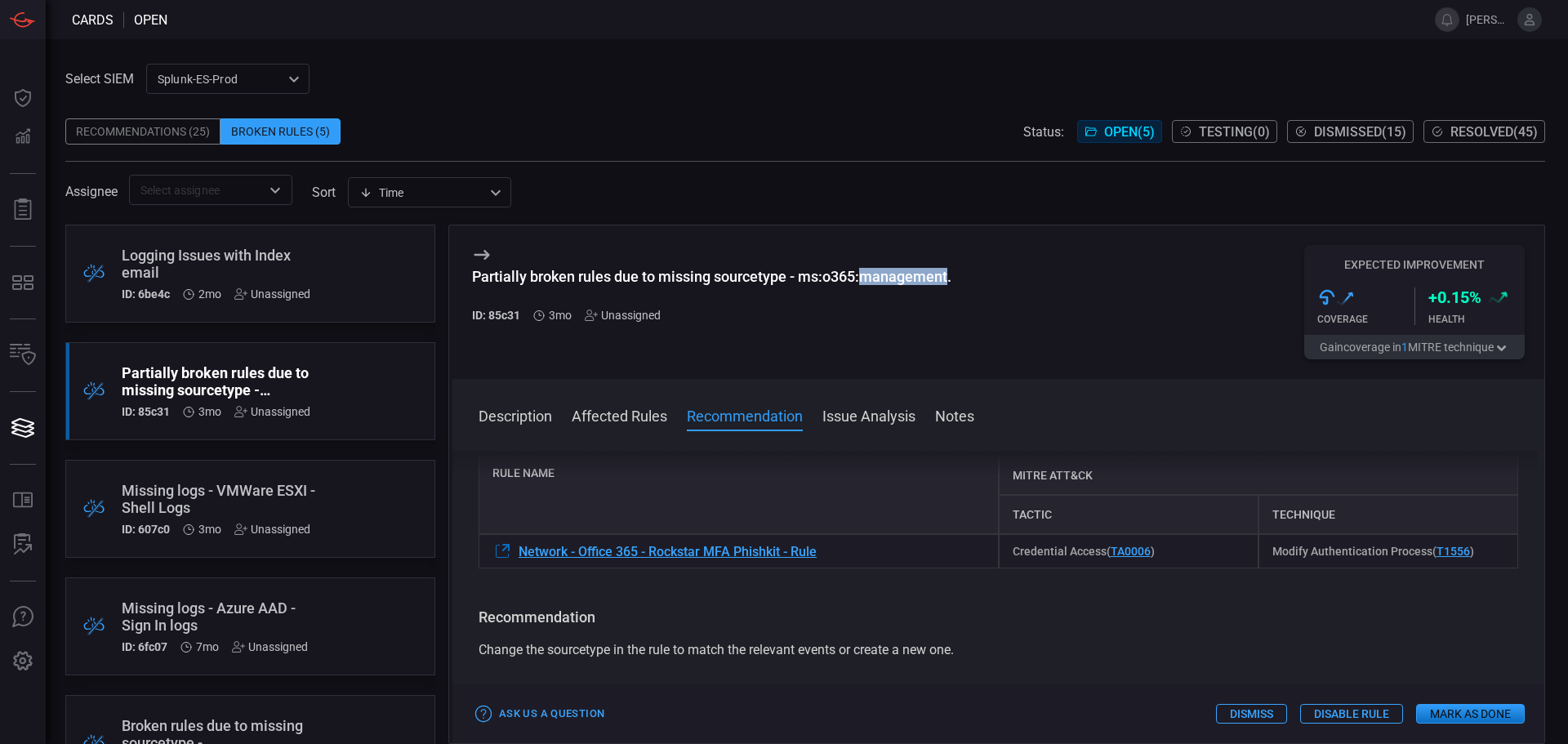
click at [1241, 710] on button "Dismiss" at bounding box center [1250, 714] width 71 height 19
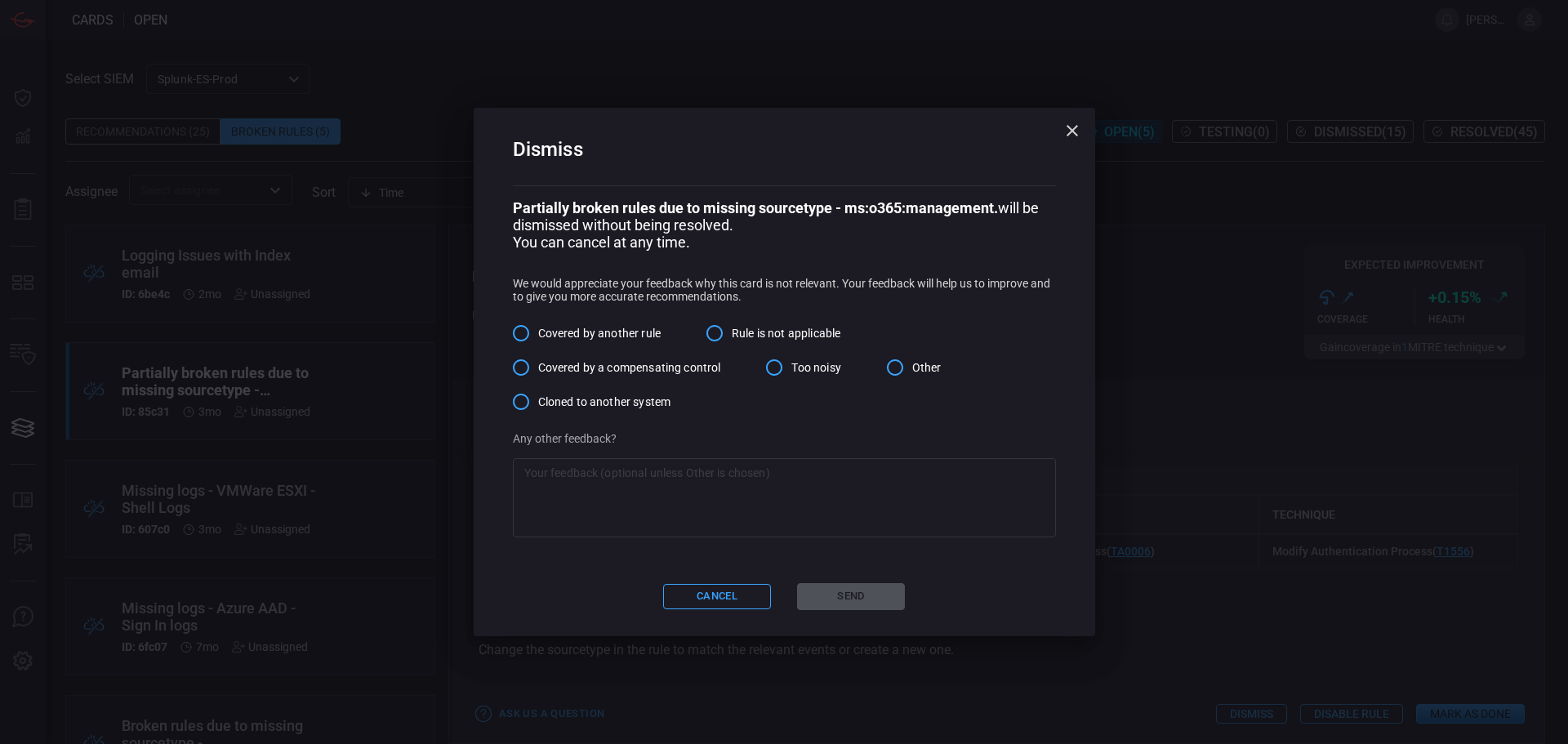
click at [917, 366] on span "Other" at bounding box center [927, 367] width 29 height 17
click at [913, 366] on input "Other" at bounding box center [894, 367] width 34 height 34
click at [794, 535] on div "x ​" at bounding box center [784, 498] width 543 height 79
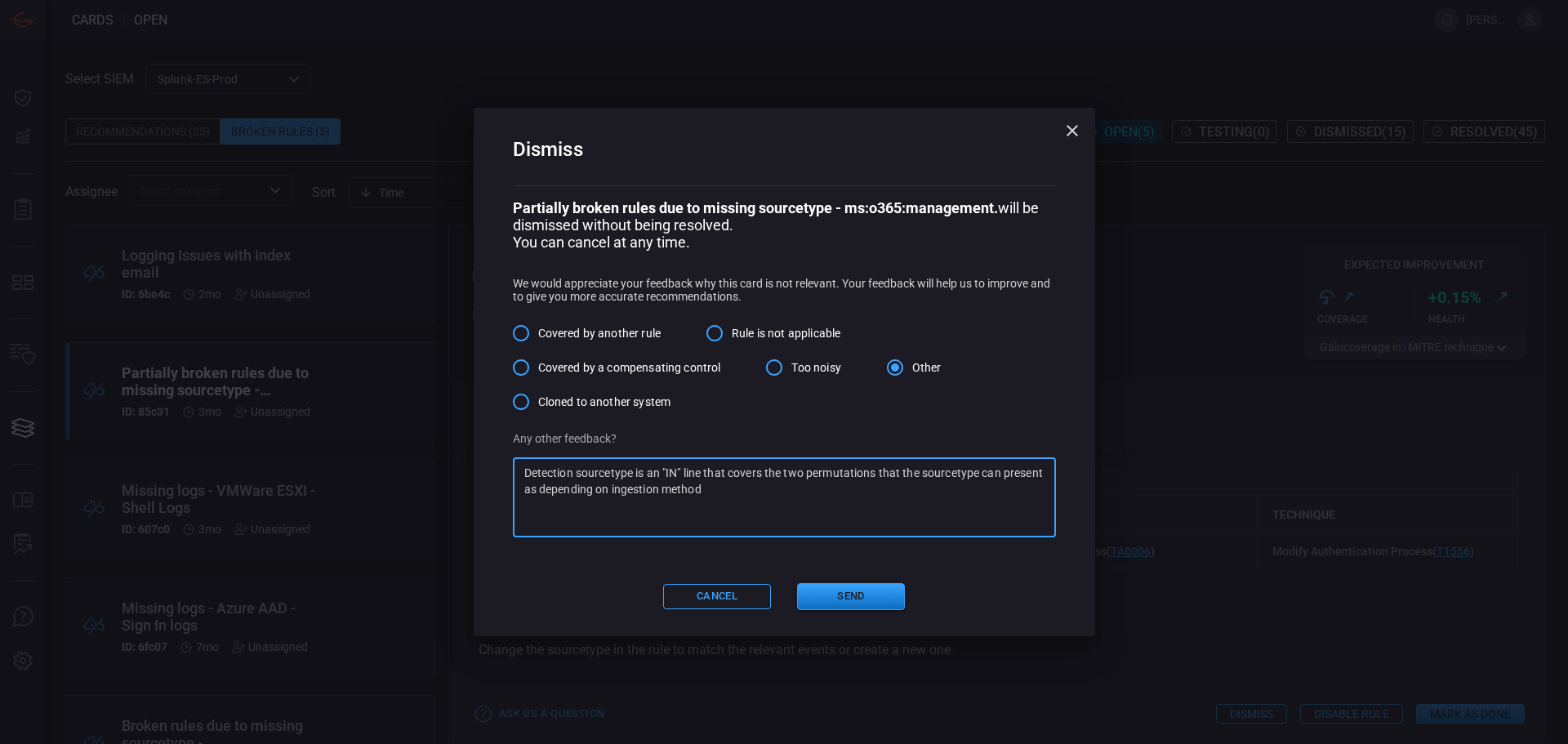
click at [818, 491] on textarea "Detection sourcetype is an "IN" line that covers the two permutations that the …" at bounding box center [784, 497] width 521 height 65
paste textarea "sourcetype IN ("ms:o365:management","o365:management:activity")"
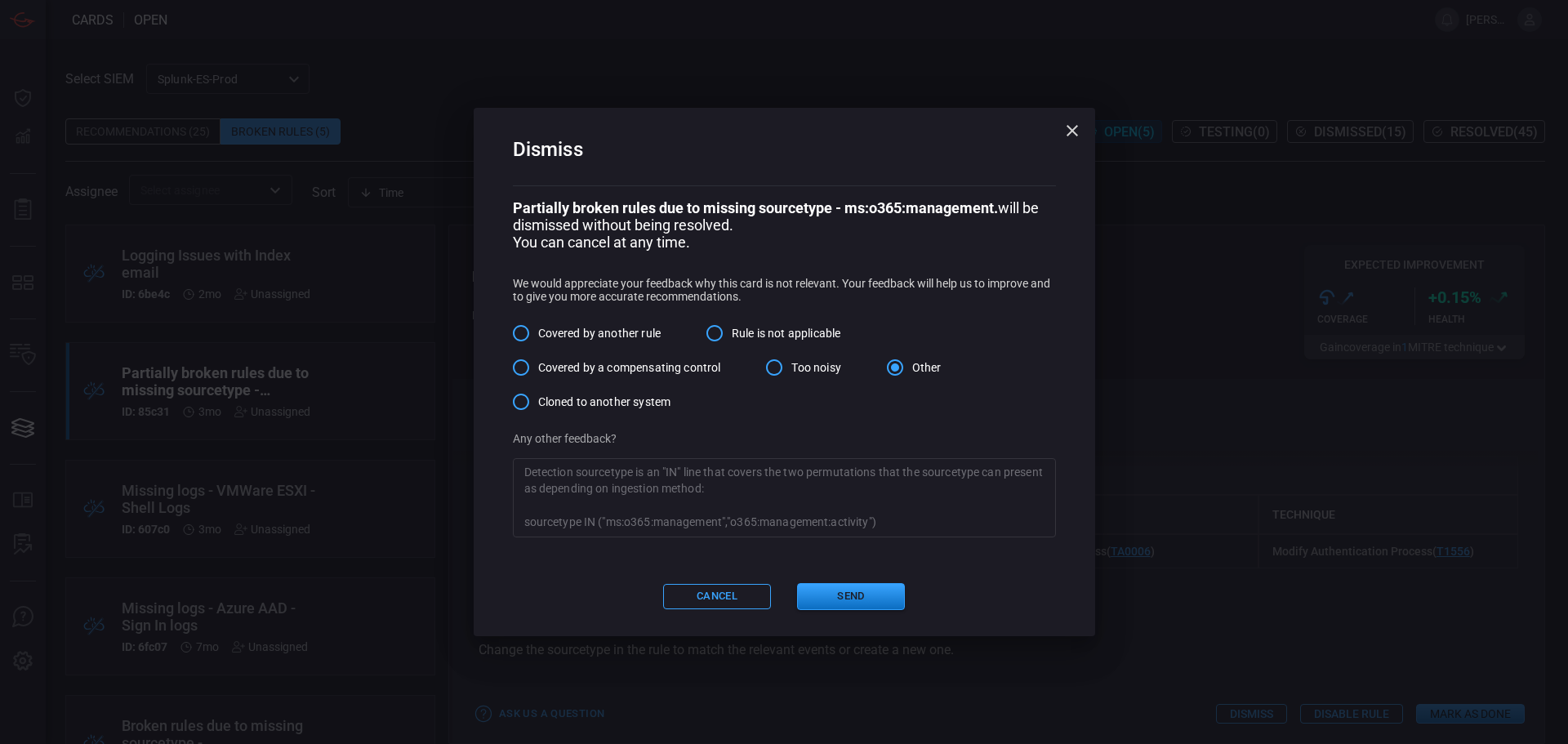
click at [881, 492] on textarea "Detection sourcetype is an "IN" line that covers the two permutations that the …" at bounding box center [784, 497] width 521 height 65
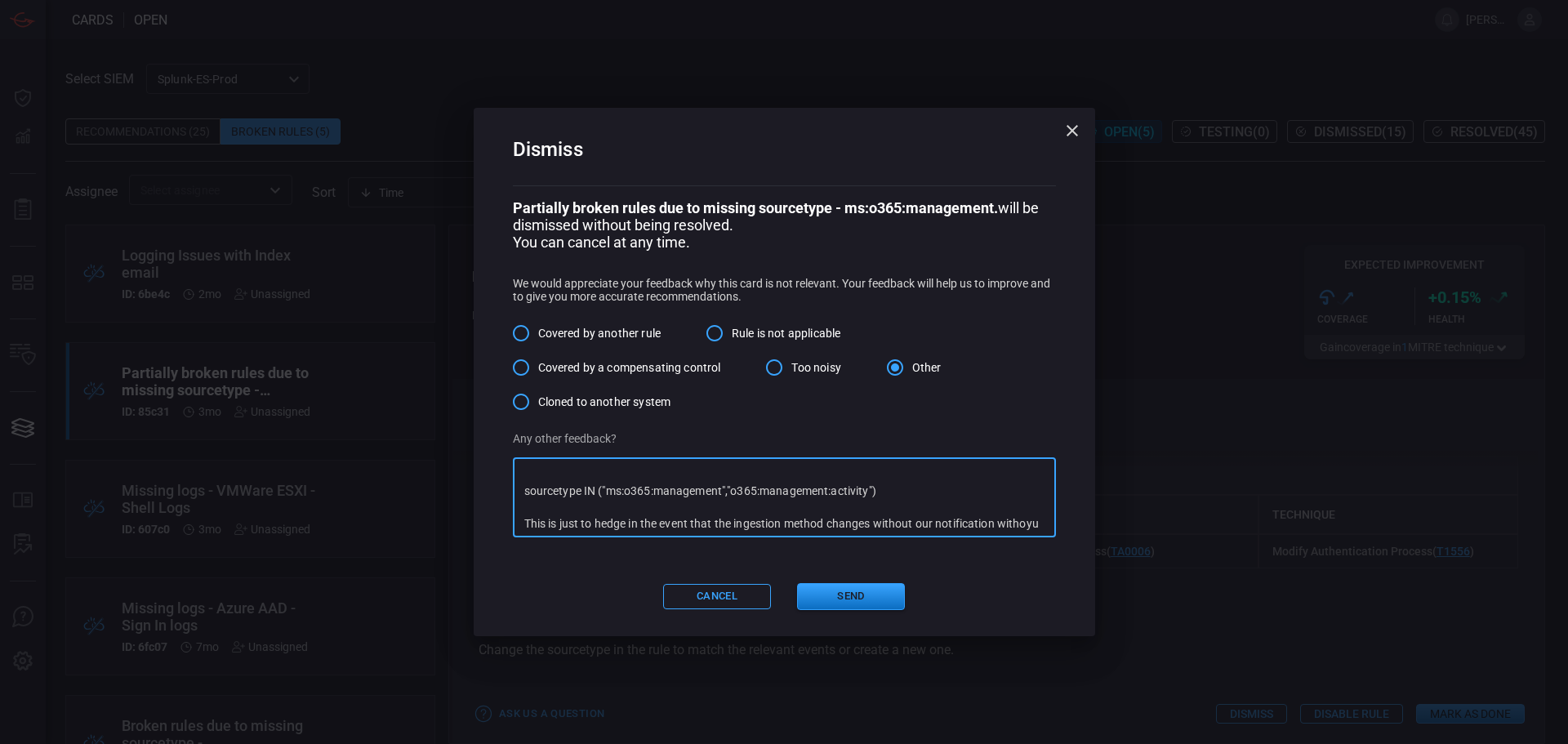
scroll to position [49, 0]
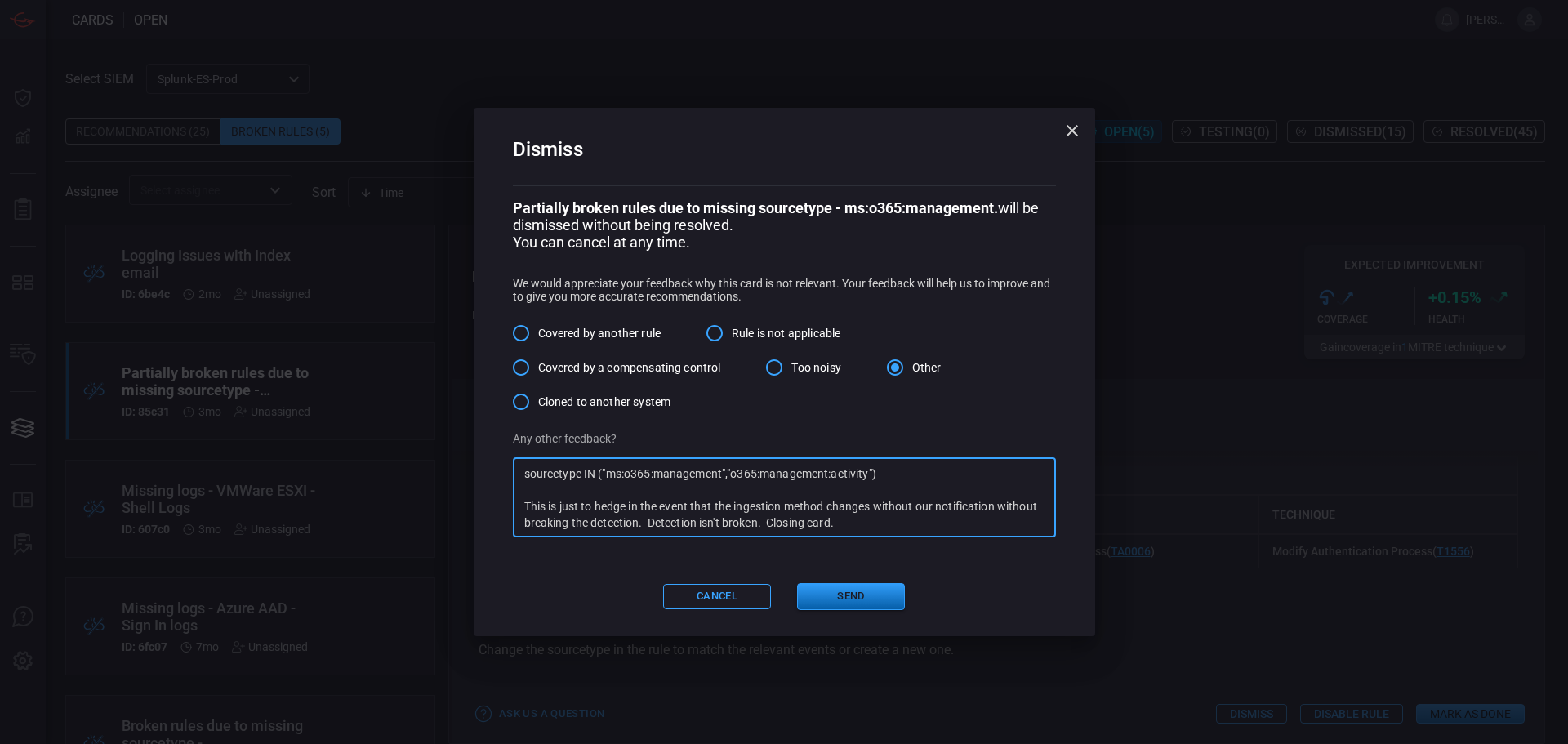
type textarea "Detection sourcetype is an "IN" line that covers the two permutations that the …"
click at [874, 610] on button "Send" at bounding box center [850, 596] width 107 height 27
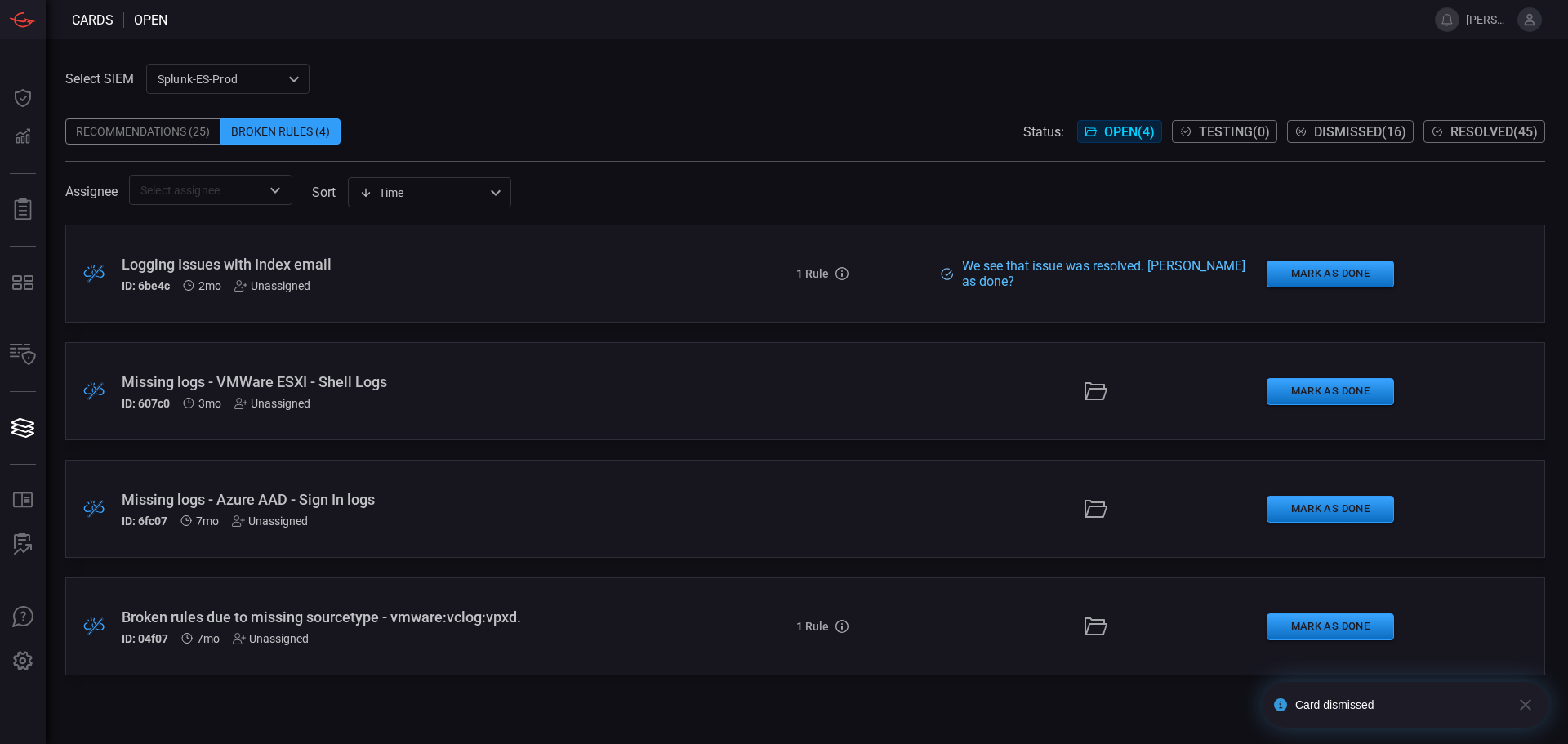
click at [1463, 130] on span "Resolved ( 45 )" at bounding box center [1494, 131] width 87 height 16
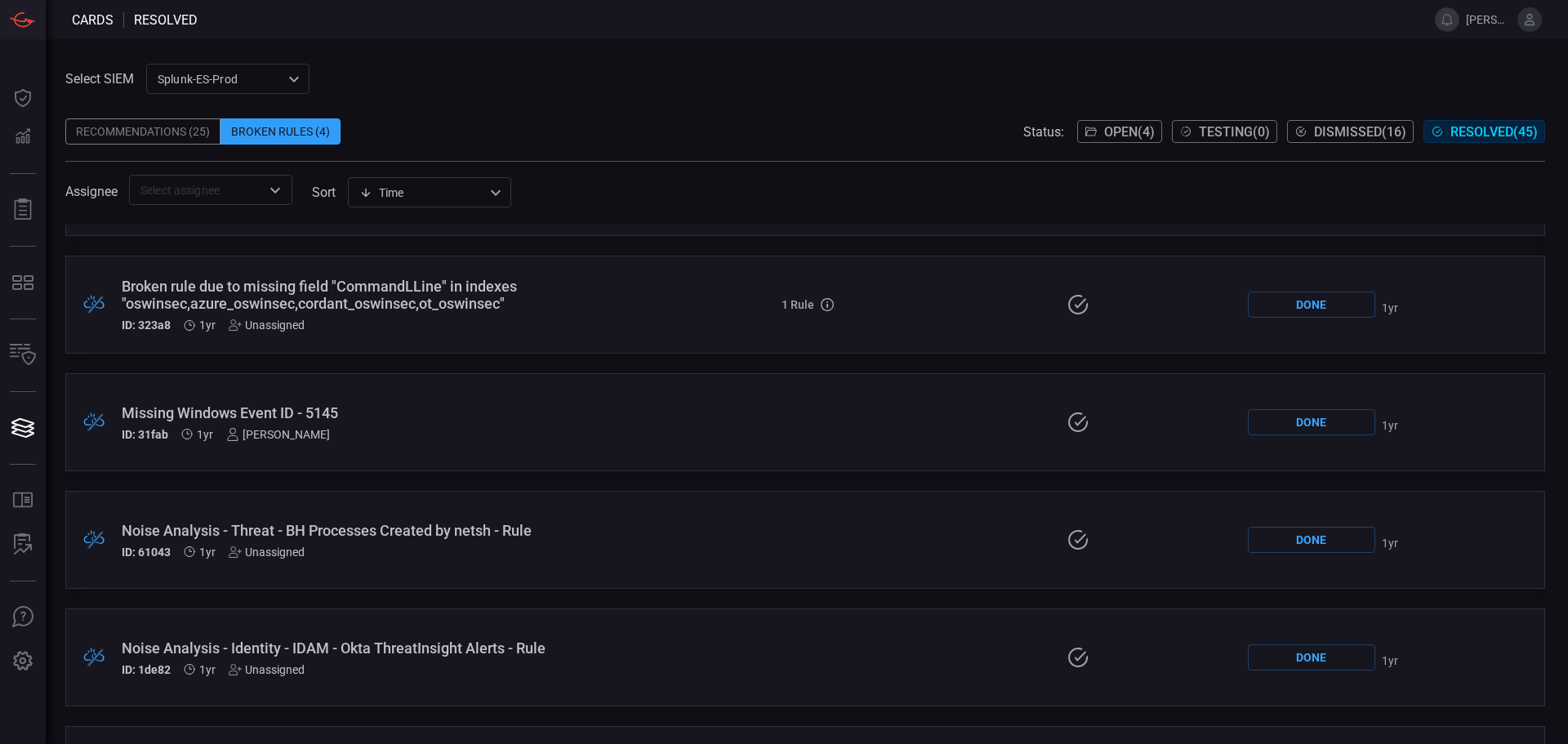
scroll to position [4026, 0]
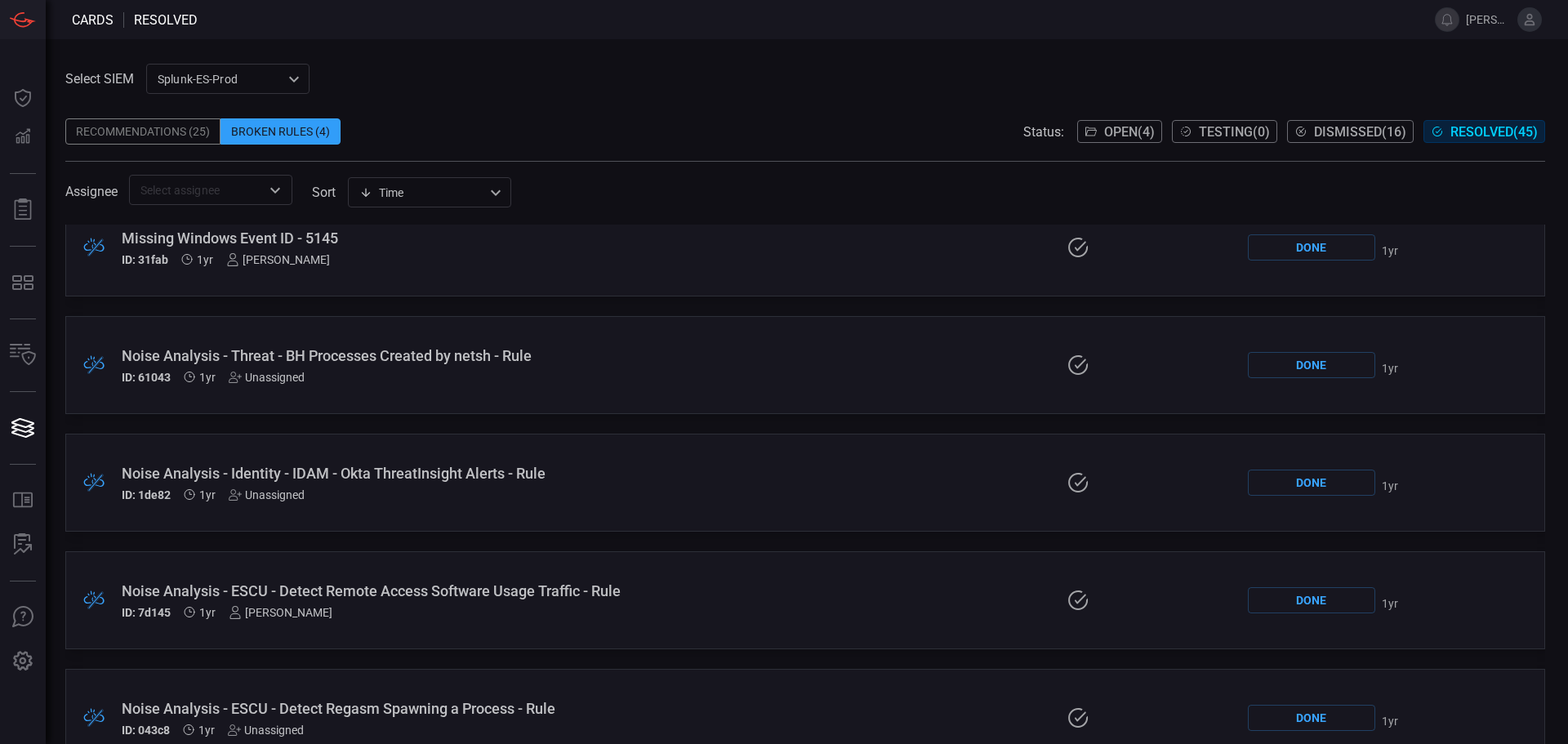
click at [1364, 134] on span "Dismissed ( 16 )" at bounding box center [1360, 131] width 93 height 16
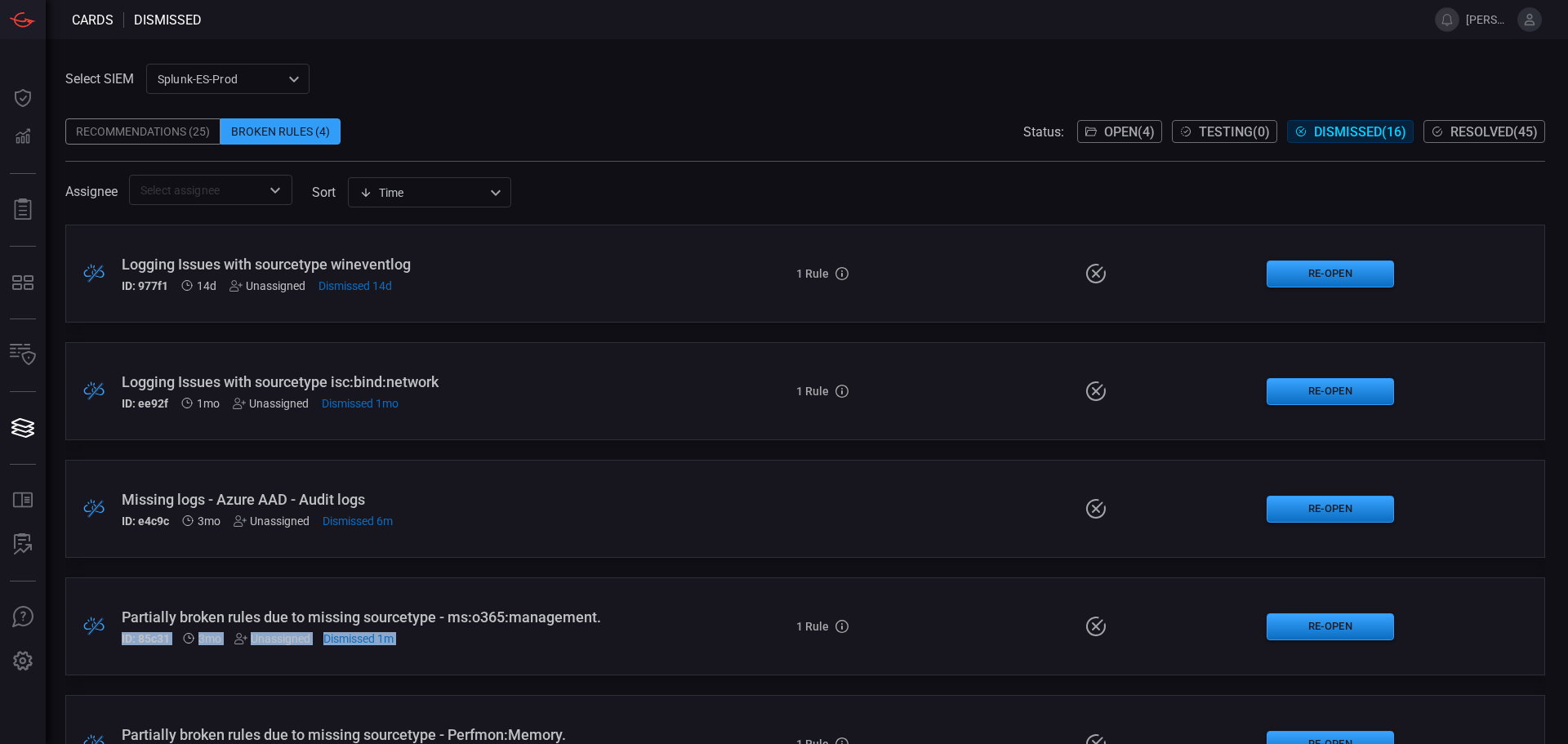
click at [711, 618] on div ".broken_cards_icon_0{fill:#39A4FF;} .broken_cards_icon_1{fill:none;stroke:#1918…" at bounding box center [805, 626] width 1480 height 98
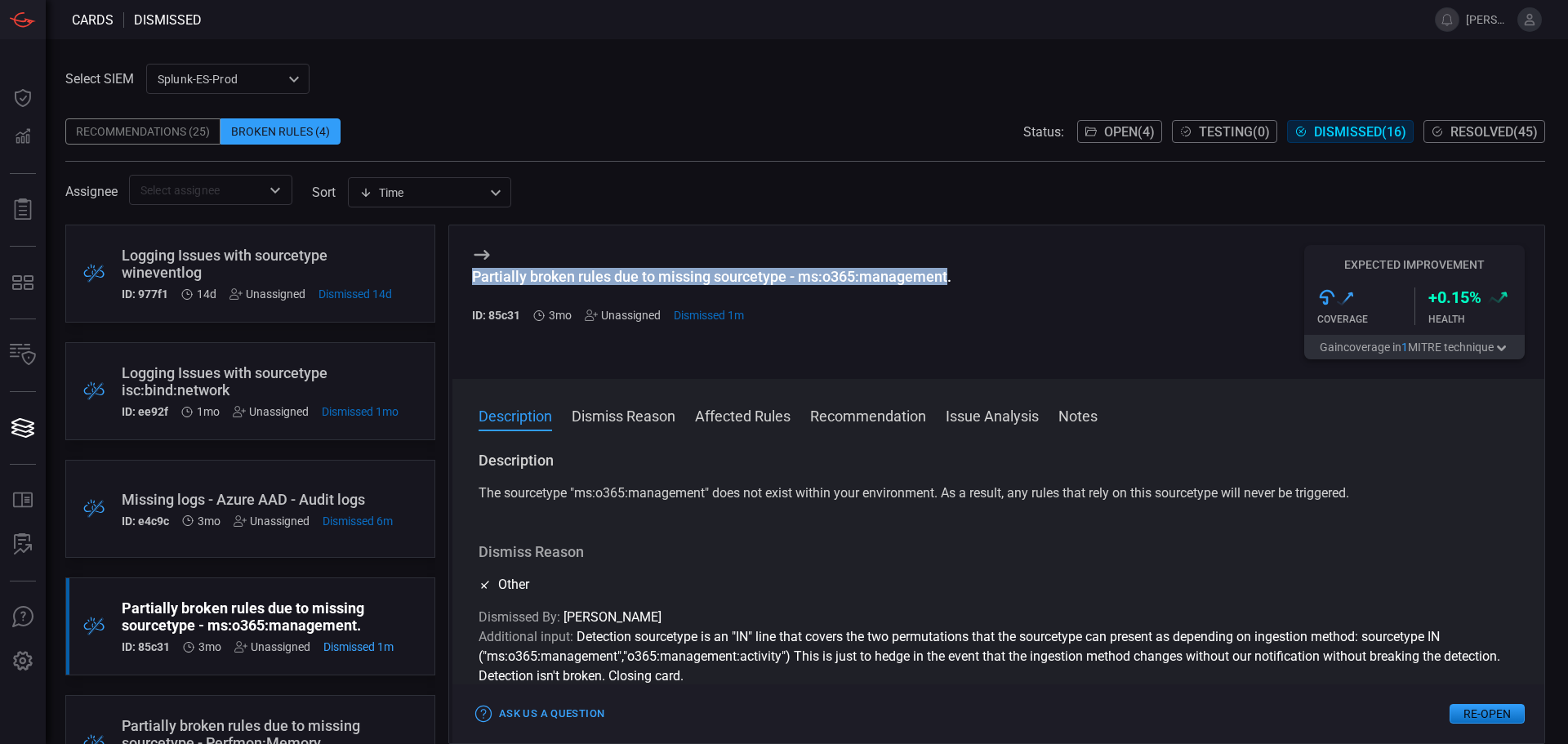
drag, startPoint x: 476, startPoint y: 275, endPoint x: 948, endPoint y: 281, distance: 472.0
click at [948, 281] on div "Partially broken rules due to missing sourcetype - ms:o365:management." at bounding box center [711, 276] width 479 height 17
copy div "Partially broken rules due to missing sourcetype - ms:o365:management"
click at [185, 121] on div "Recommendations (25)" at bounding box center [142, 131] width 155 height 26
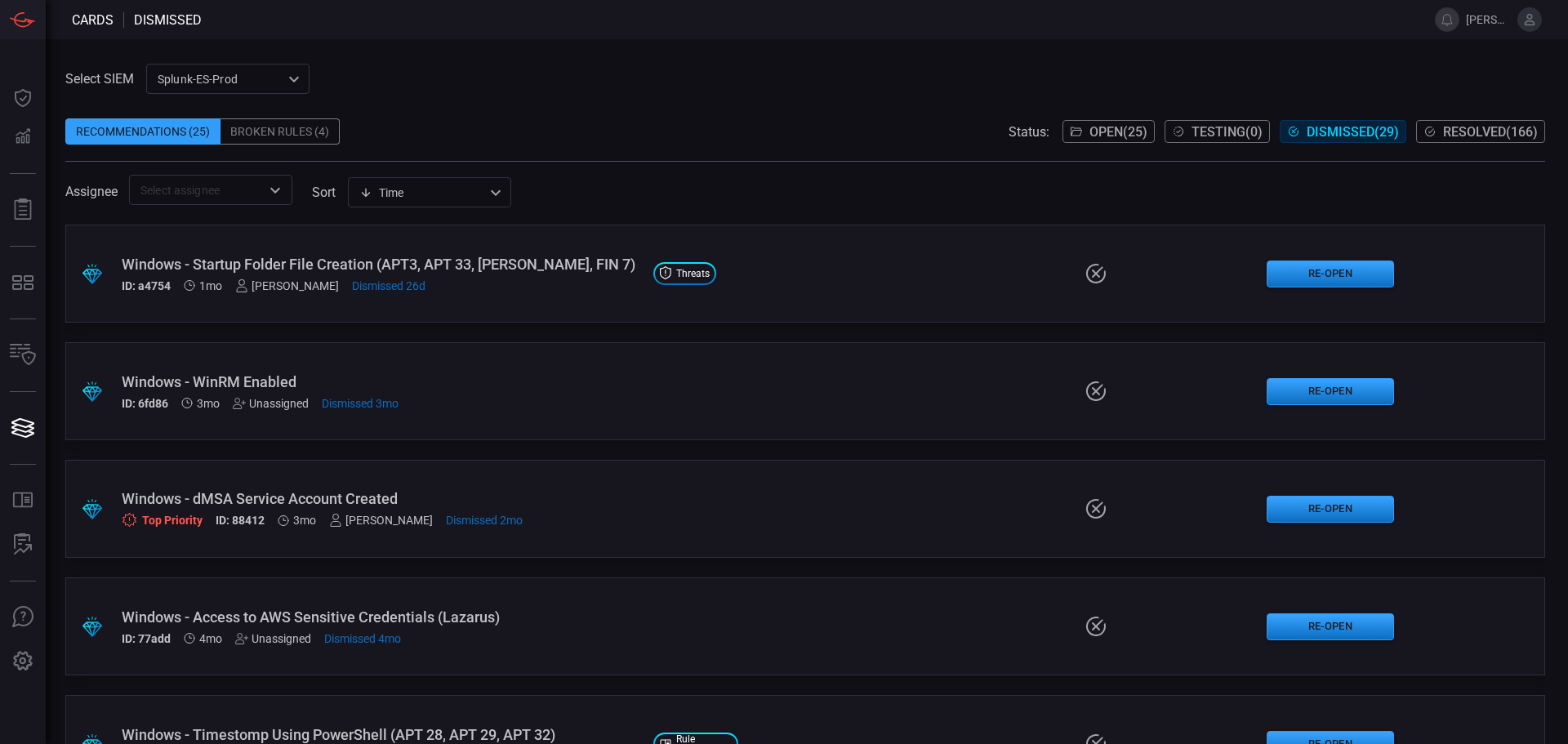
click at [304, 120] on div "Broken Rules (4)" at bounding box center [280, 131] width 119 height 26
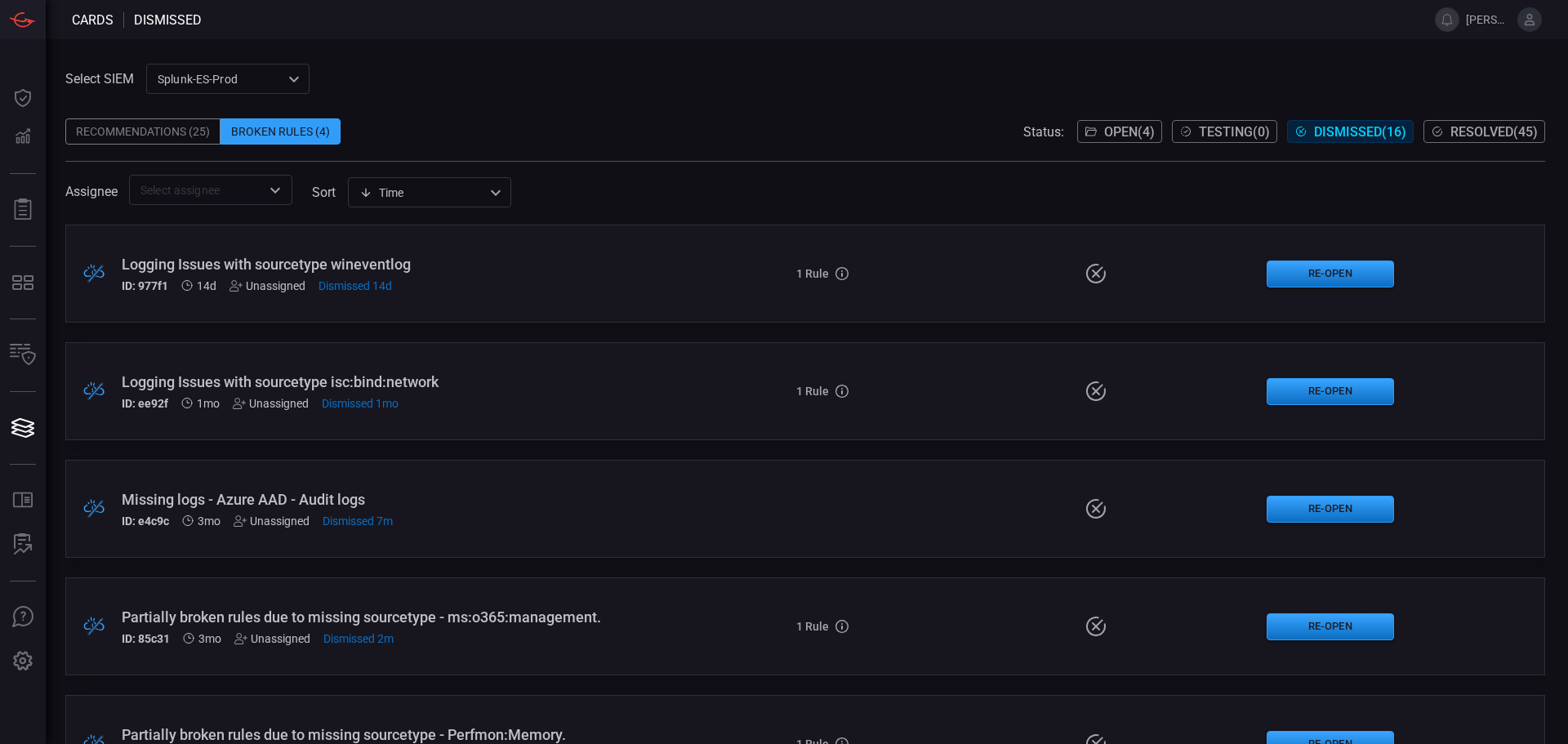
click at [1107, 143] on button "Open ( 4 )" at bounding box center [1119, 131] width 85 height 23
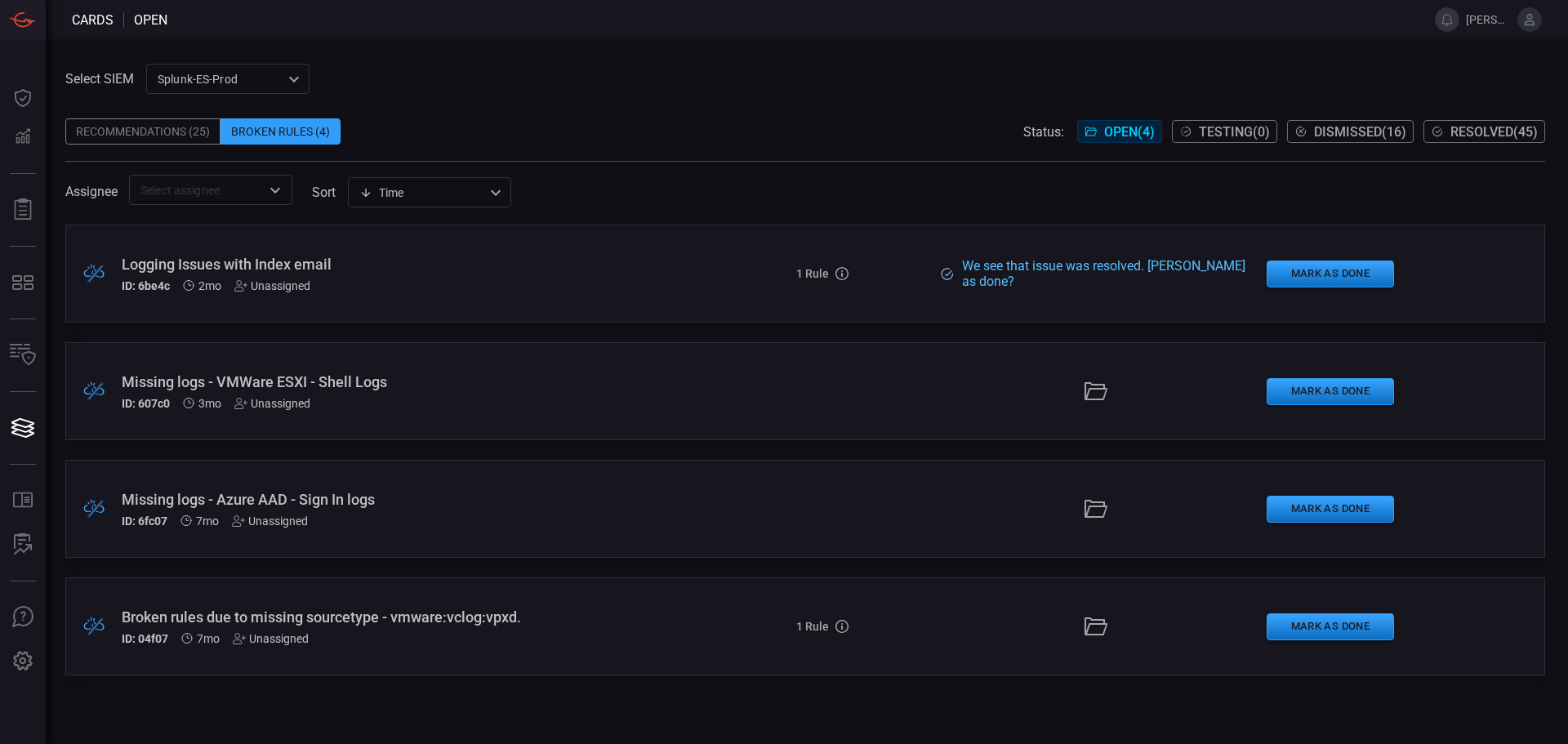
click at [613, 272] on div "Logging Issues with Index email" at bounding box center [381, 264] width 519 height 17
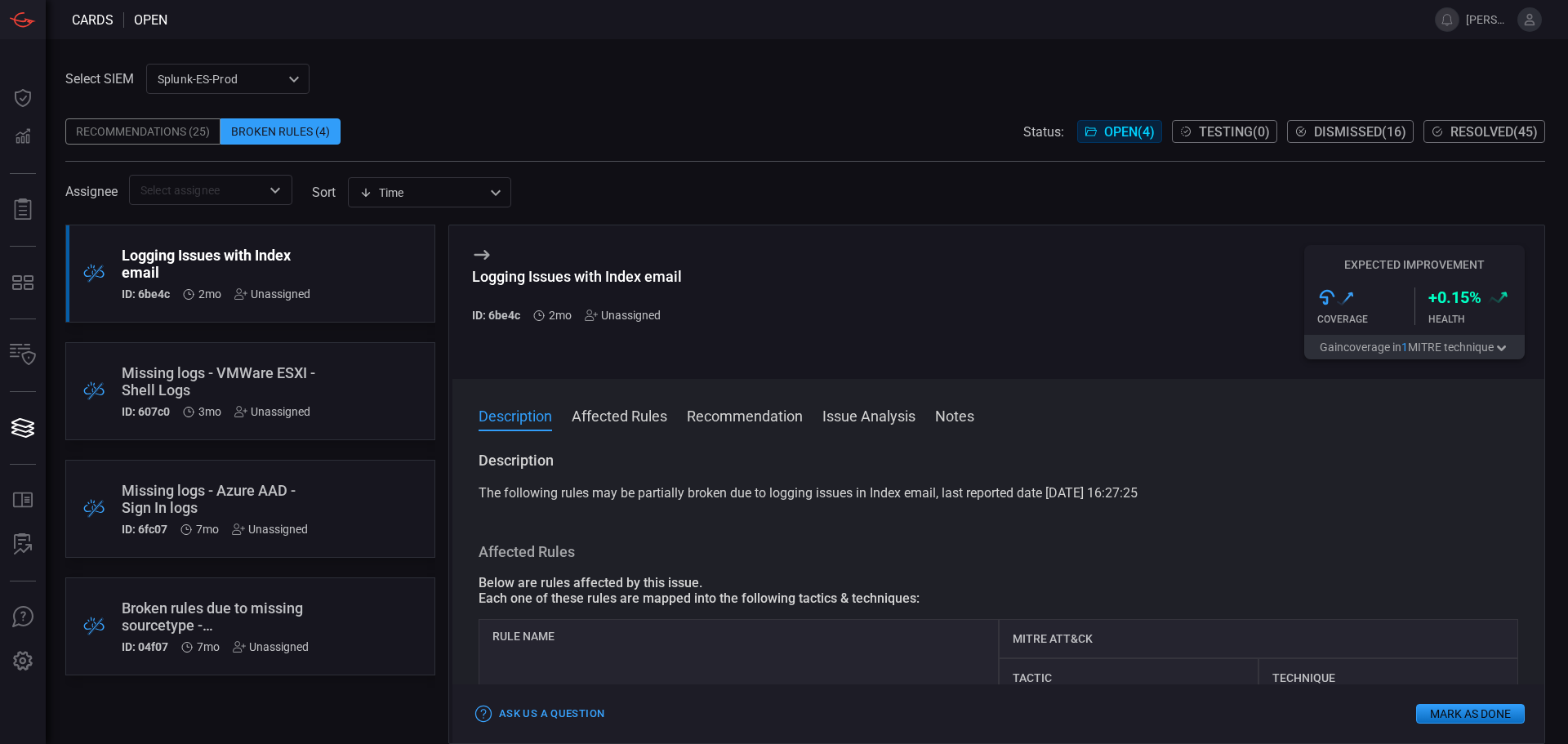
click at [963, 378] on div "Logging Issues with Index email ID: 6be4c 2mo Unassigned Expected Improvement .…" at bounding box center [998, 301] width 1092 height 153
click at [325, 351] on div ".broken_cards_icon_0{fill:#39A4FF;} .broken_cards_icon_1{fill:none;stroke:#1918…" at bounding box center [250, 391] width 370 height 98
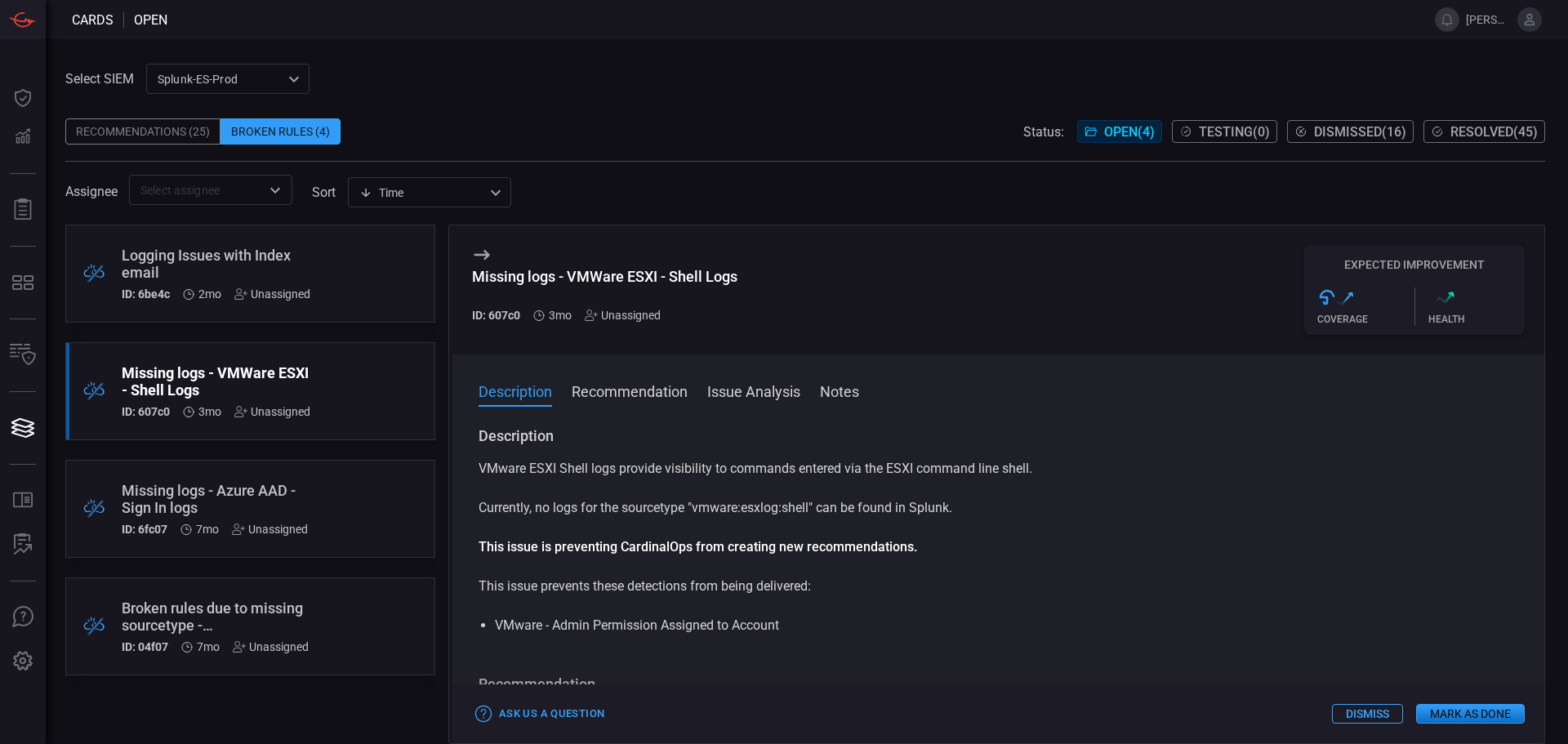
click at [1368, 720] on button "Dismiss" at bounding box center [1367, 714] width 71 height 19
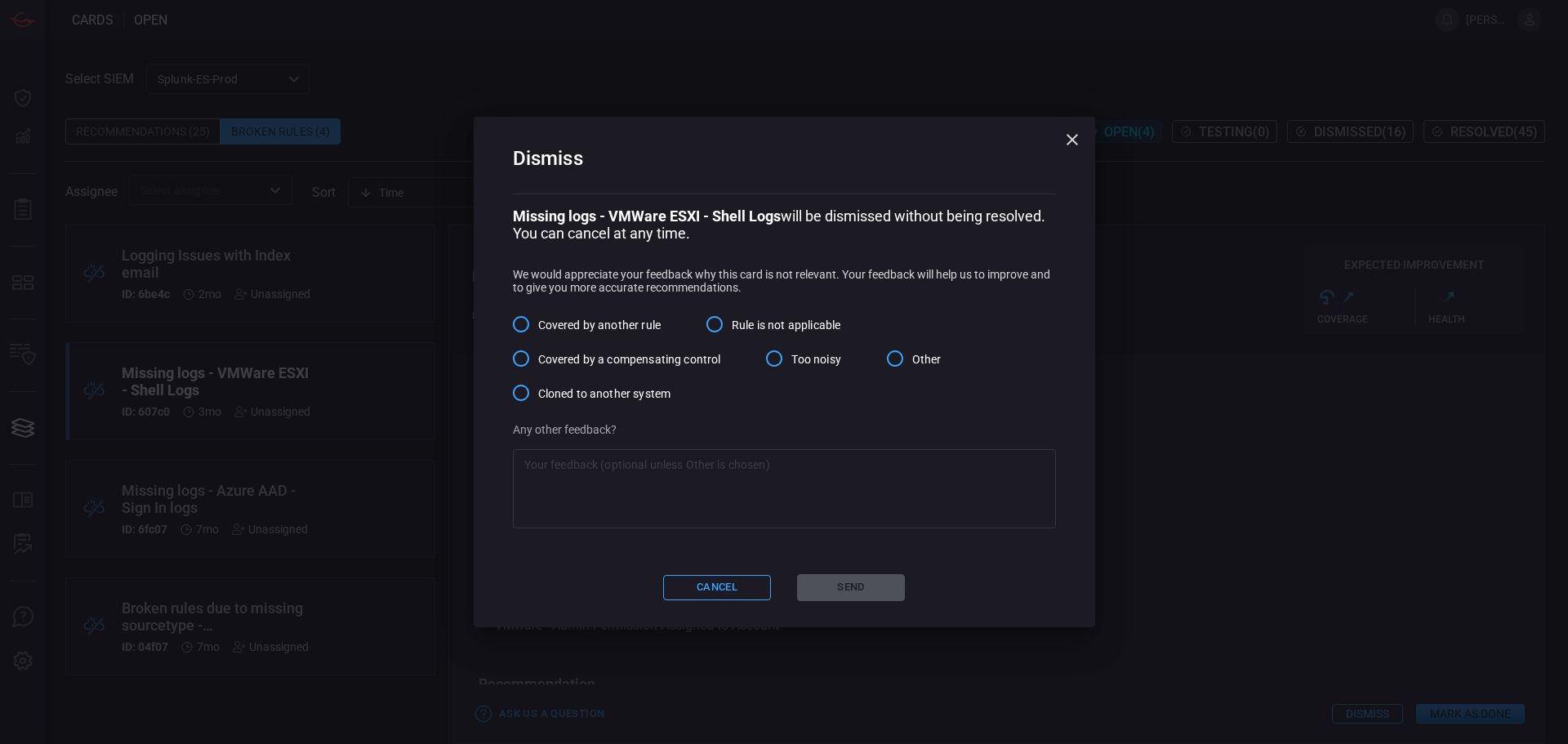
drag, startPoint x: 920, startPoint y: 362, endPoint x: 805, endPoint y: 442, distance: 140.1
click at [920, 362] on span "Other" at bounding box center [927, 359] width 29 height 17
click at [913, 362] on input "Other" at bounding box center [894, 358] width 34 height 34
click at [610, 512] on textarea at bounding box center [784, 489] width 521 height 65
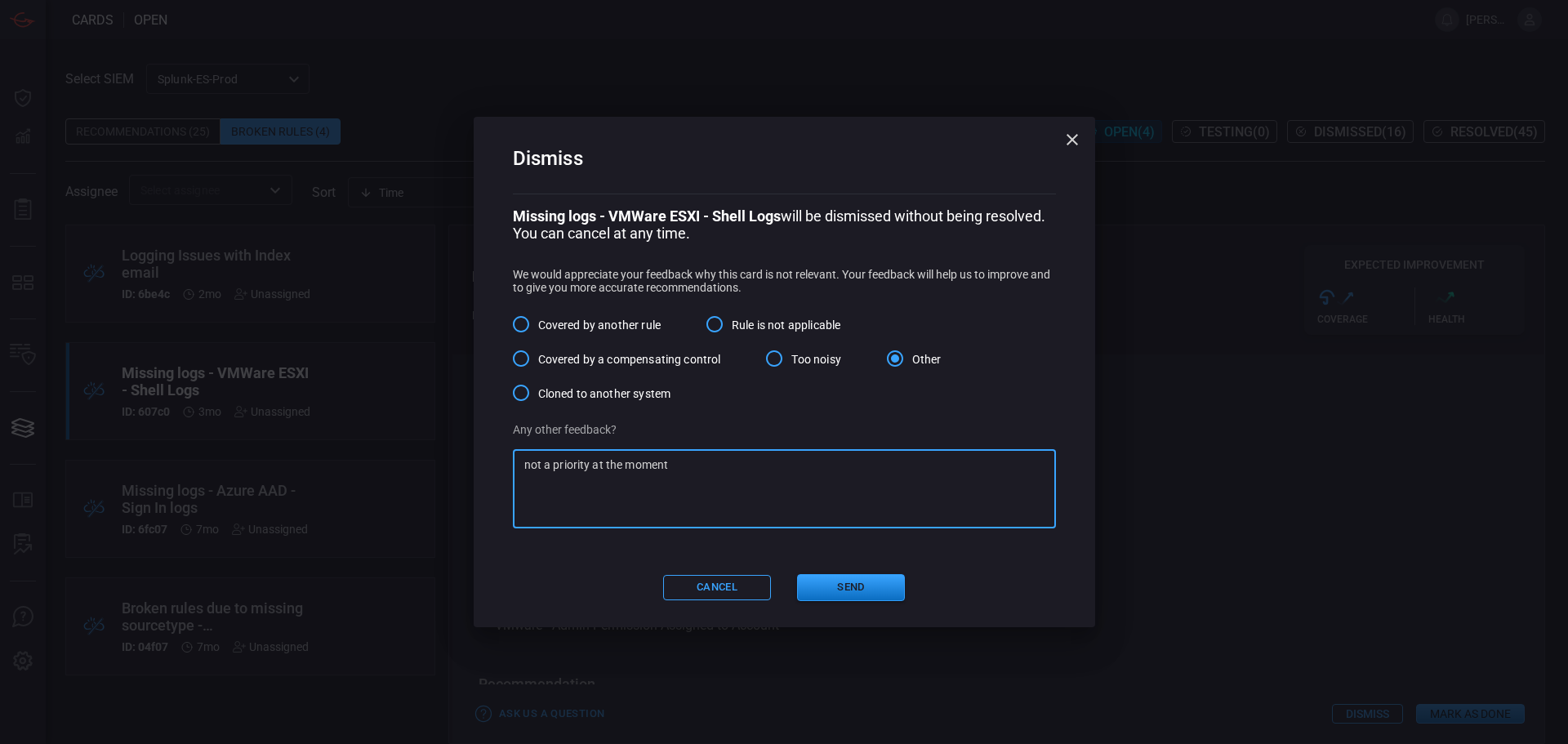
type textarea "not a priority at the moment"
click at [857, 576] on div "Dismiss Missing logs - VMWare ESXI - Shell Logs will be dismissed without being…" at bounding box center [784, 372] width 622 height 511
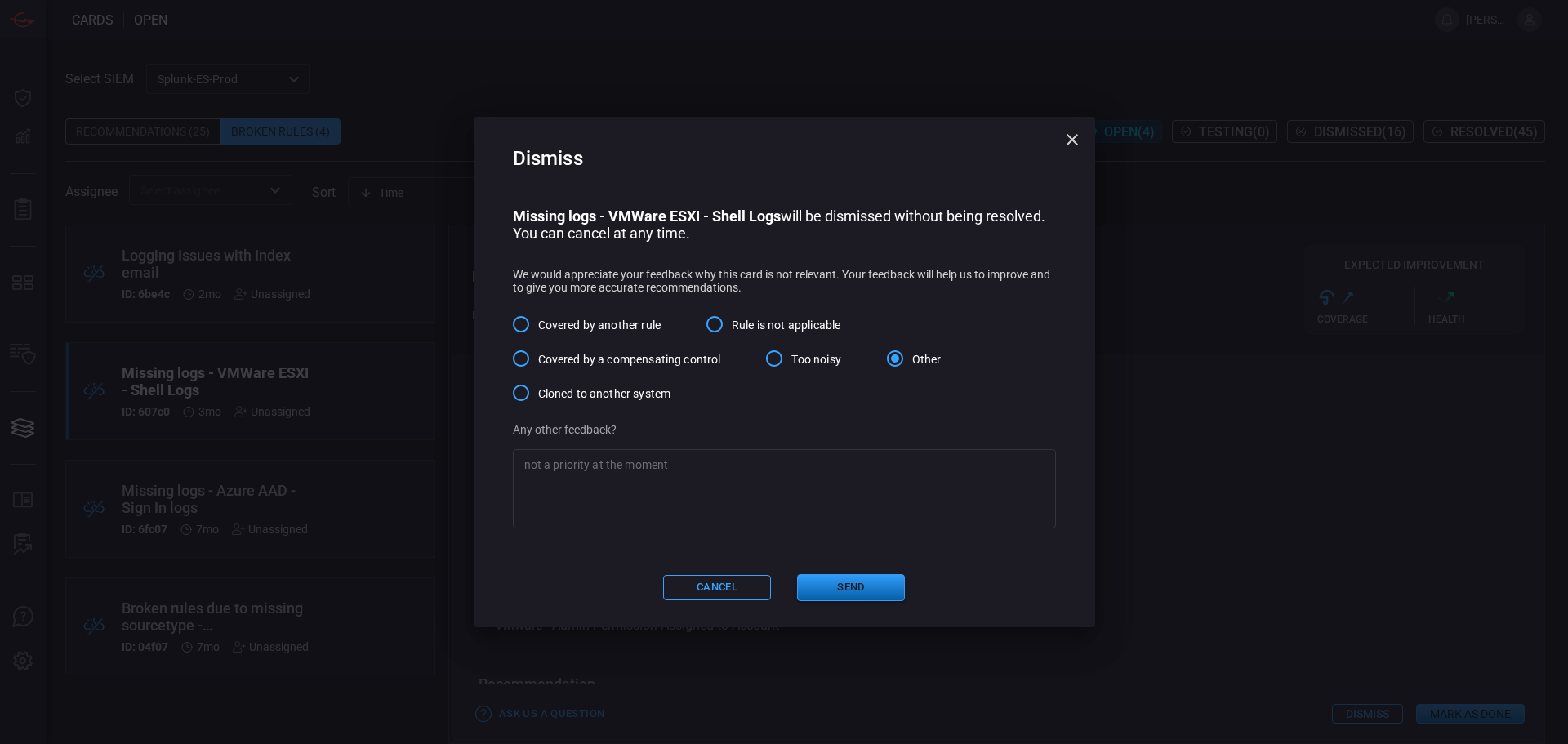
click at [868, 595] on button "Send" at bounding box center [850, 587] width 107 height 27
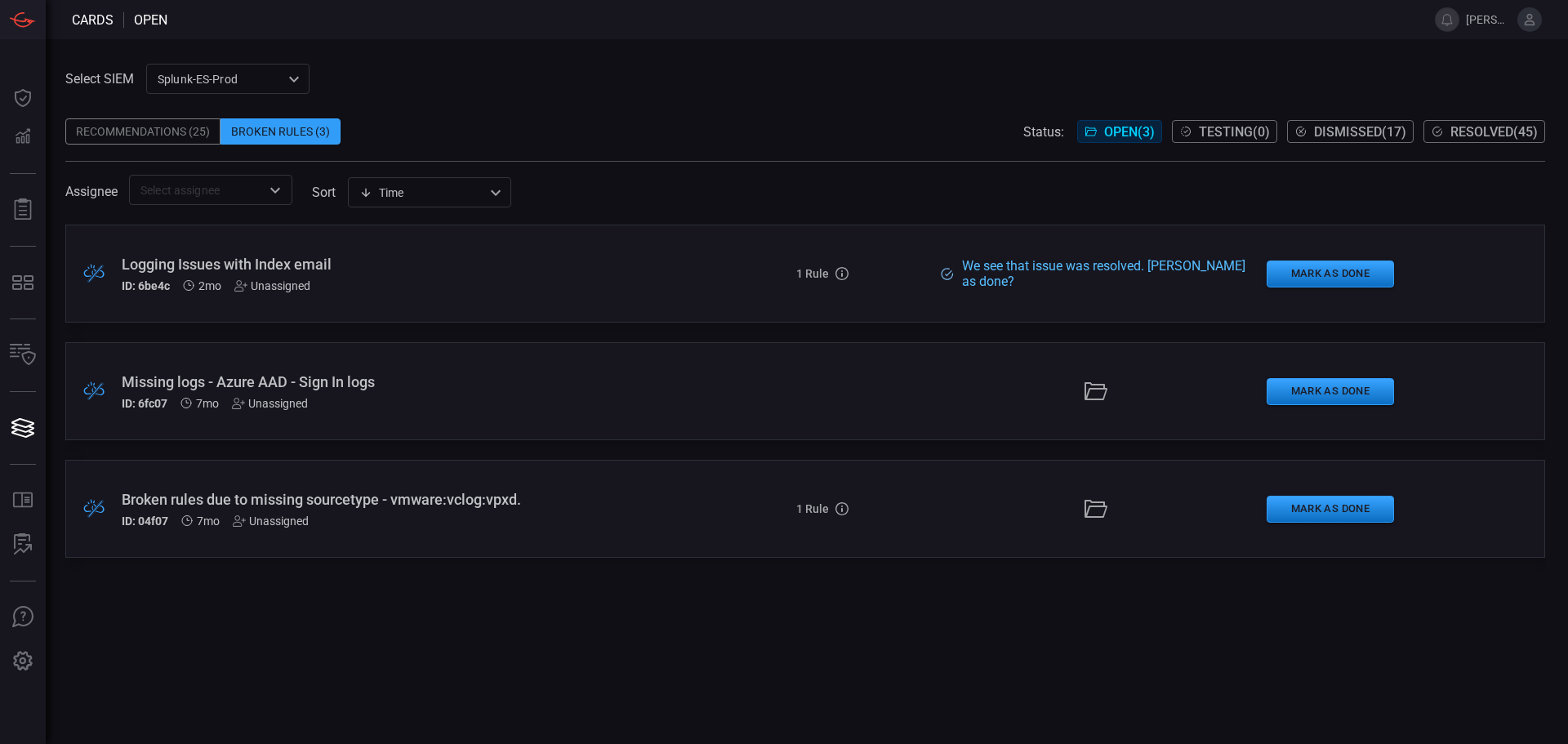
click at [1325, 130] on span "Dismissed ( 17 )" at bounding box center [1360, 131] width 93 height 16
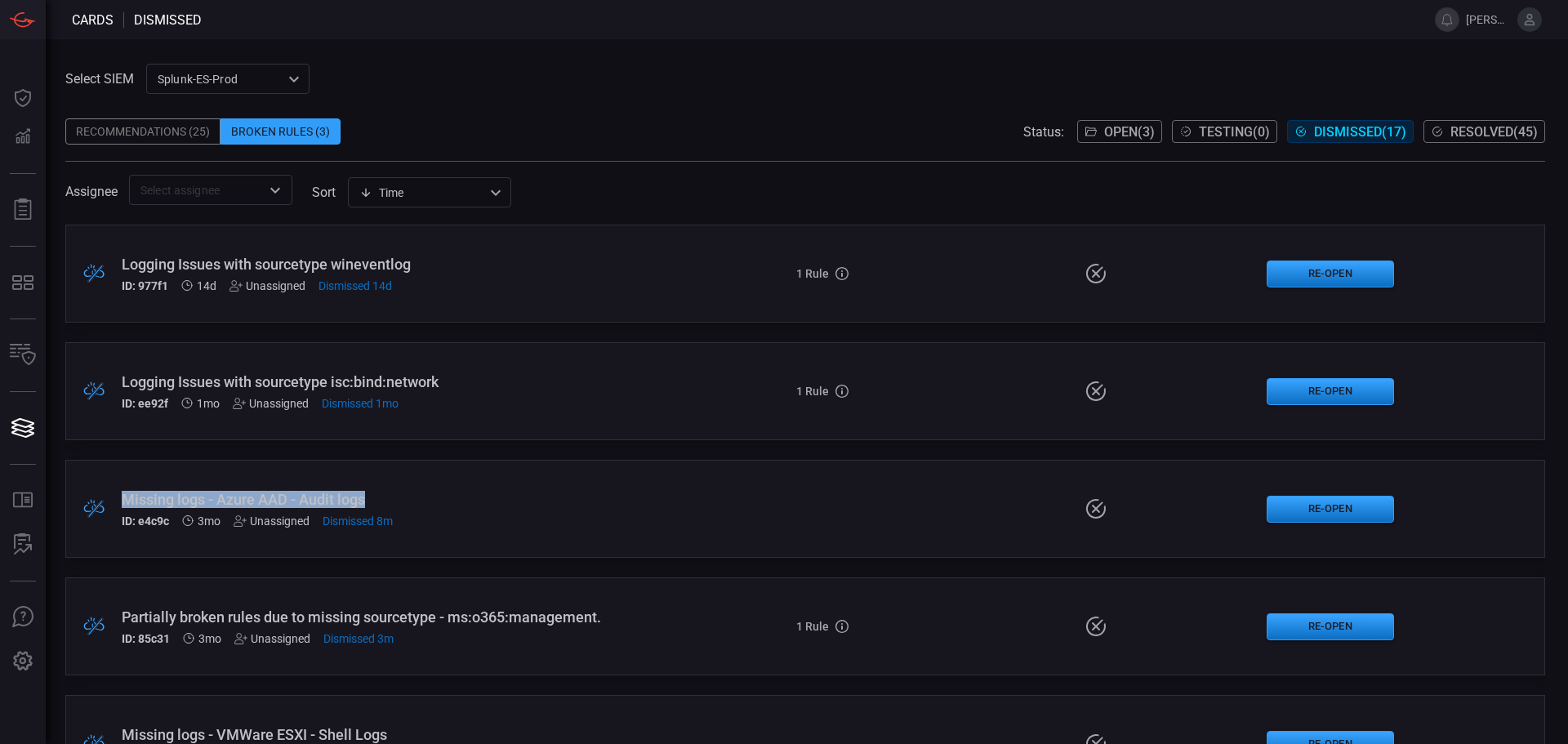
drag, startPoint x: 375, startPoint y: 500, endPoint x: 123, endPoint y: 479, distance: 252.9
click at [123, 479] on div ".broken_cards_icon_0{fill:#39A4FF;} .broken_cards_icon_1{fill:none;stroke:#1918…" at bounding box center [805, 509] width 1480 height 98
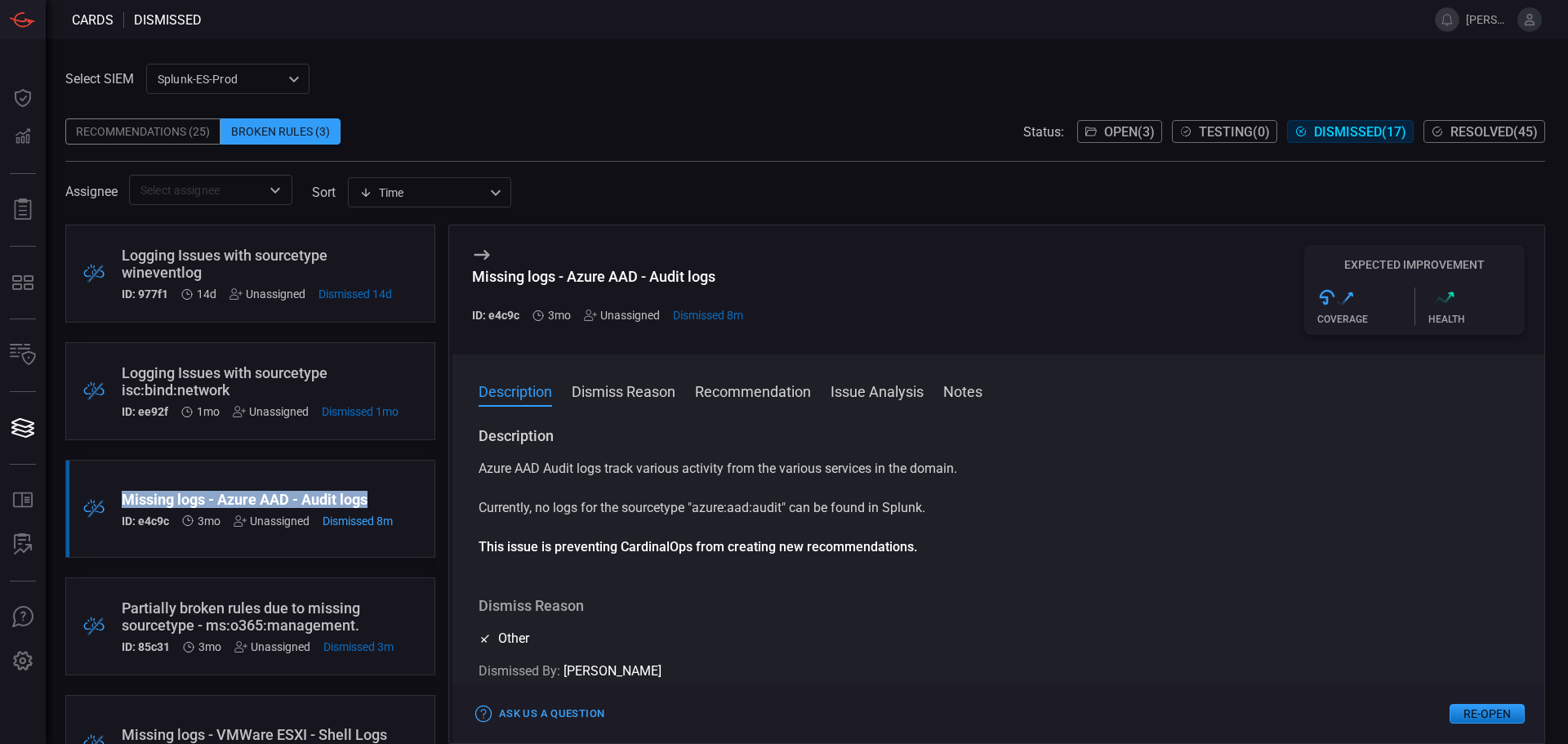
drag, startPoint x: 371, startPoint y: 501, endPoint x: 120, endPoint y: 502, distance: 251.0
click at [120, 502] on div ".broken_cards_icon_0{fill:#39A4FF;} .broken_cards_icon_1{fill:none;stroke:#1918…" at bounding box center [250, 509] width 370 height 98
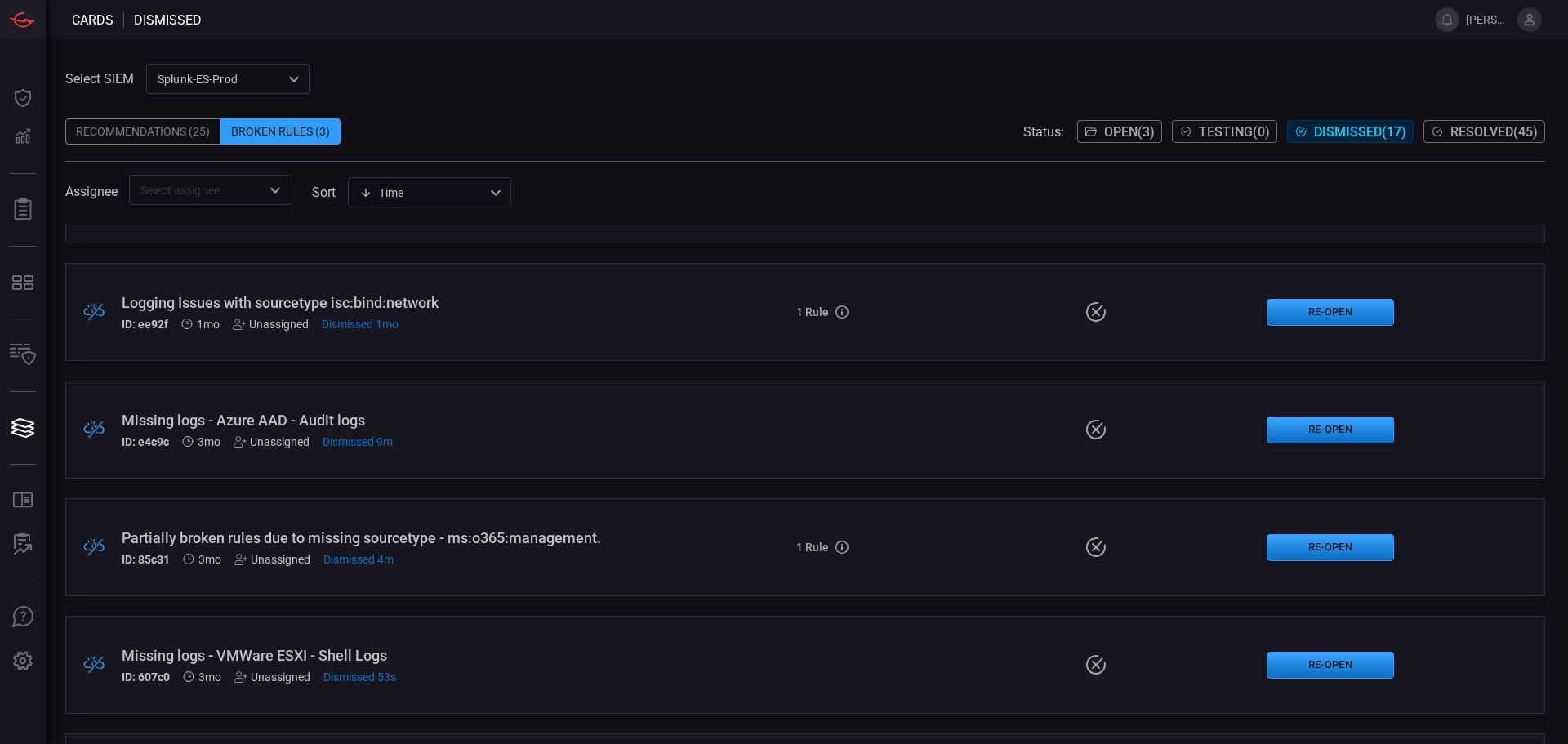
scroll to position [82, 0]
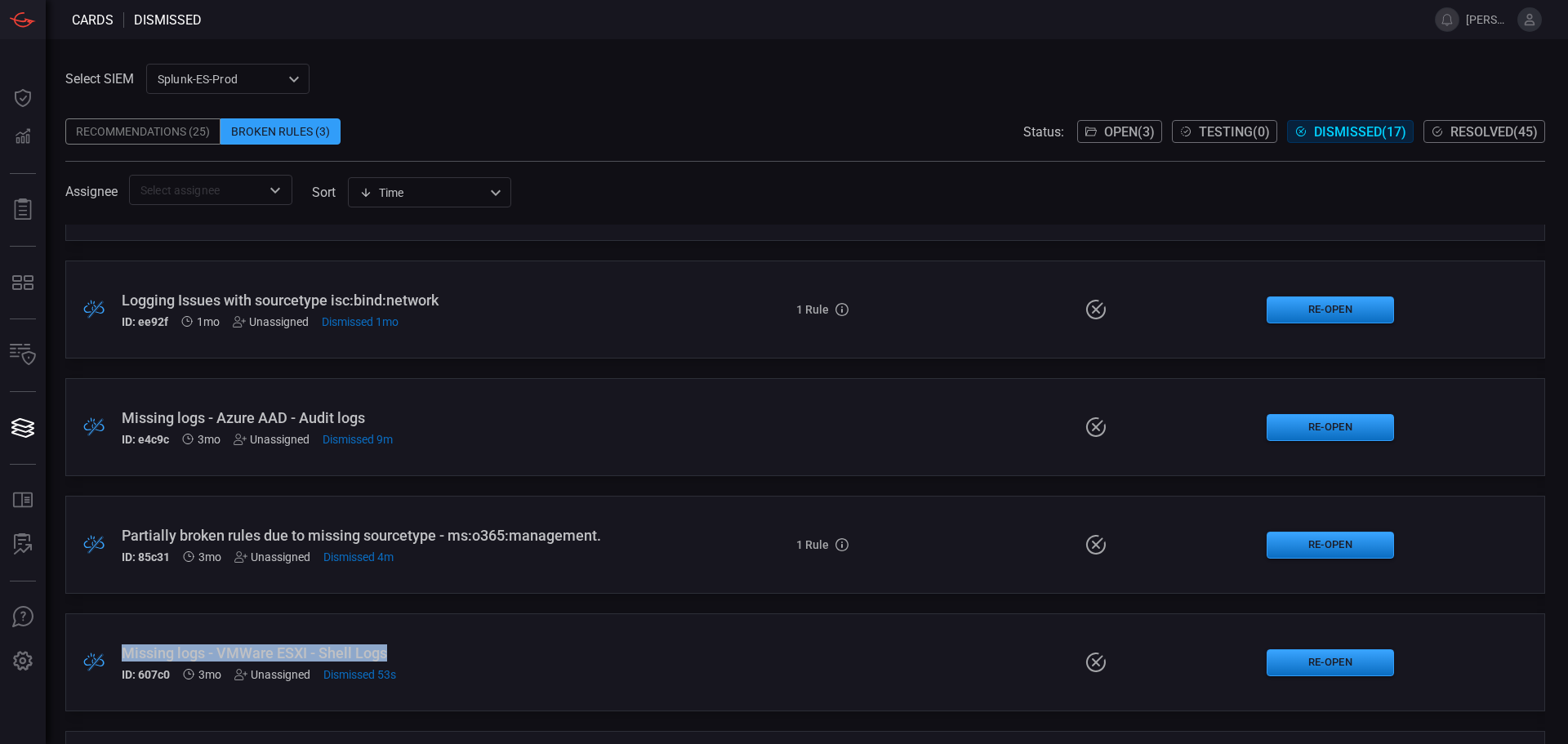
drag, startPoint x: 398, startPoint y: 657, endPoint x: 113, endPoint y: 657, distance: 285.0
click at [113, 657] on div ".broken_cards_icon_0{fill:#39A4FF;} .broken_cards_icon_1{fill:none;stroke:#1918…" at bounding box center [805, 662] width 1480 height 98
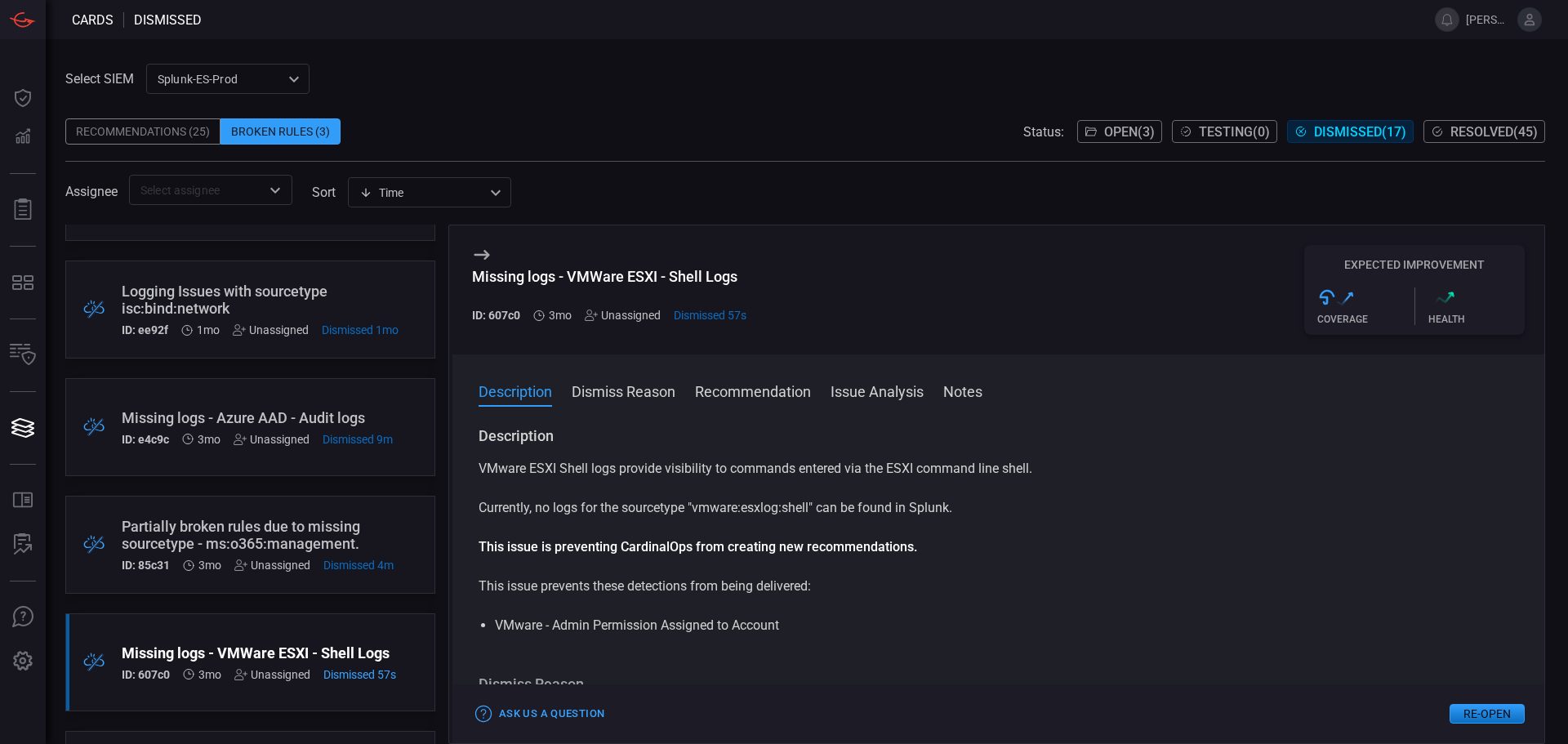
click at [1104, 128] on span "Open ( 3 )" at bounding box center [1129, 131] width 50 height 16
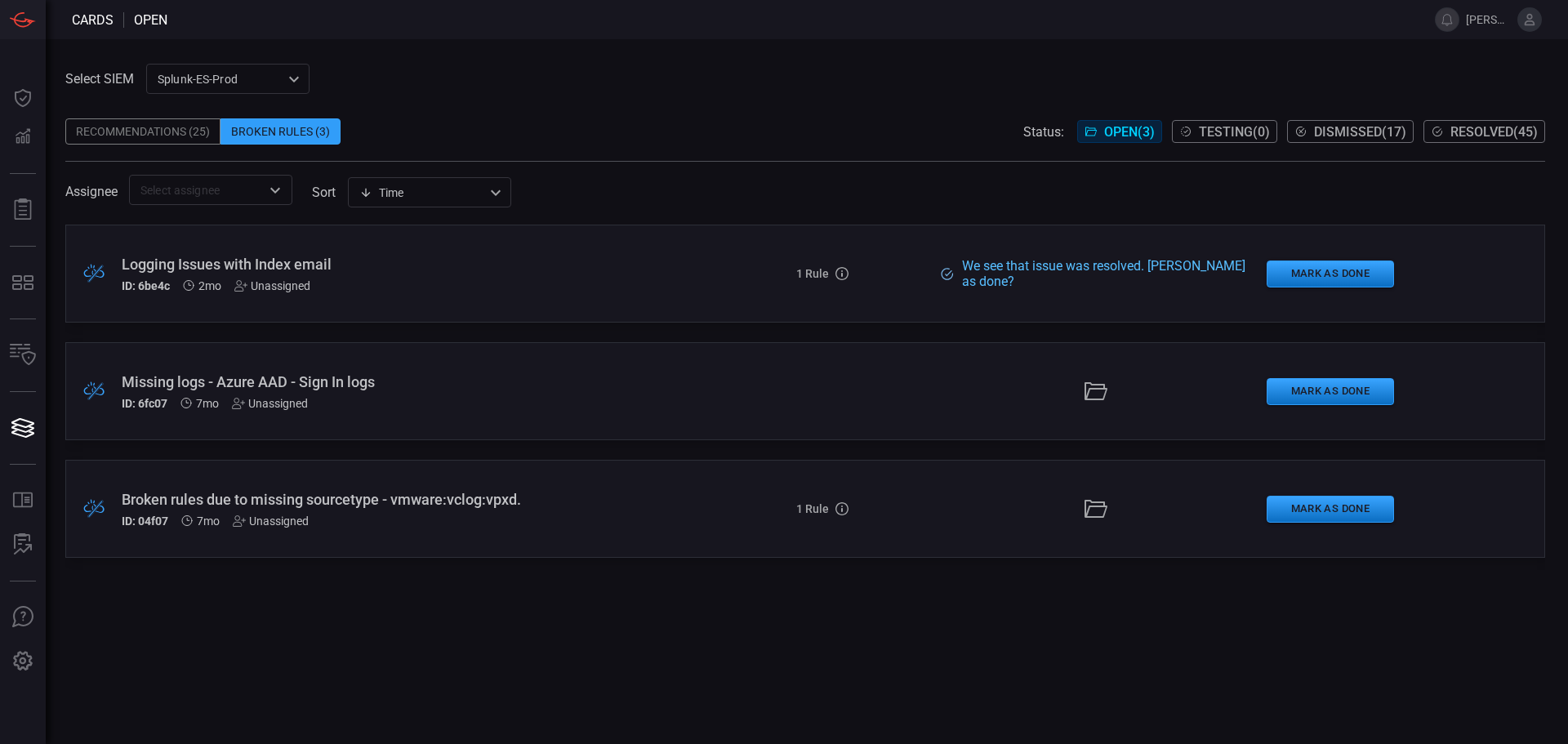
click at [445, 290] on div "ID: 6be4c 2mo Unassigned" at bounding box center [381, 286] width 519 height 13
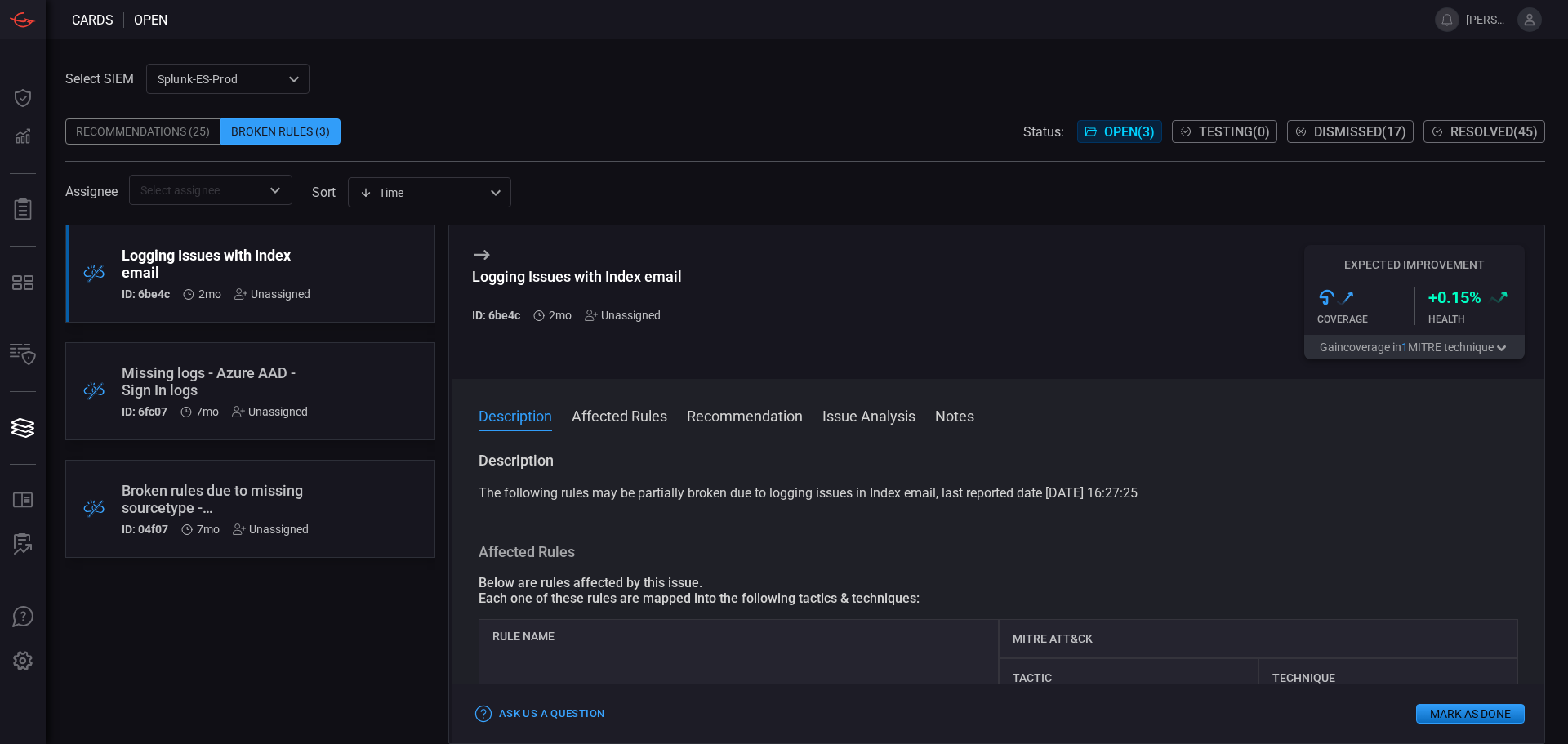
click at [418, 380] on div ".broken_cards_icon_0{fill:#39A4FF;} .broken_cards_icon_1{fill:none;stroke:#1918…" at bounding box center [250, 391] width 370 height 98
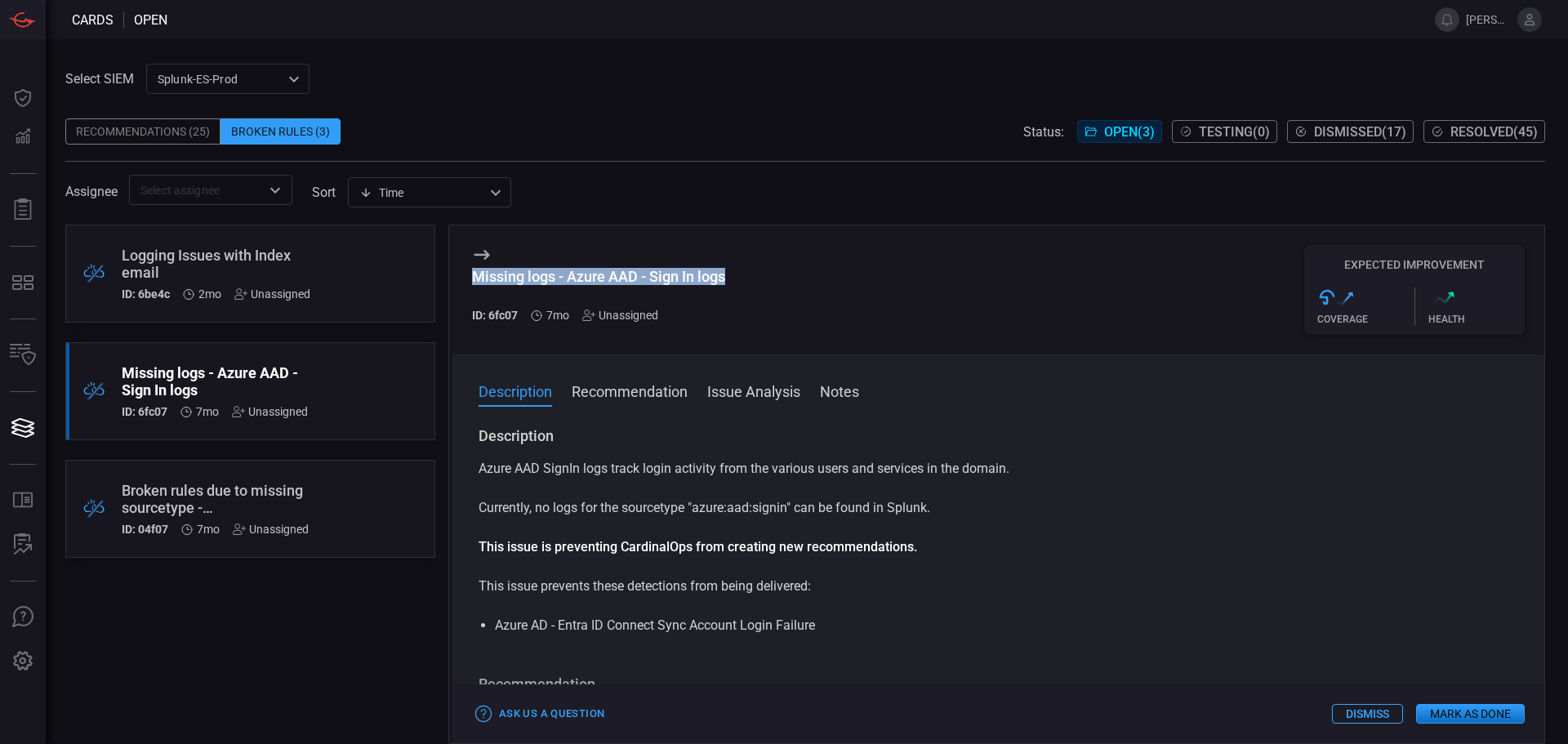
drag, startPoint x: 698, startPoint y: 274, endPoint x: 478, endPoint y: 266, distance: 220.1
click at [478, 266] on div "Missing logs - Azure AAD - Sign In logs ID: 6fc07 7mo Unassigned Expected Impro…" at bounding box center [998, 289] width 1092 height 130
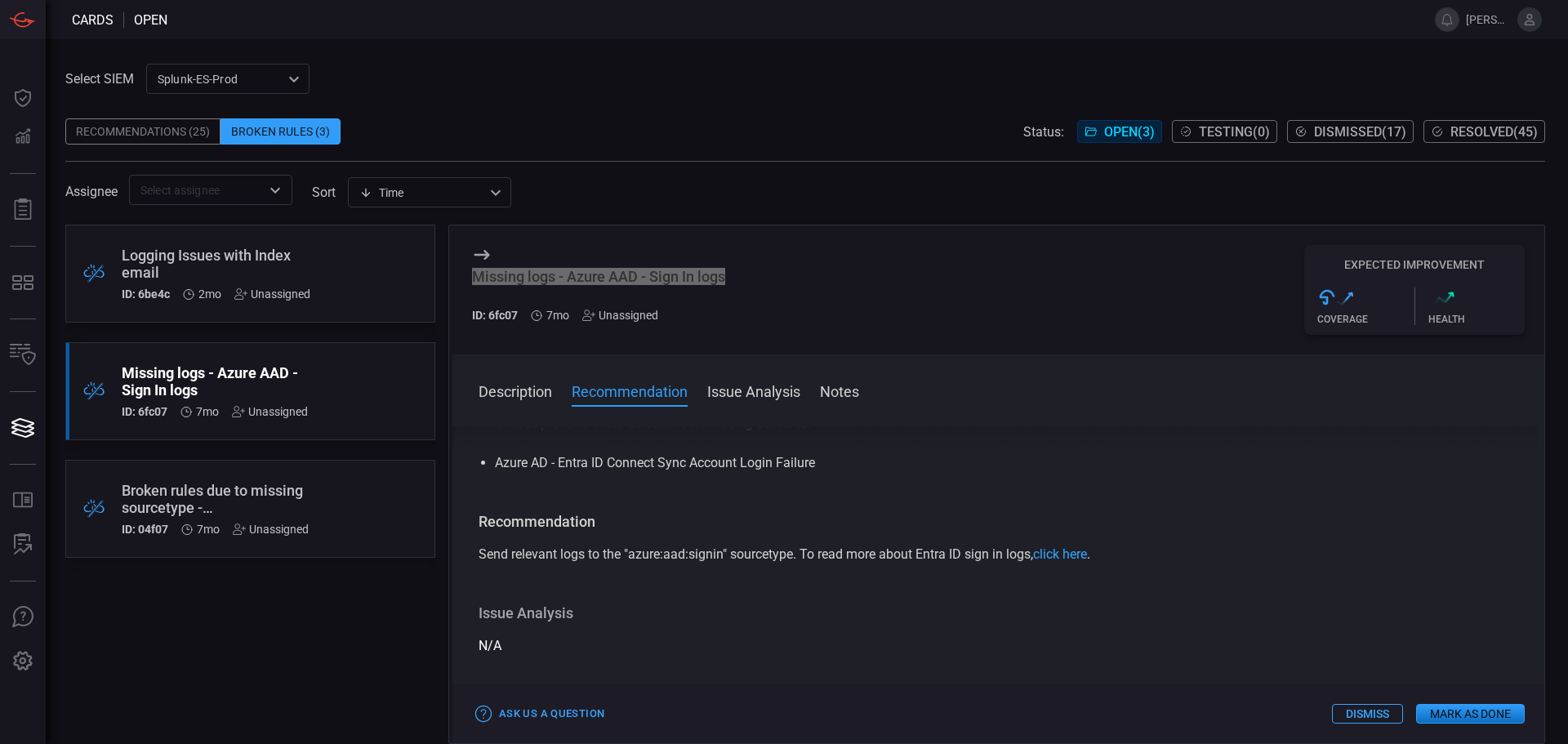
scroll to position [163, 0]
click at [1362, 133] on span "Dismissed ( 17 )" at bounding box center [1360, 131] width 93 height 16
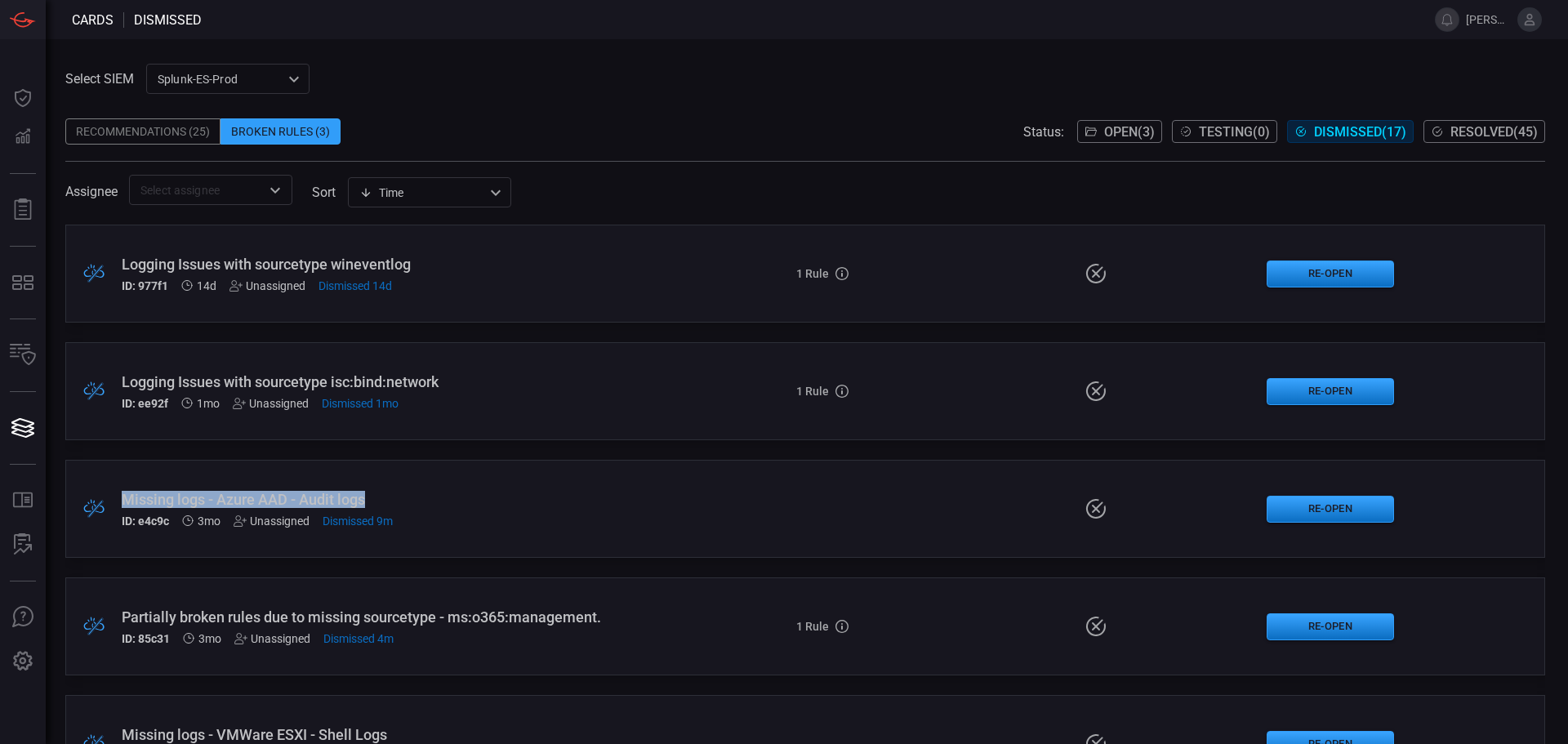
drag, startPoint x: 386, startPoint y: 499, endPoint x: 126, endPoint y: 499, distance: 260.0
click at [126, 499] on div "Missing logs - Azure AAD - Audit logs" at bounding box center [381, 500] width 519 height 17
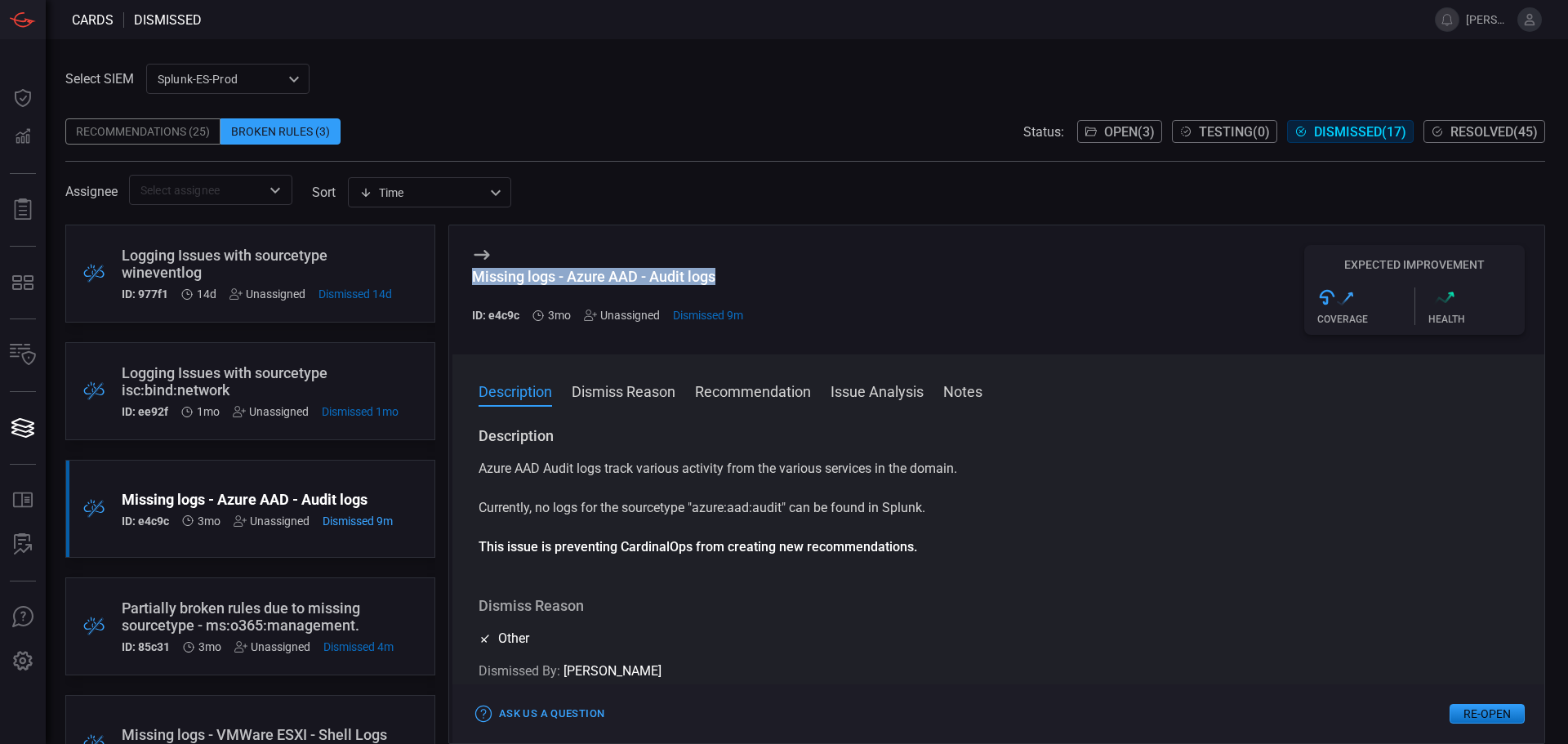
drag, startPoint x: 727, startPoint y: 276, endPoint x: 454, endPoint y: 274, distance: 273.0
click at [454, 274] on div "Missing logs - Azure AAD - Audit logs ID: e4c9c 3mo Unassigned Dismissed 9m Exp…" at bounding box center [998, 289] width 1092 height 130
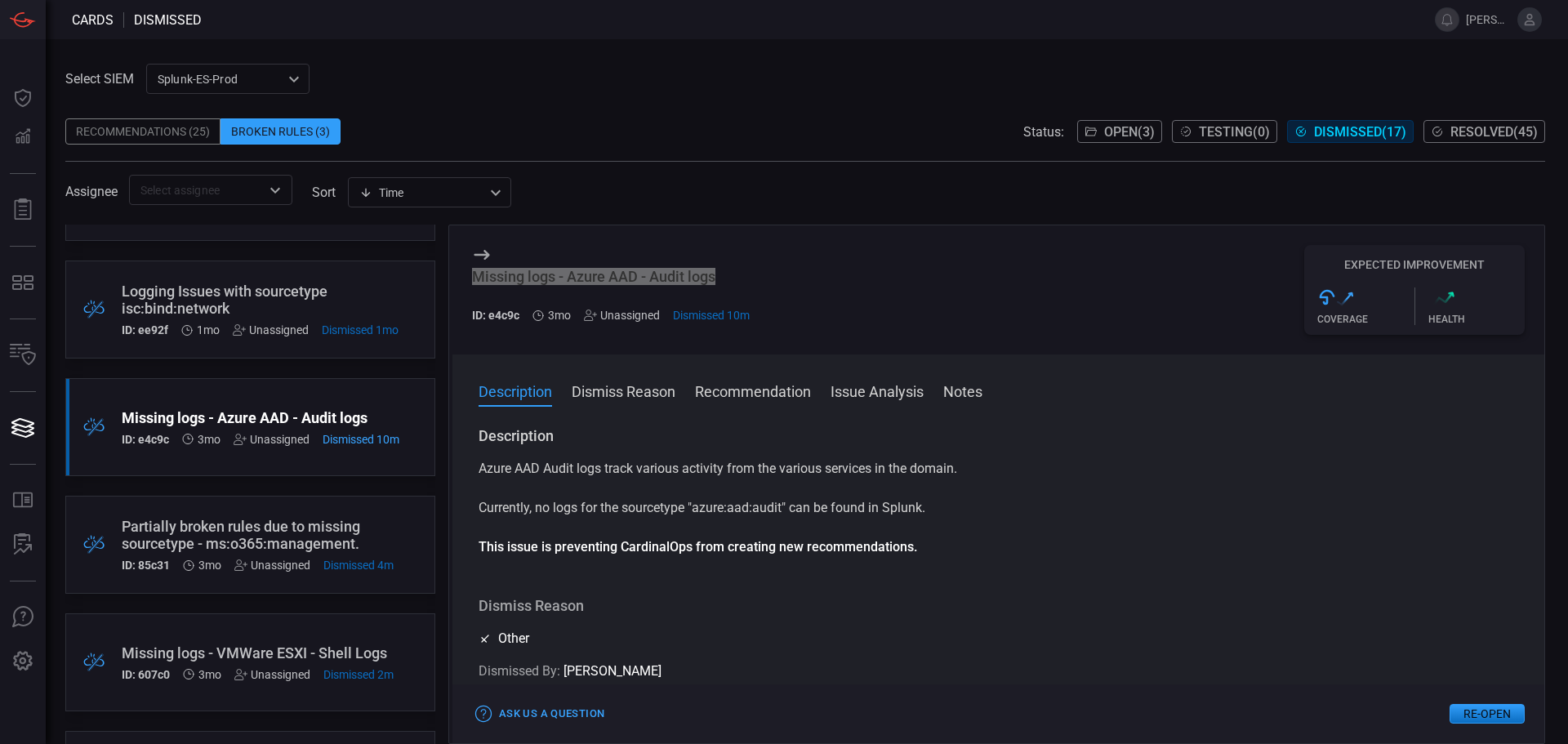
scroll to position [163, 0]
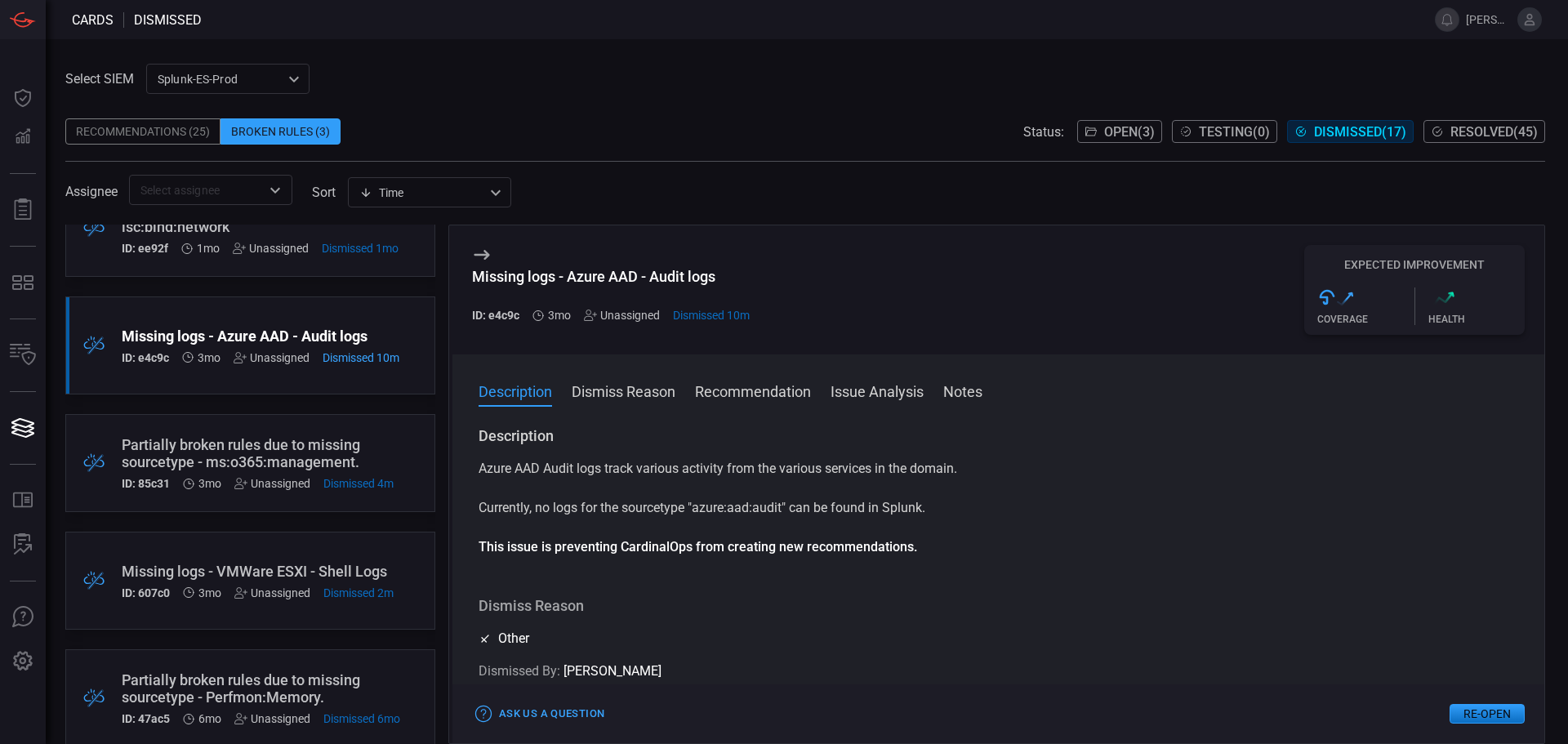
click at [297, 548] on div ".broken_cards_icon_0{fill:#39A4FF;} .broken_cards_icon_1{fill:none;stroke:#1918…" at bounding box center [250, 581] width 370 height 98
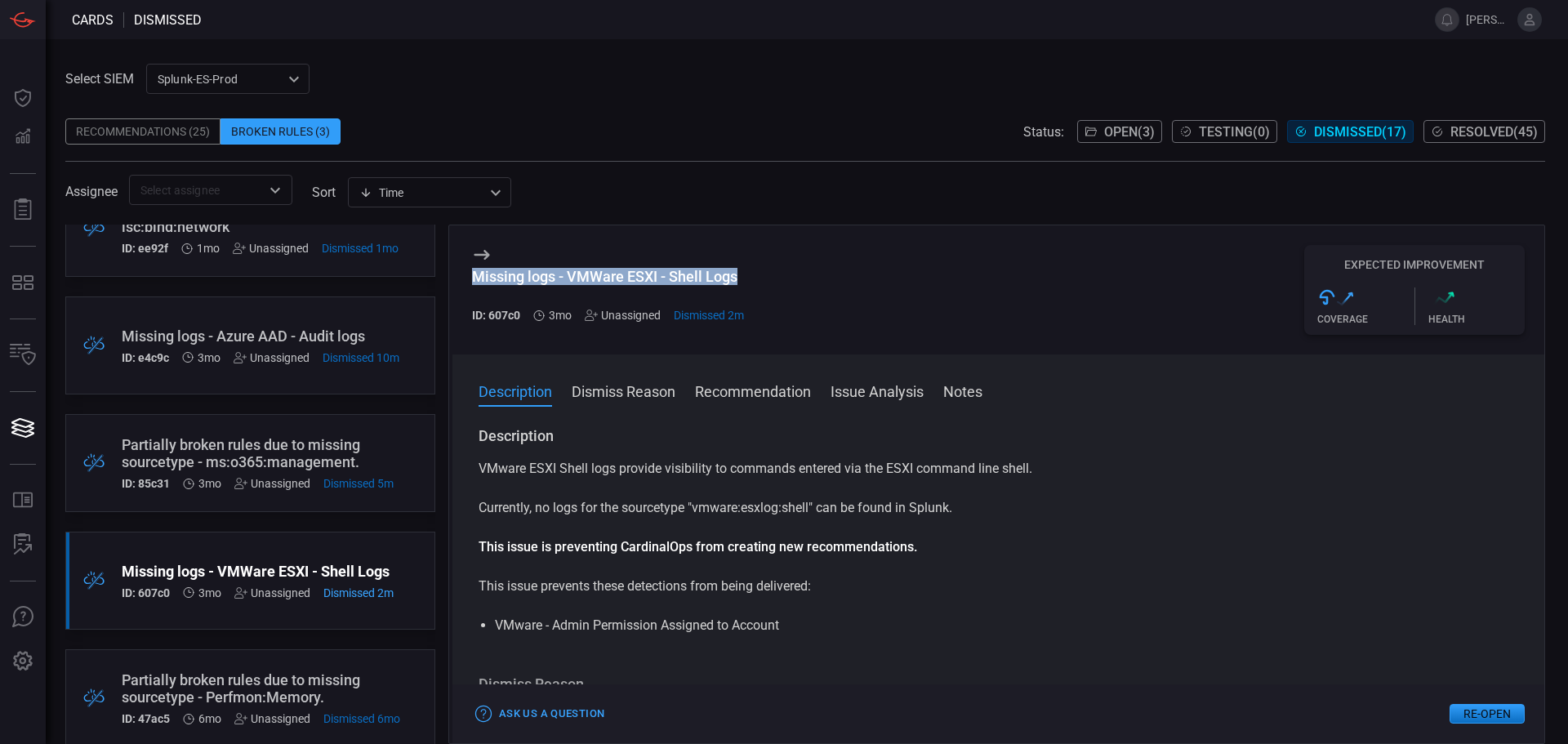
drag, startPoint x: 746, startPoint y: 275, endPoint x: 474, endPoint y: 276, distance: 272.0
click at [474, 276] on div "Missing logs - VMWare ESXI - Shell Logs ID: 607c0 3mo Unassigned Dismissed 2m E…" at bounding box center [998, 289] width 1092 height 130
drag, startPoint x: 925, startPoint y: 270, endPoint x: 935, endPoint y: 263, distance: 12.2
click at [925, 270] on div "Missing logs - VMWare ESXI - Shell Logs ID: 607c0 3mo Unassigned Dismissed 2m E…" at bounding box center [998, 289] width 1092 height 130
click at [1127, 139] on span "Open ( 3 )" at bounding box center [1129, 131] width 50 height 16
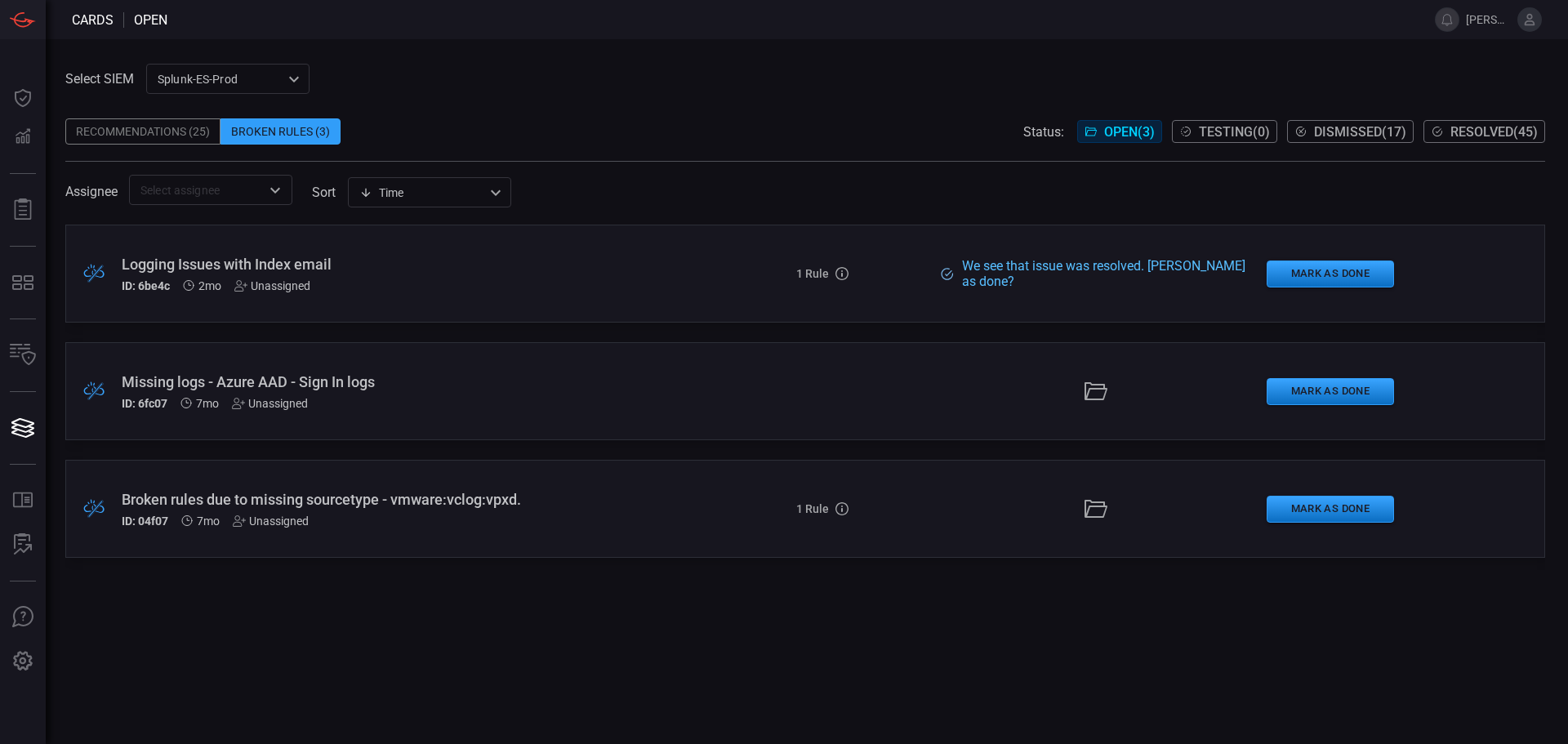
click at [480, 403] on div "ID: 6fc07 7mo Unassigned" at bounding box center [381, 403] width 519 height 13
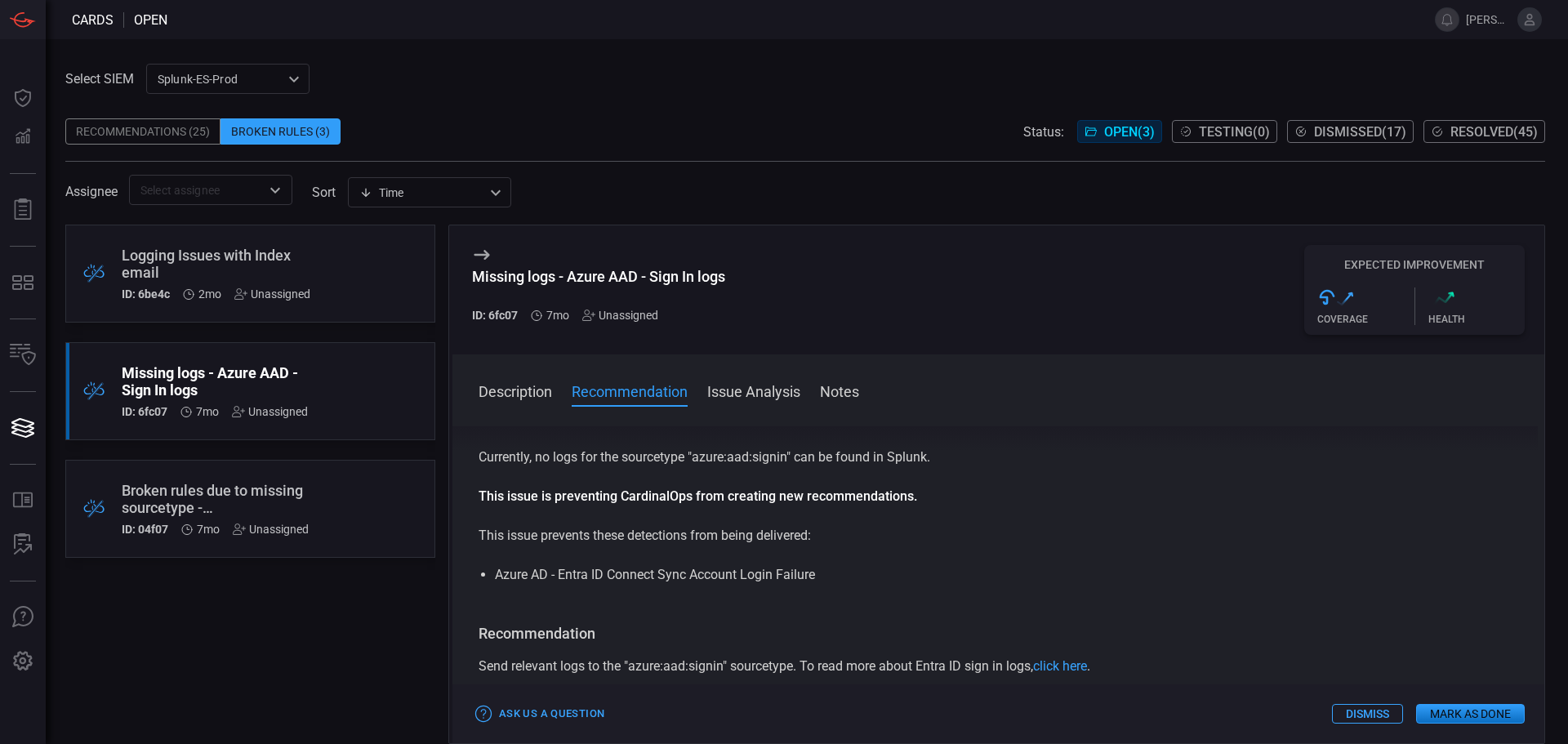
scroll to position [245, 0]
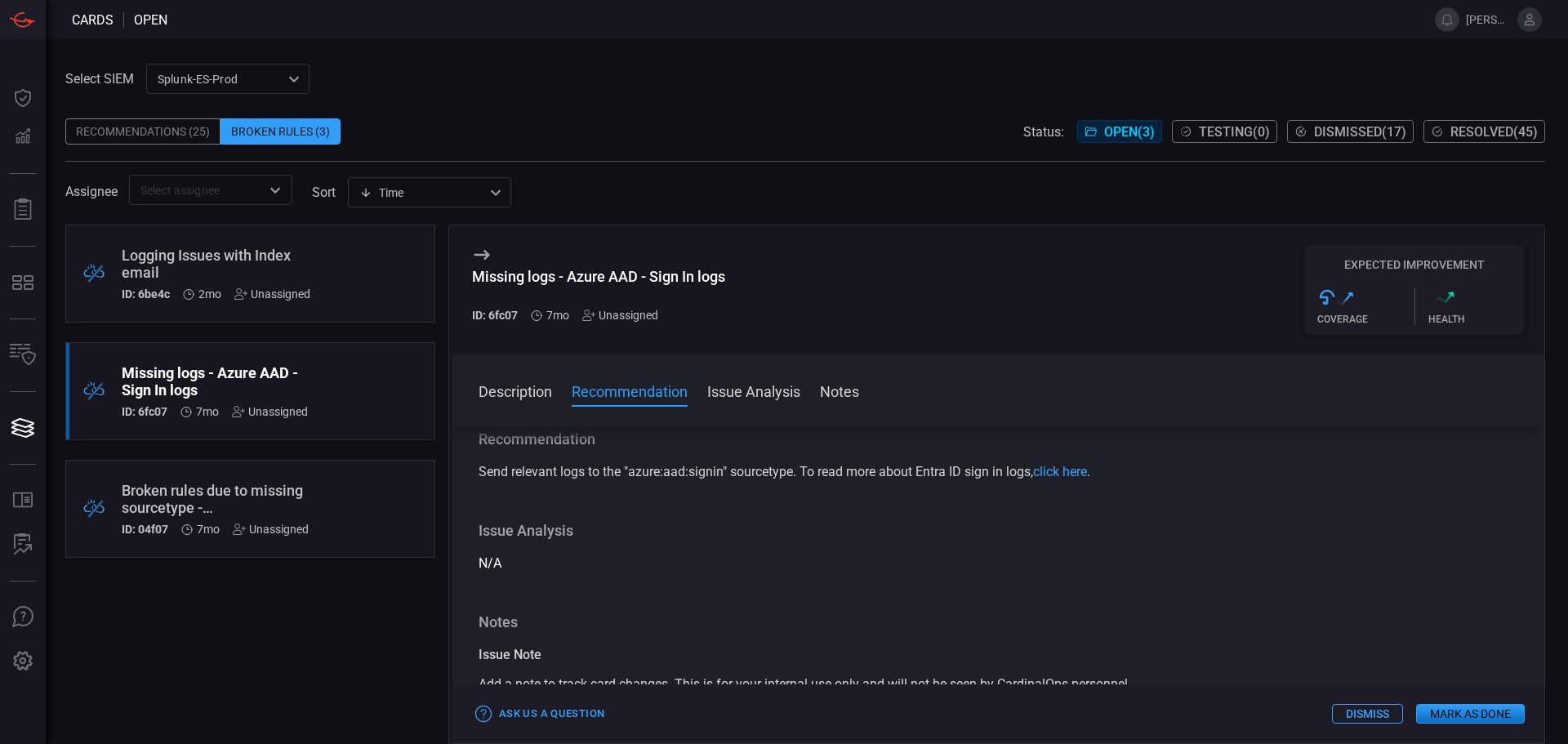
click at [1378, 709] on button "Dismiss" at bounding box center [1367, 714] width 71 height 19
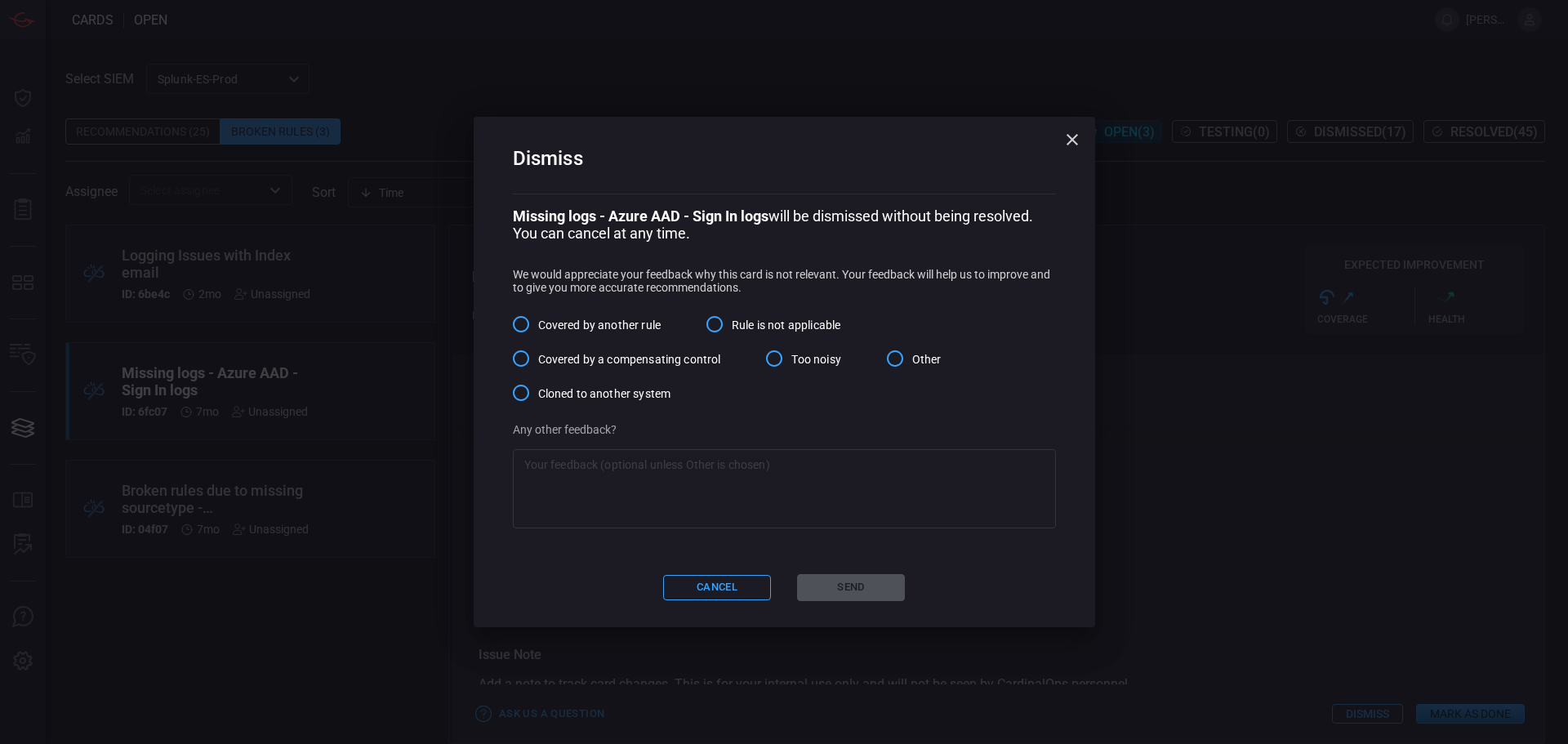
click at [912, 364] on input "Other" at bounding box center [894, 358] width 34 height 34
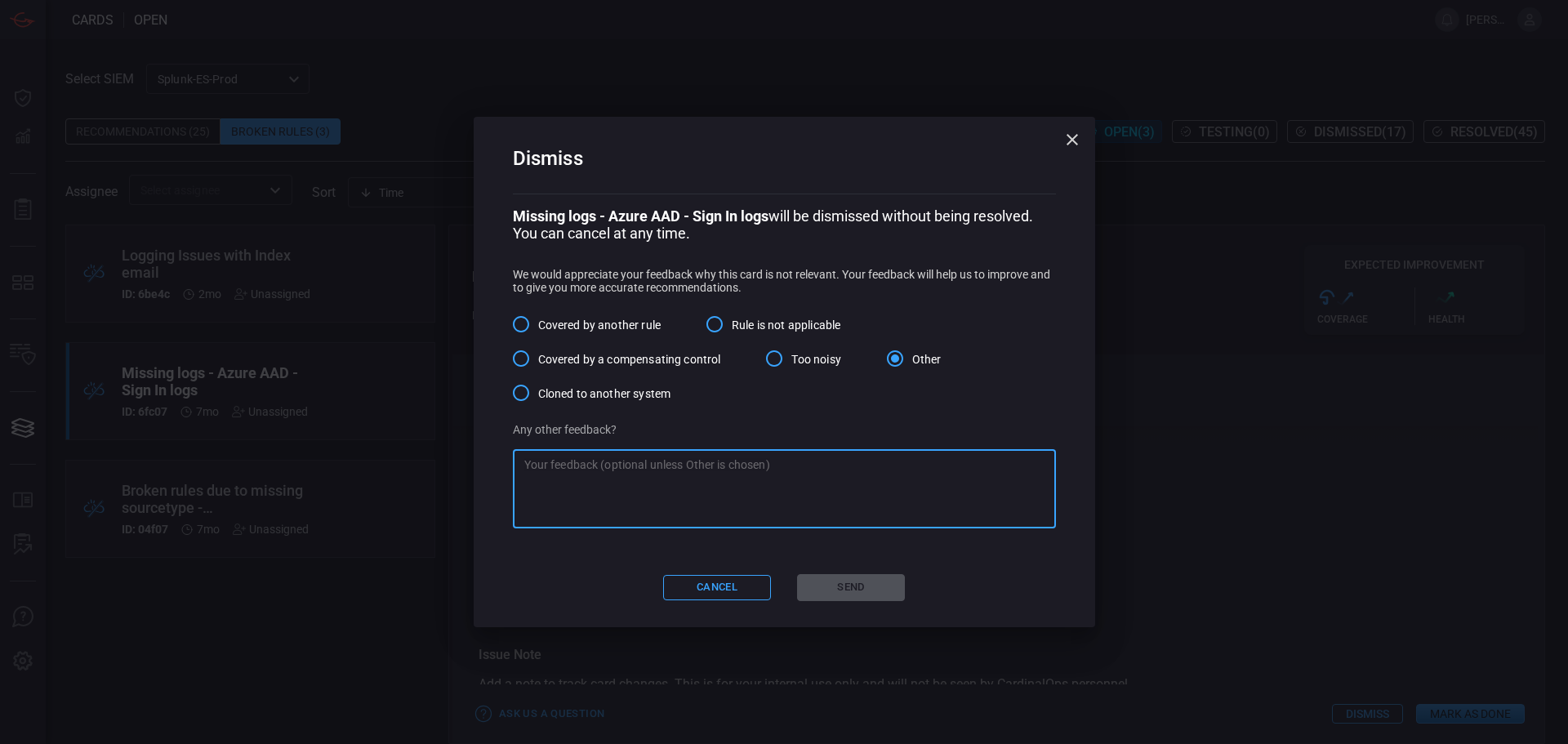
click at [720, 507] on textarea at bounding box center [784, 489] width 521 height 65
type textarea "Not a priority at the moment"
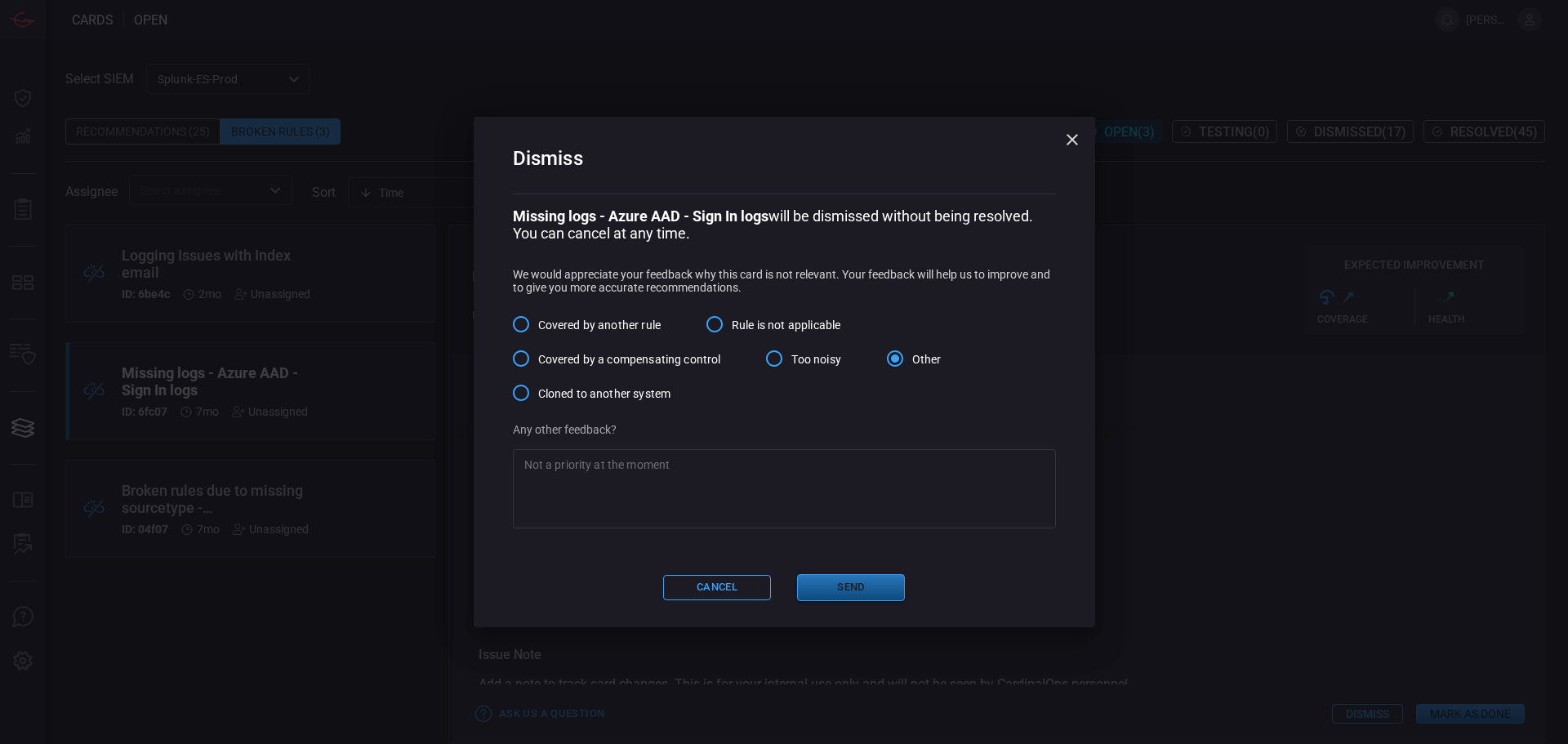
click at [862, 598] on button "Send" at bounding box center [850, 587] width 107 height 27
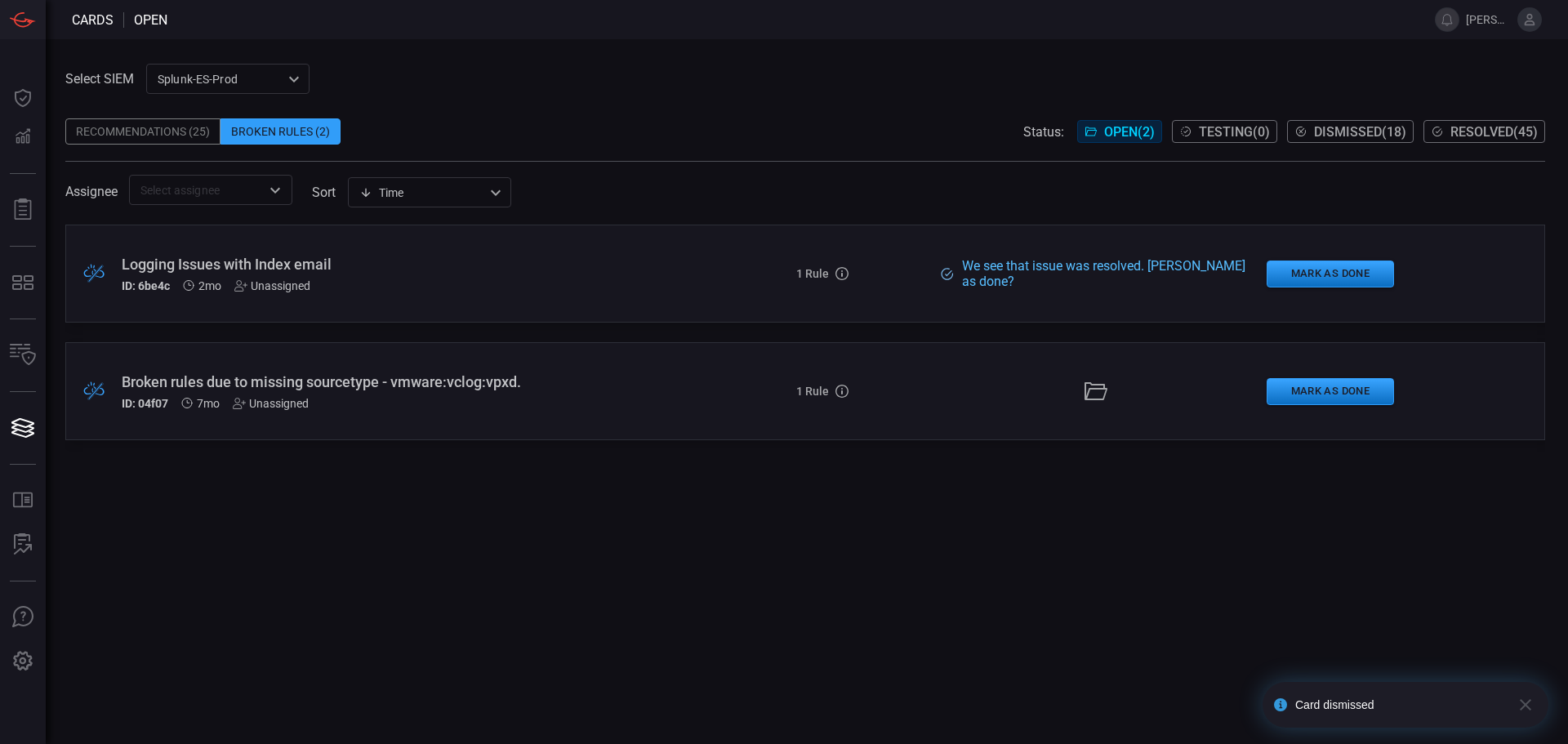
click at [579, 407] on div "ID: 04f07 7mo Unassigned" at bounding box center [381, 403] width 519 height 13
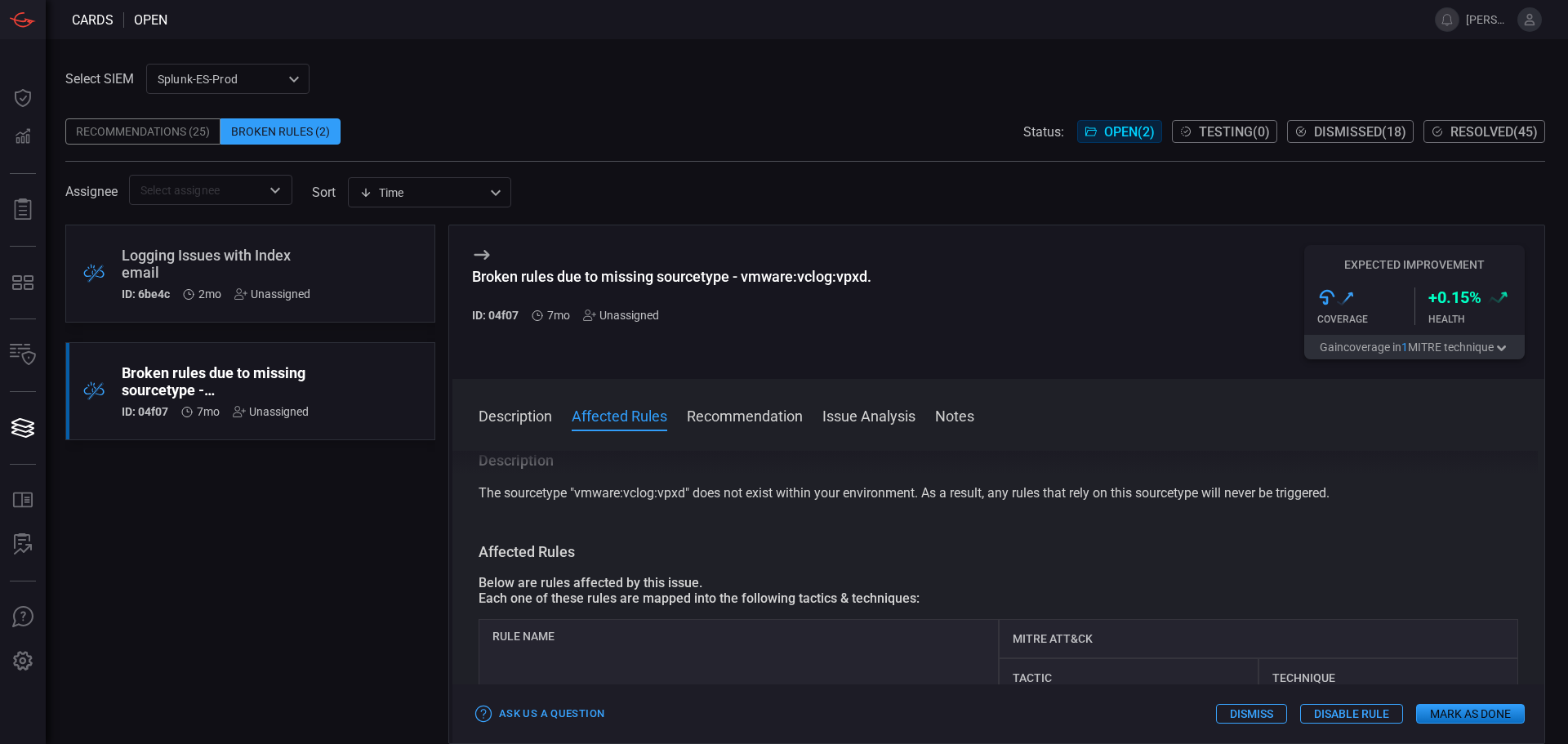
scroll to position [163, 0]
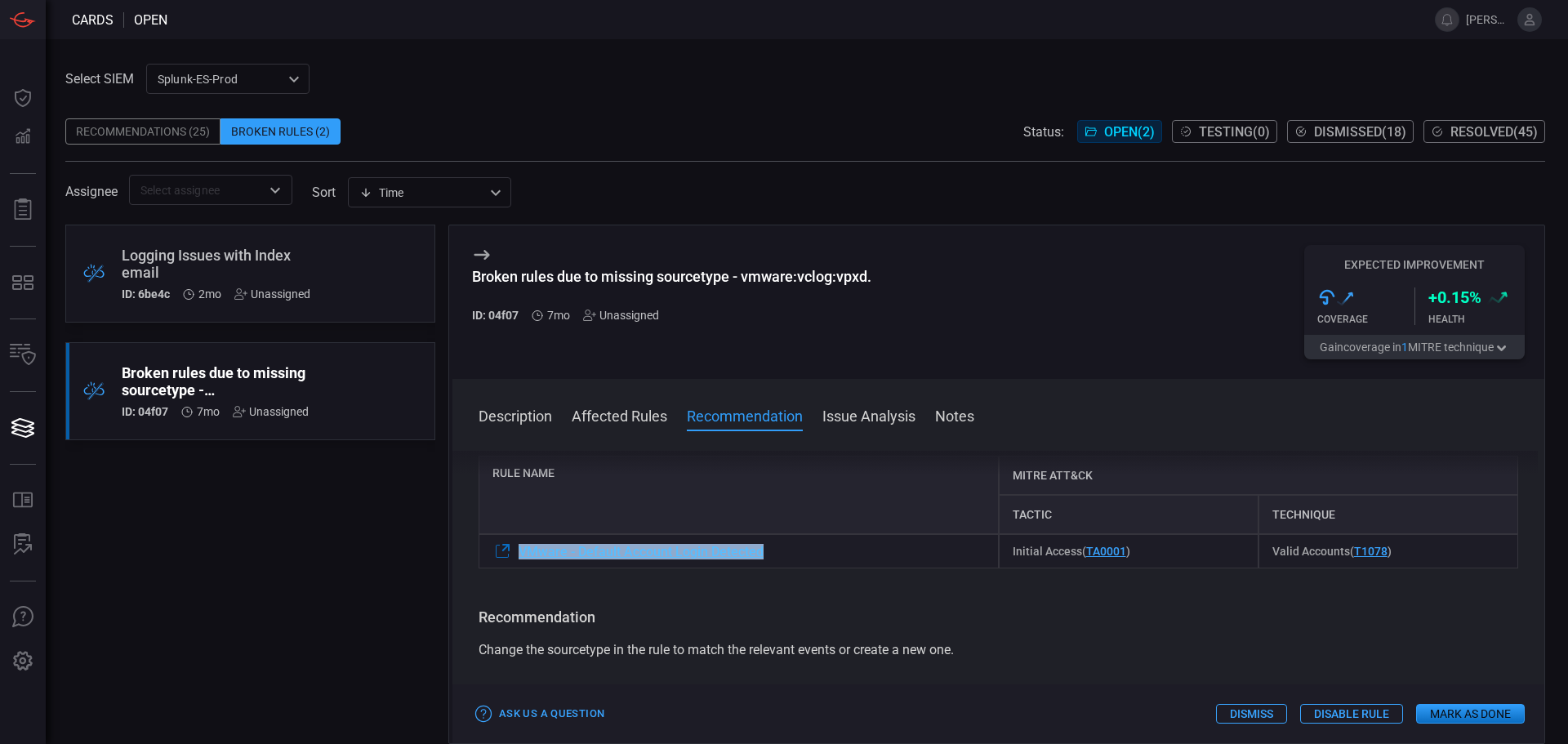
drag, startPoint x: 808, startPoint y: 558, endPoint x: 519, endPoint y: 558, distance: 289.0
click at [519, 558] on div "VMware - Default Account Login Detected" at bounding box center [738, 551] width 521 height 34
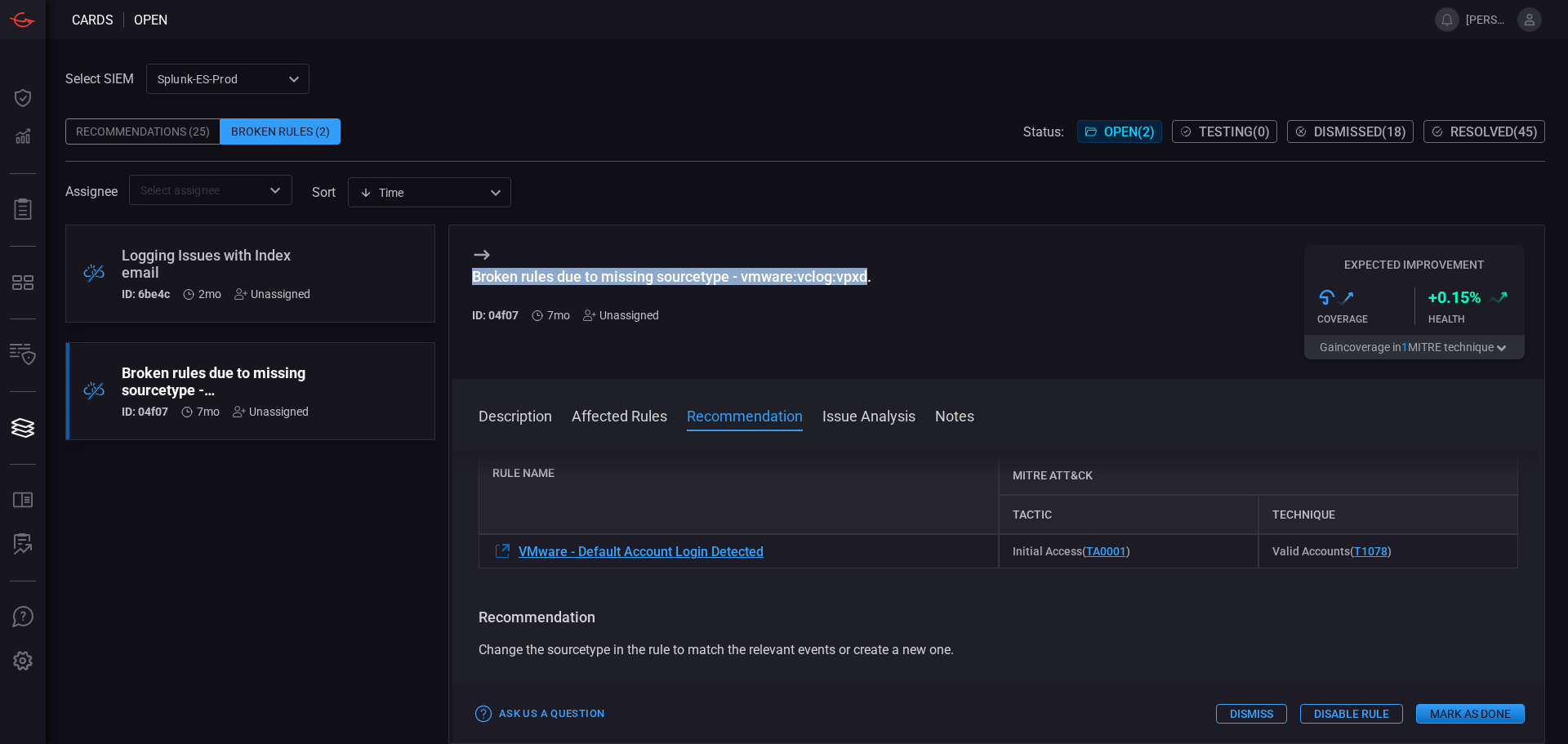
drag, startPoint x: 476, startPoint y: 279, endPoint x: 868, endPoint y: 279, distance: 392.0
click at [868, 279] on div "Broken rules due to missing sourcetype - vmware:vclog:vpxd." at bounding box center [671, 276] width 399 height 17
click at [1472, 714] on button "Mark as Done" at bounding box center [1470, 714] width 108 height 19
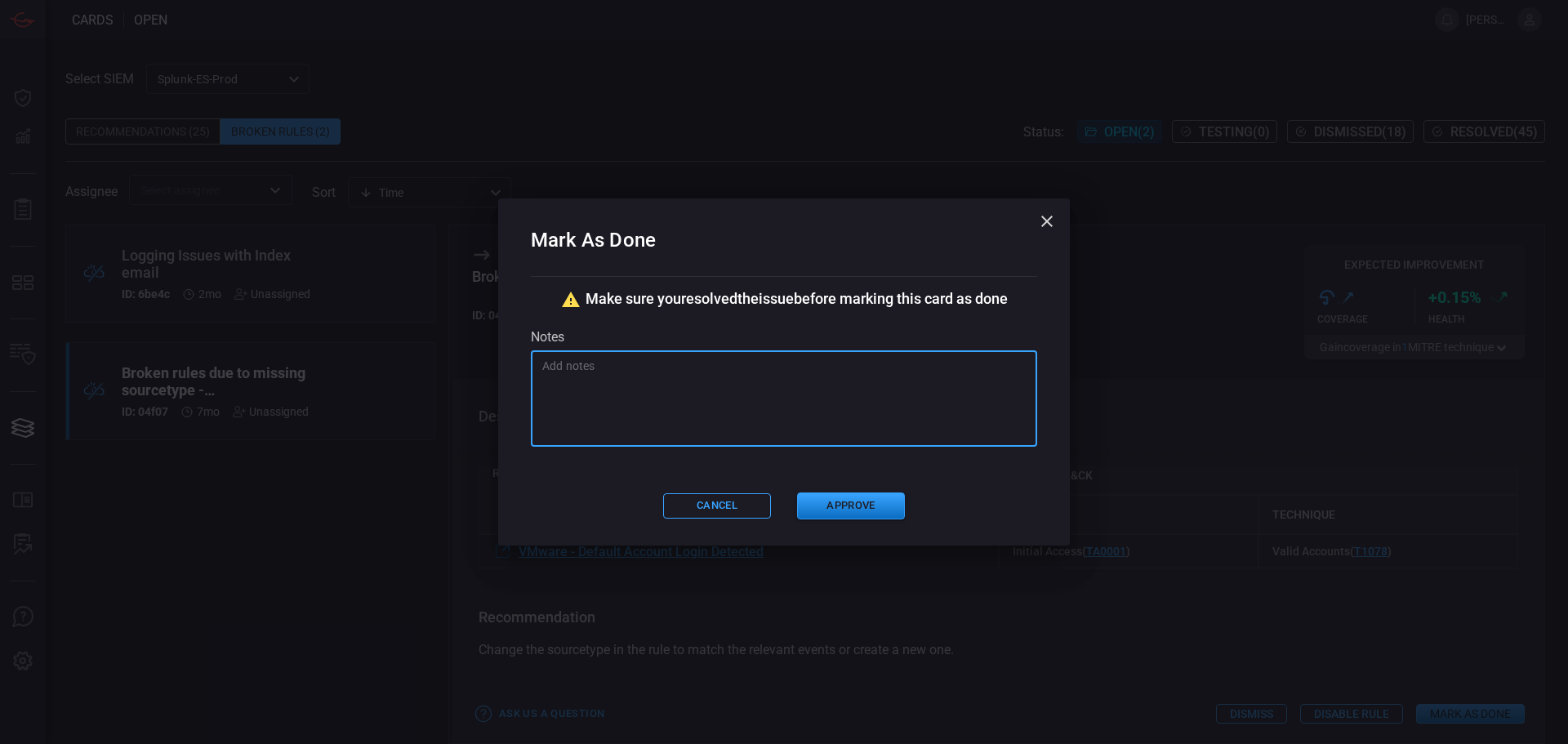
click at [722, 406] on textarea at bounding box center [784, 399] width 484 height 82
type textarea "Sourcetype was broadened to address issue"
click at [884, 504] on button "Approve" at bounding box center [850, 505] width 107 height 27
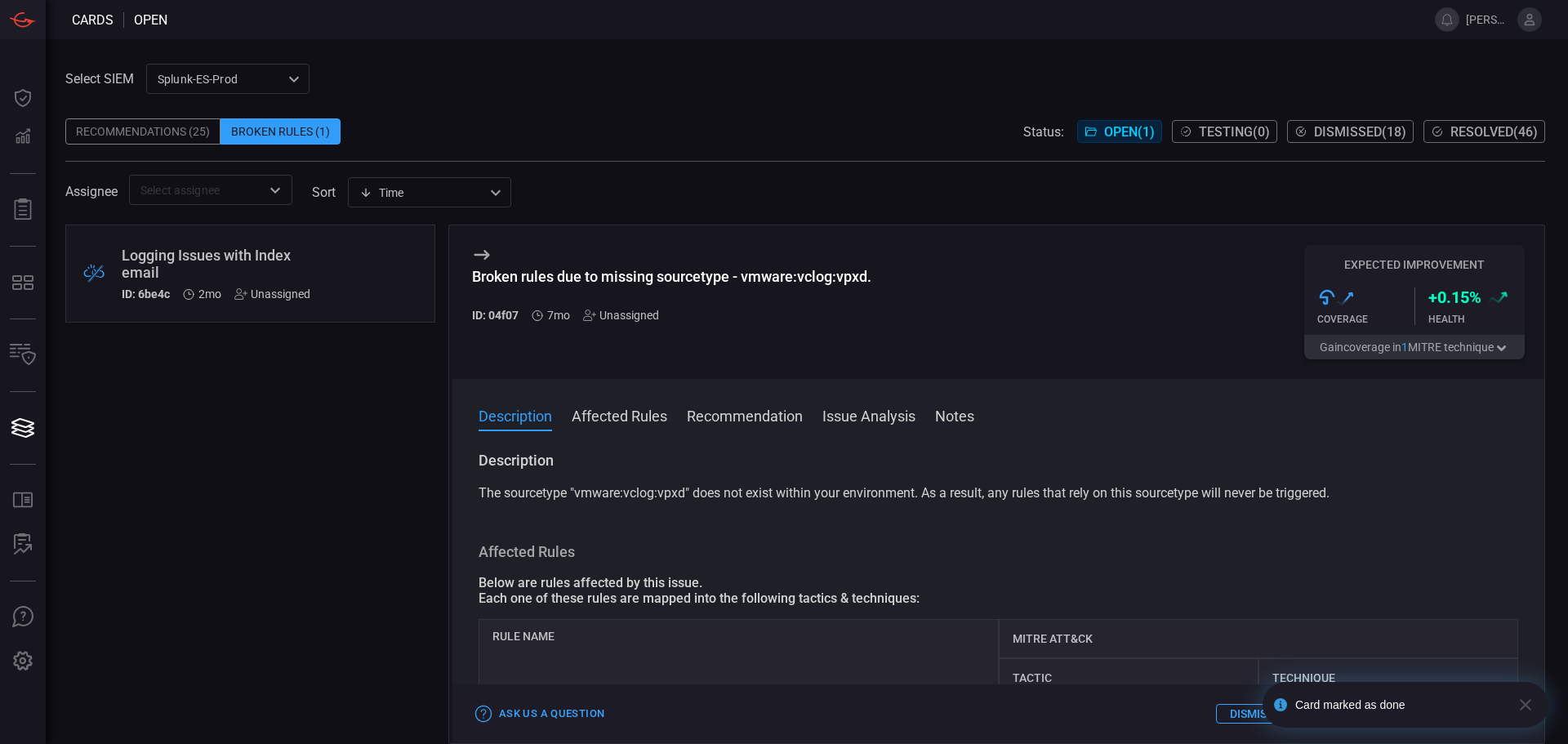
click at [308, 262] on div "Logging Issues with Index email" at bounding box center [219, 264] width 196 height 34
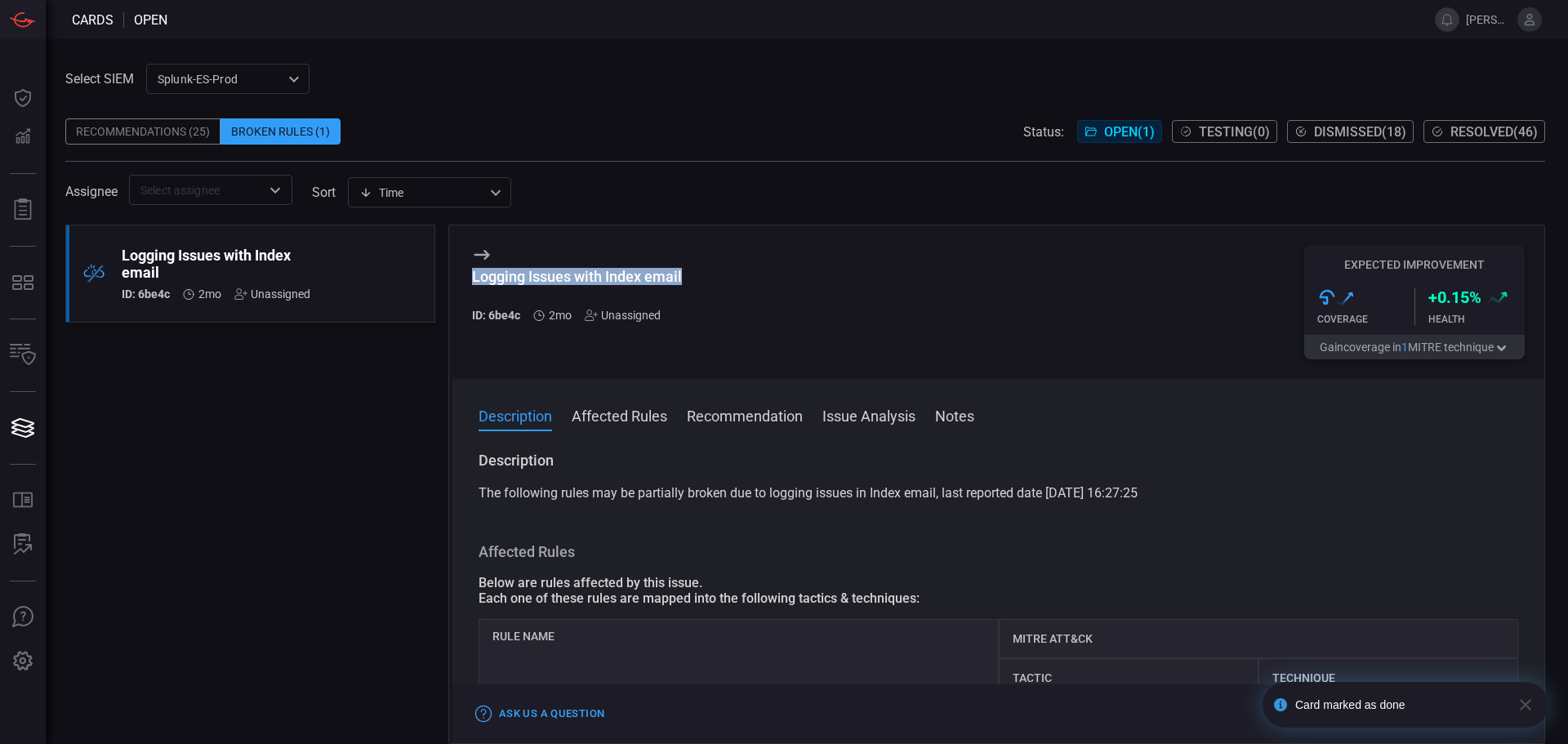
drag, startPoint x: 476, startPoint y: 282, endPoint x: 689, endPoint y: 282, distance: 213.0
click at [689, 282] on div "Logging Issues with Index email ID: 6be4c 2mo Unassigned Expected Improvement .…" at bounding box center [998, 301] width 1092 height 153
